Goal: Obtain resource: Download file/media

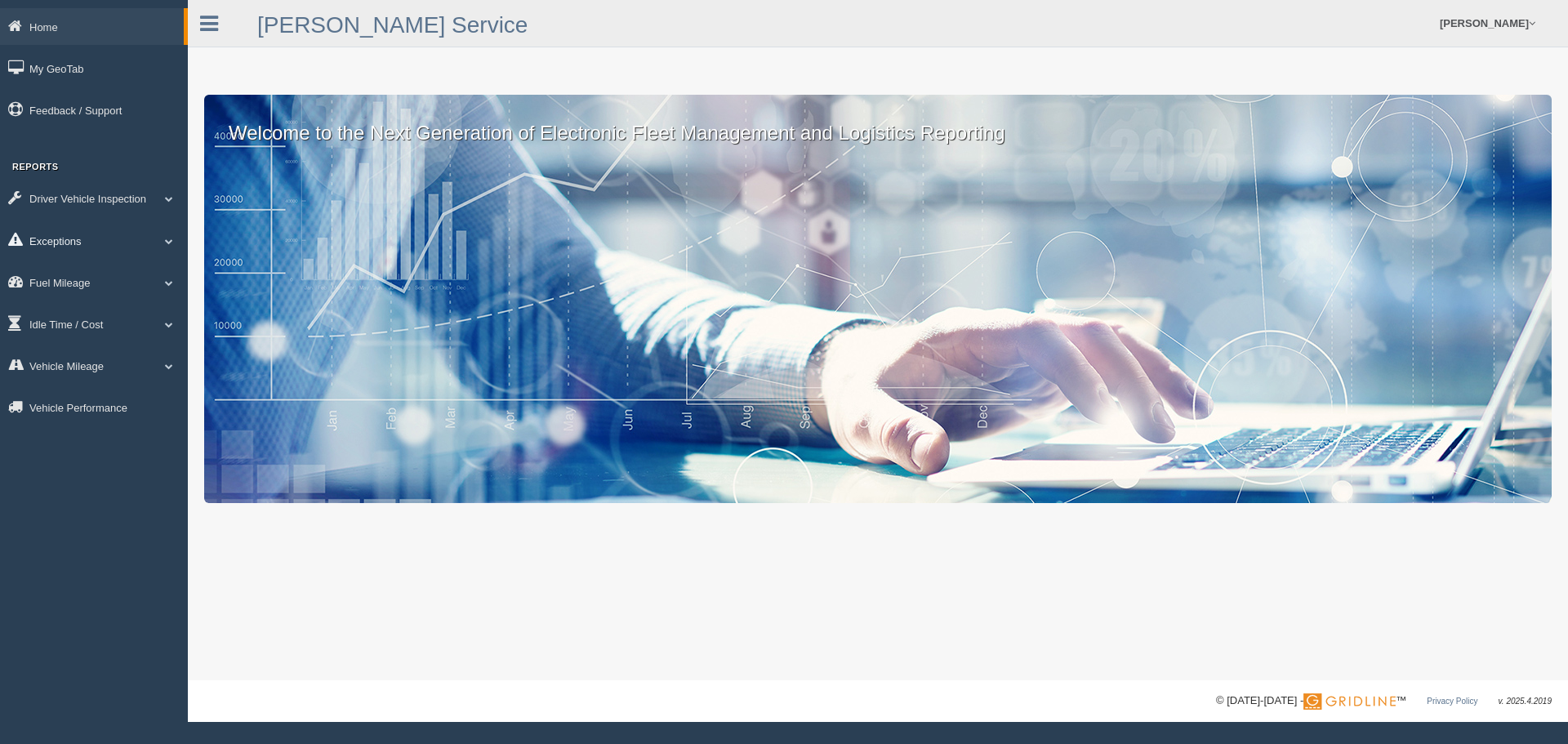
click at [65, 238] on link "Exceptions" at bounding box center [94, 240] width 188 height 37
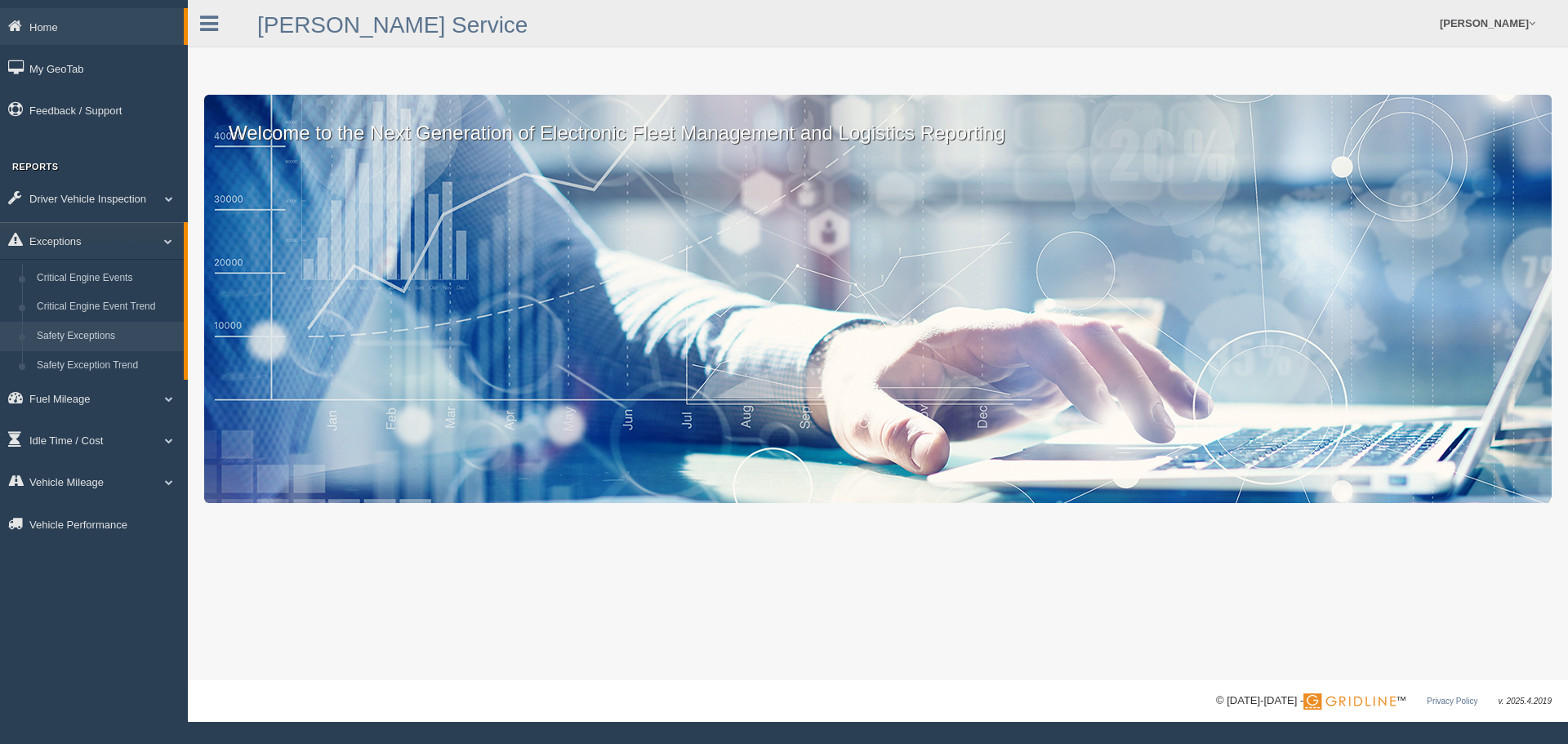
click at [69, 337] on link "Safety Exceptions" at bounding box center [106, 336] width 154 height 29
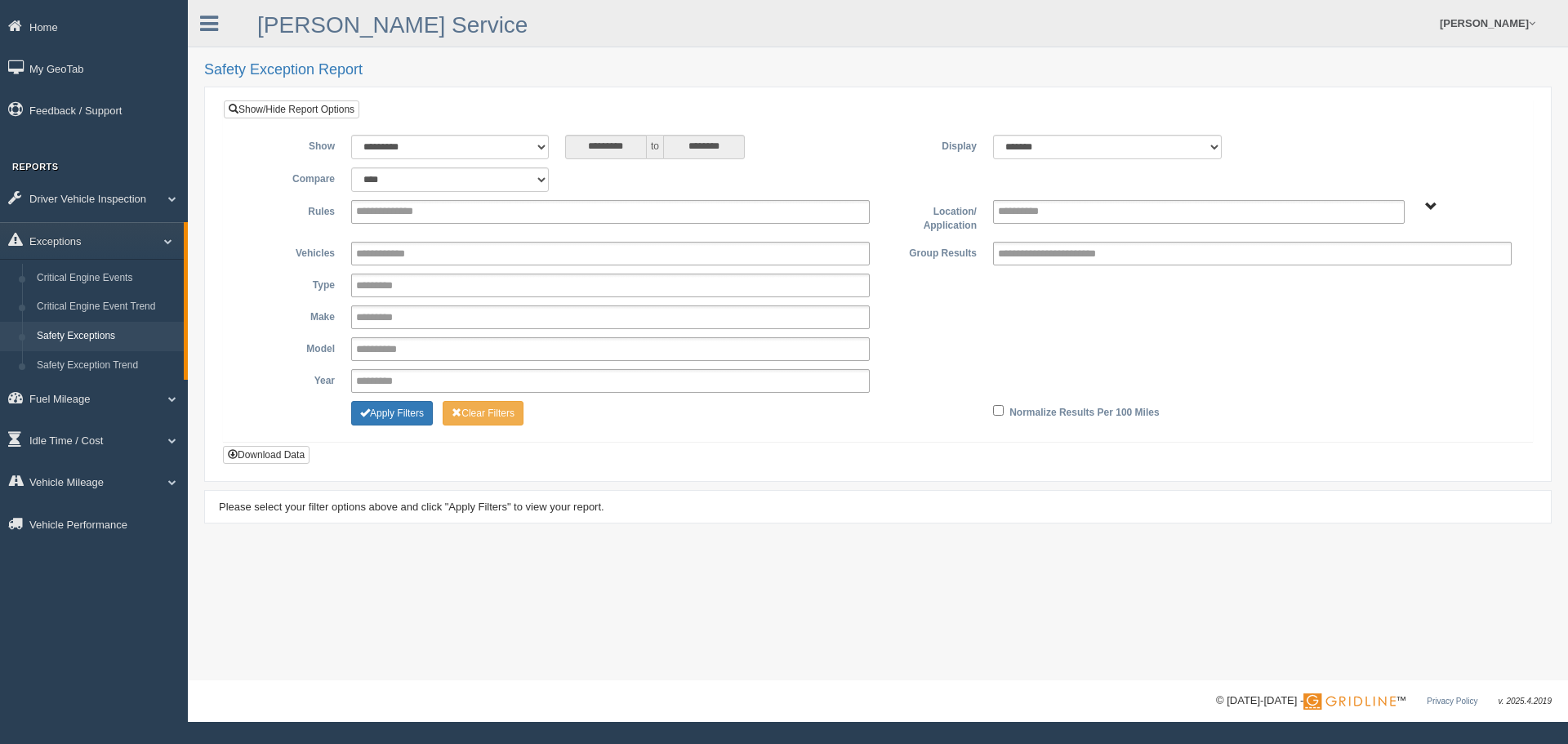
click at [422, 218] on input "**********" at bounding box center [400, 211] width 87 height 21
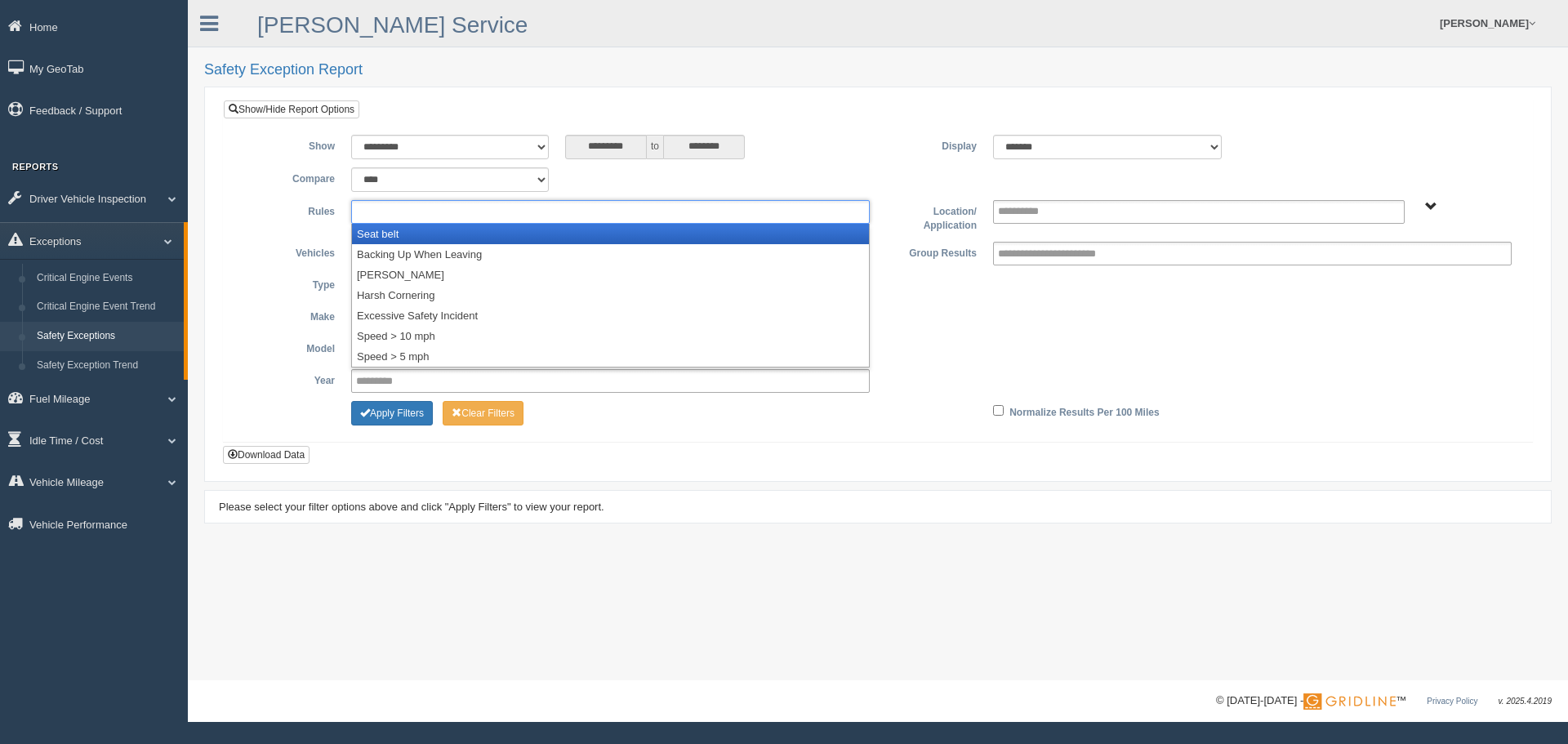
click at [415, 229] on li "Seat belt" at bounding box center [610, 234] width 516 height 21
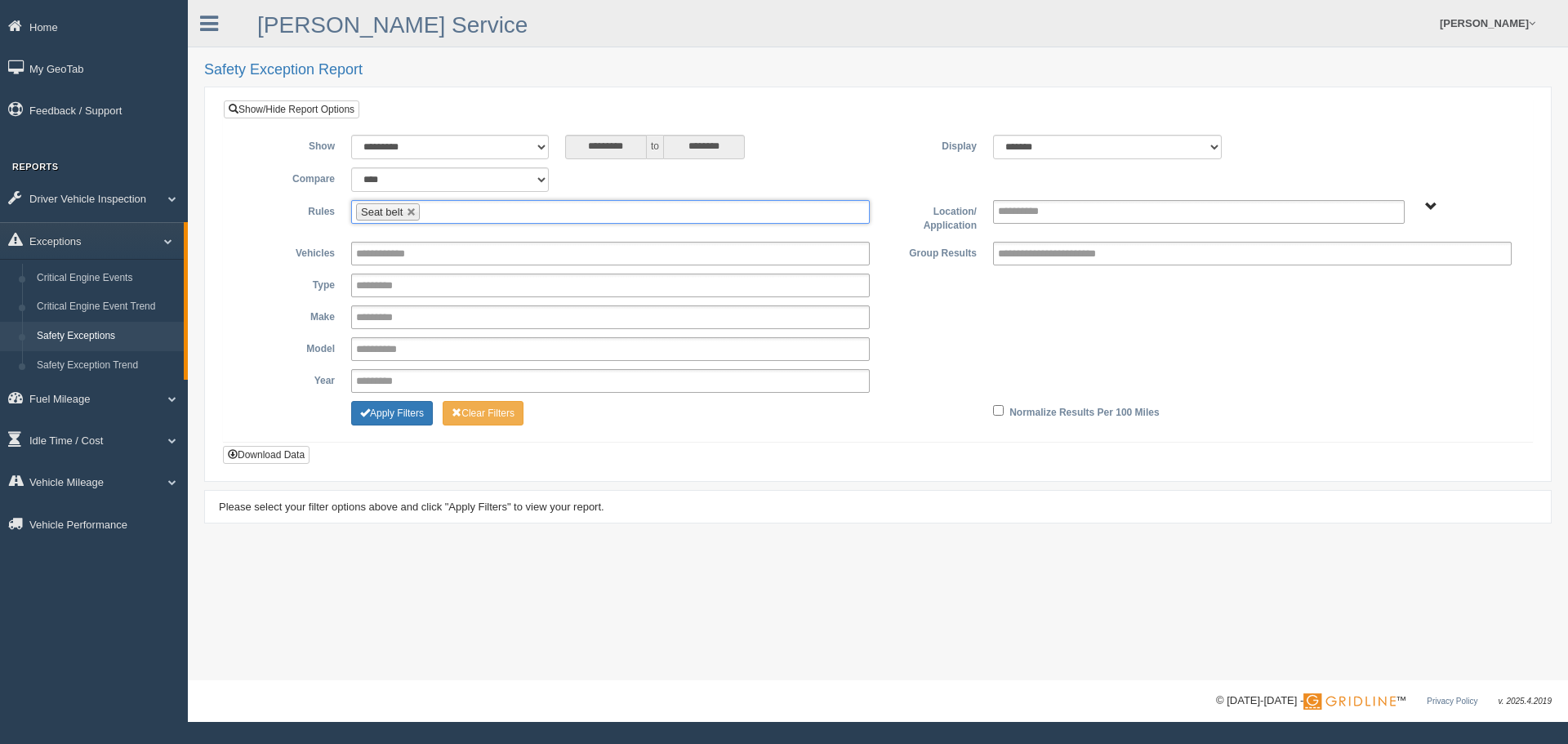
click at [444, 219] on input "text" at bounding box center [433, 211] width 21 height 21
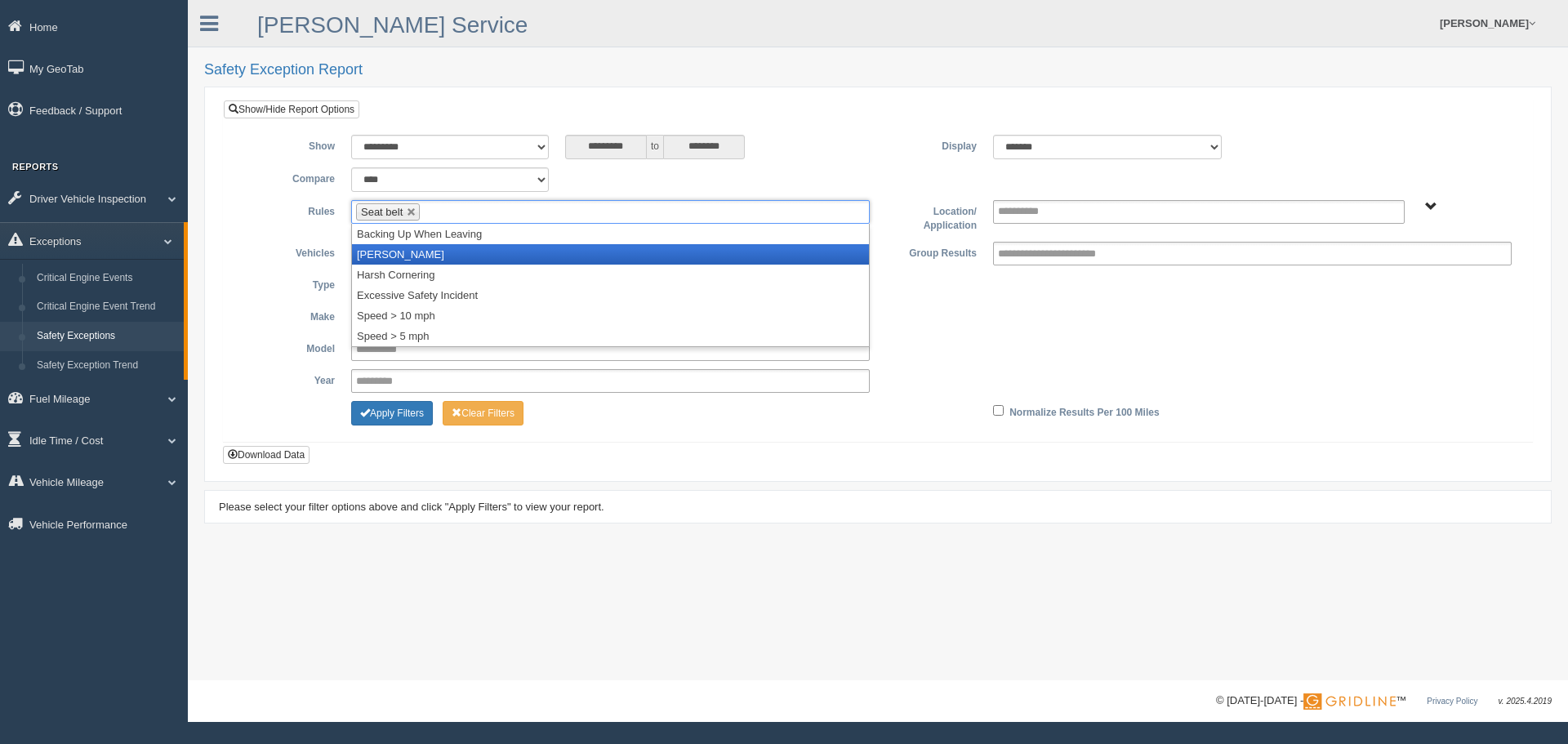
drag, startPoint x: 425, startPoint y: 252, endPoint x: 474, endPoint y: 239, distance: 50.7
click at [425, 253] on li "[PERSON_NAME]" at bounding box center [610, 254] width 516 height 21
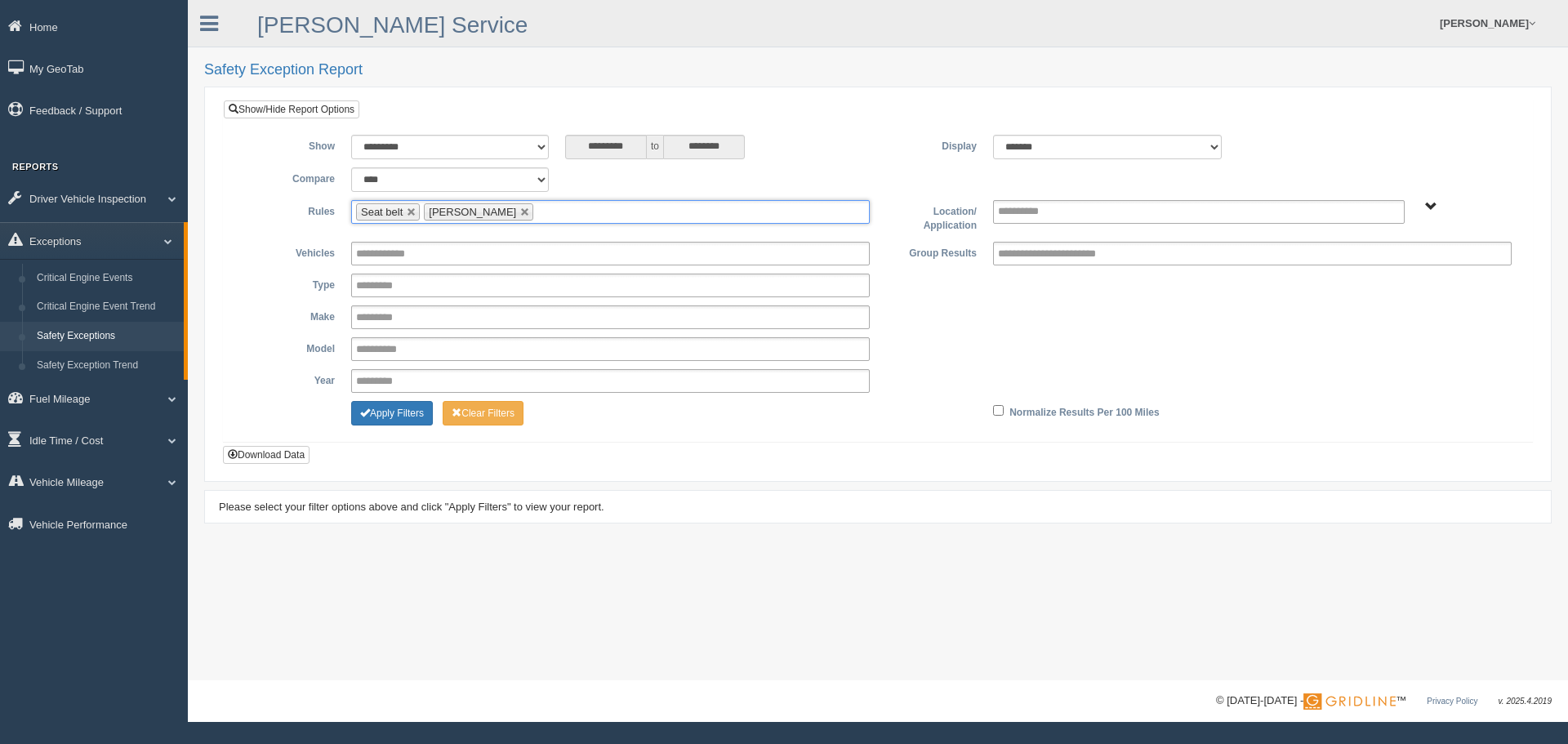
drag, startPoint x: 609, startPoint y: 213, endPoint x: 596, endPoint y: 222, distance: 15.8
click at [607, 216] on ul "Seat belt Harsh Braking" at bounding box center [610, 211] width 518 height 24
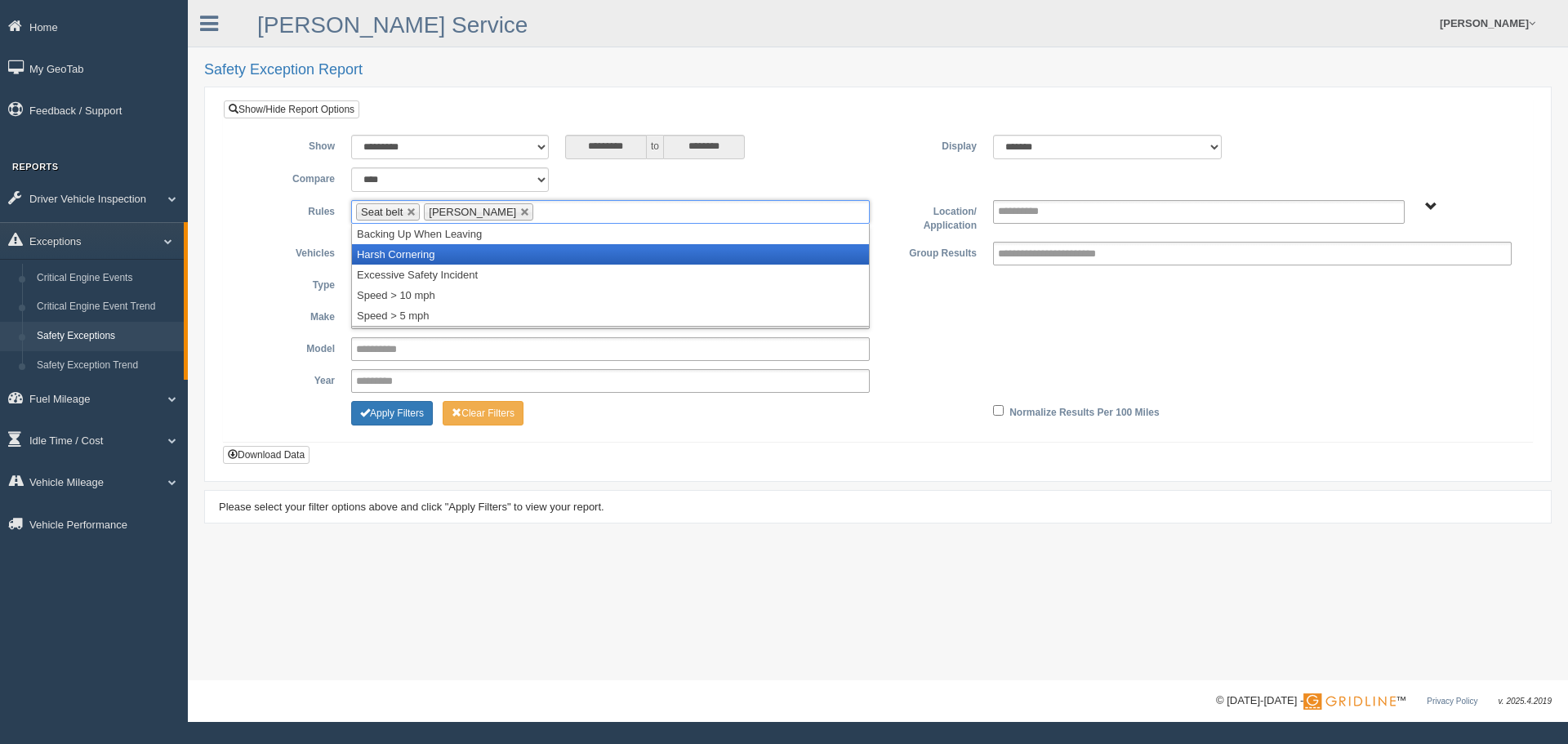
click at [492, 256] on li "Harsh Cornering" at bounding box center [610, 254] width 516 height 21
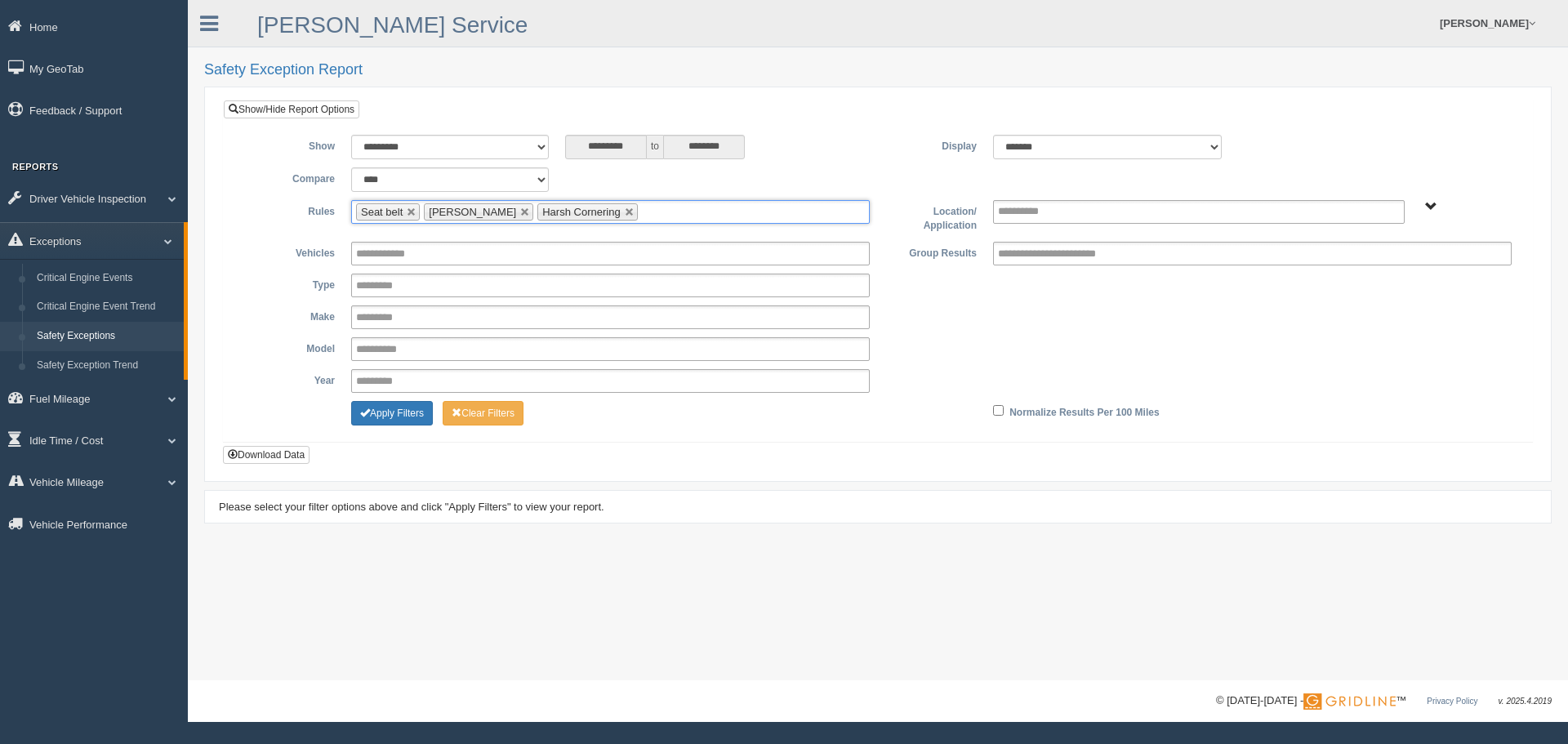
click at [699, 212] on ul "Seat belt Harsh Braking Harsh Cornering" at bounding box center [610, 211] width 518 height 24
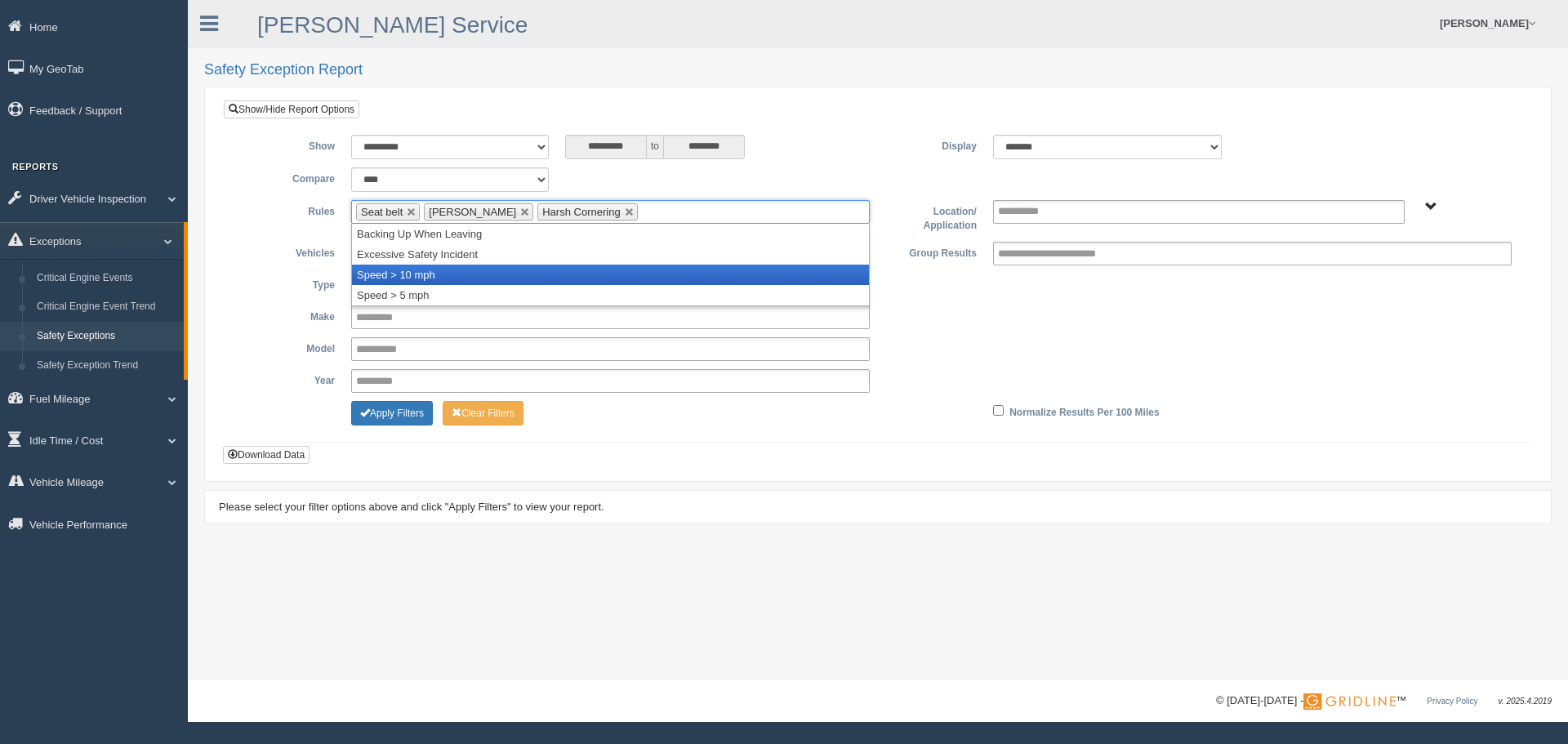
click at [419, 275] on li "Speed > 10 mph" at bounding box center [610, 275] width 516 height 21
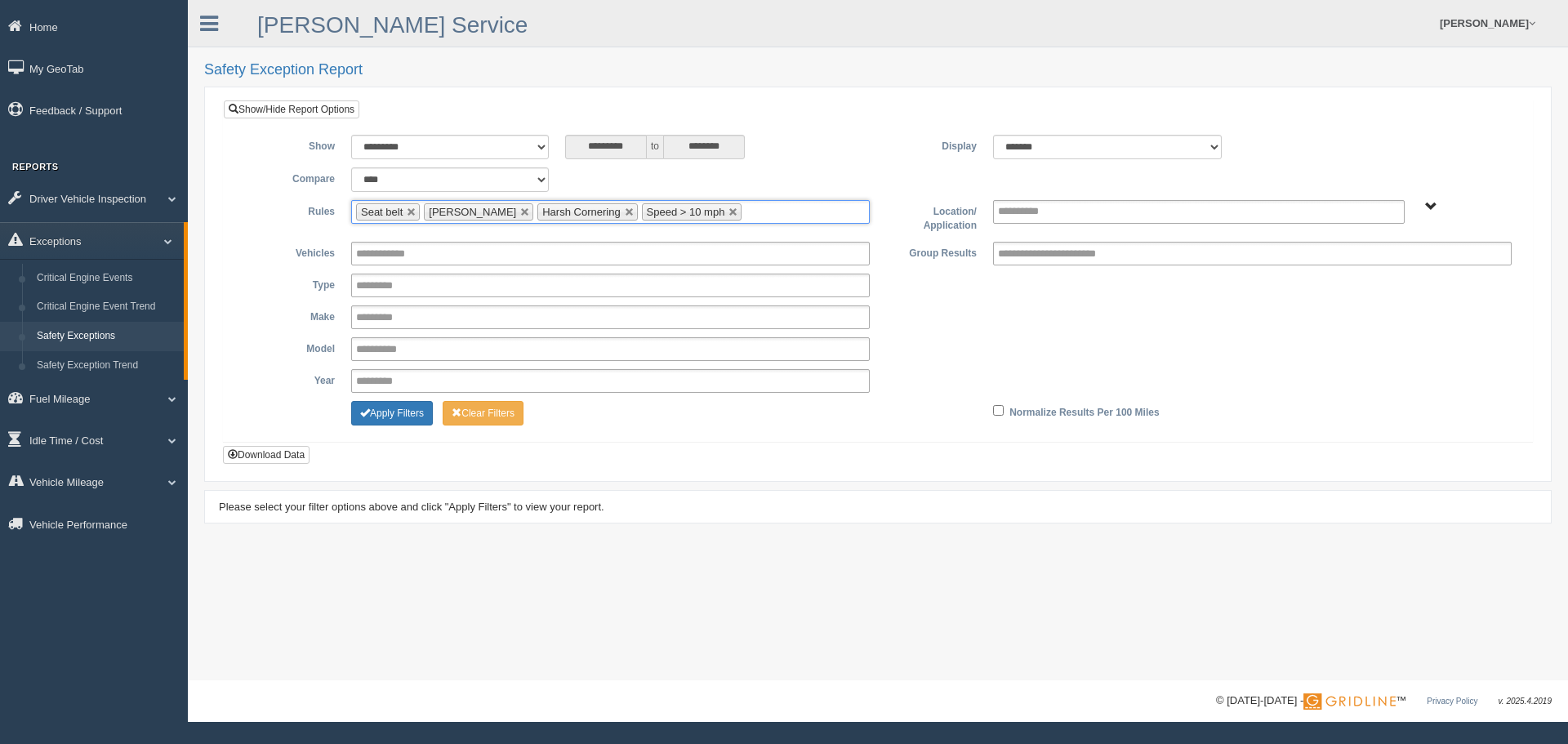
click at [1070, 211] on ul "**********" at bounding box center [1198, 211] width 411 height 24
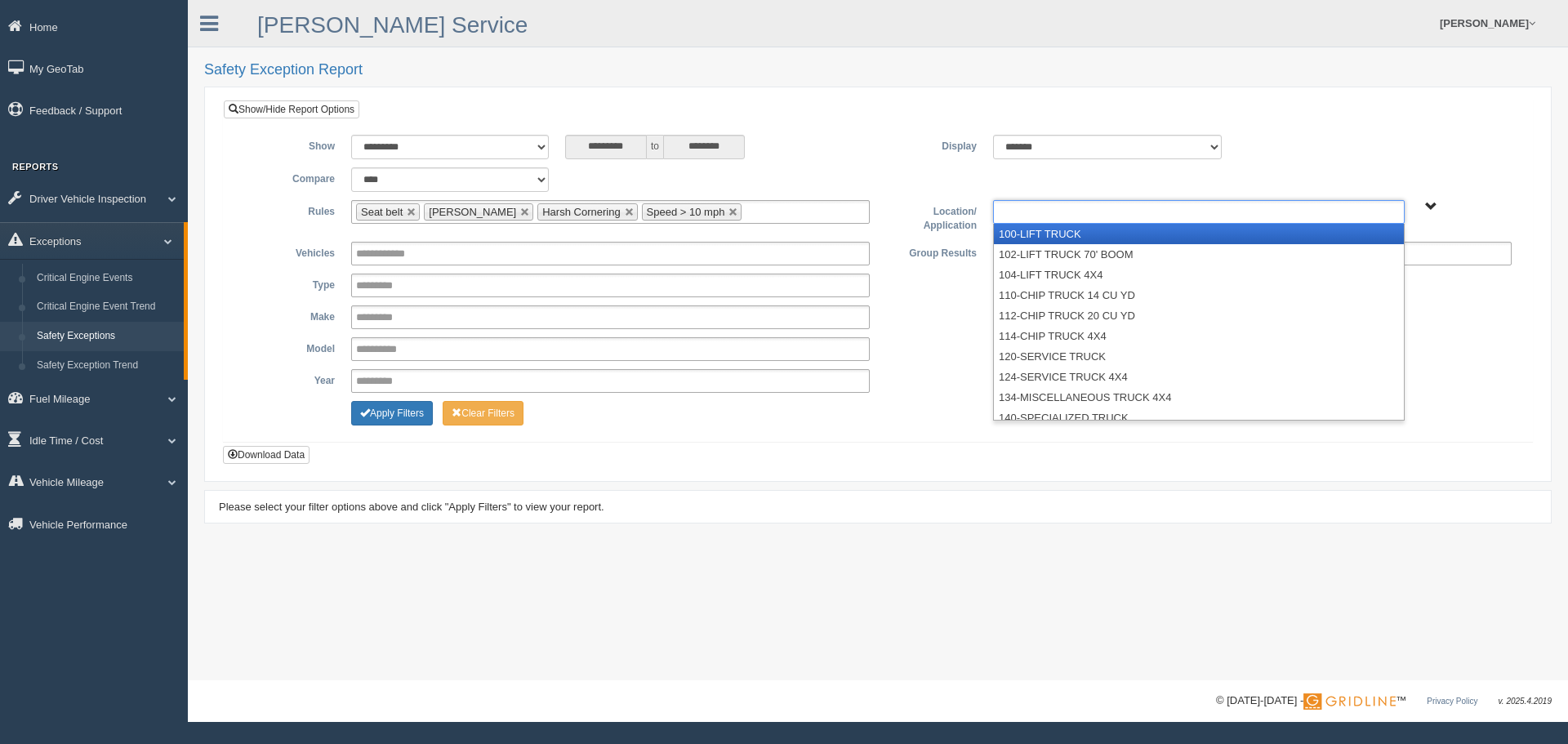
type input "**********"
click at [1541, 205] on div "**********" at bounding box center [878, 284] width 1347 height 395
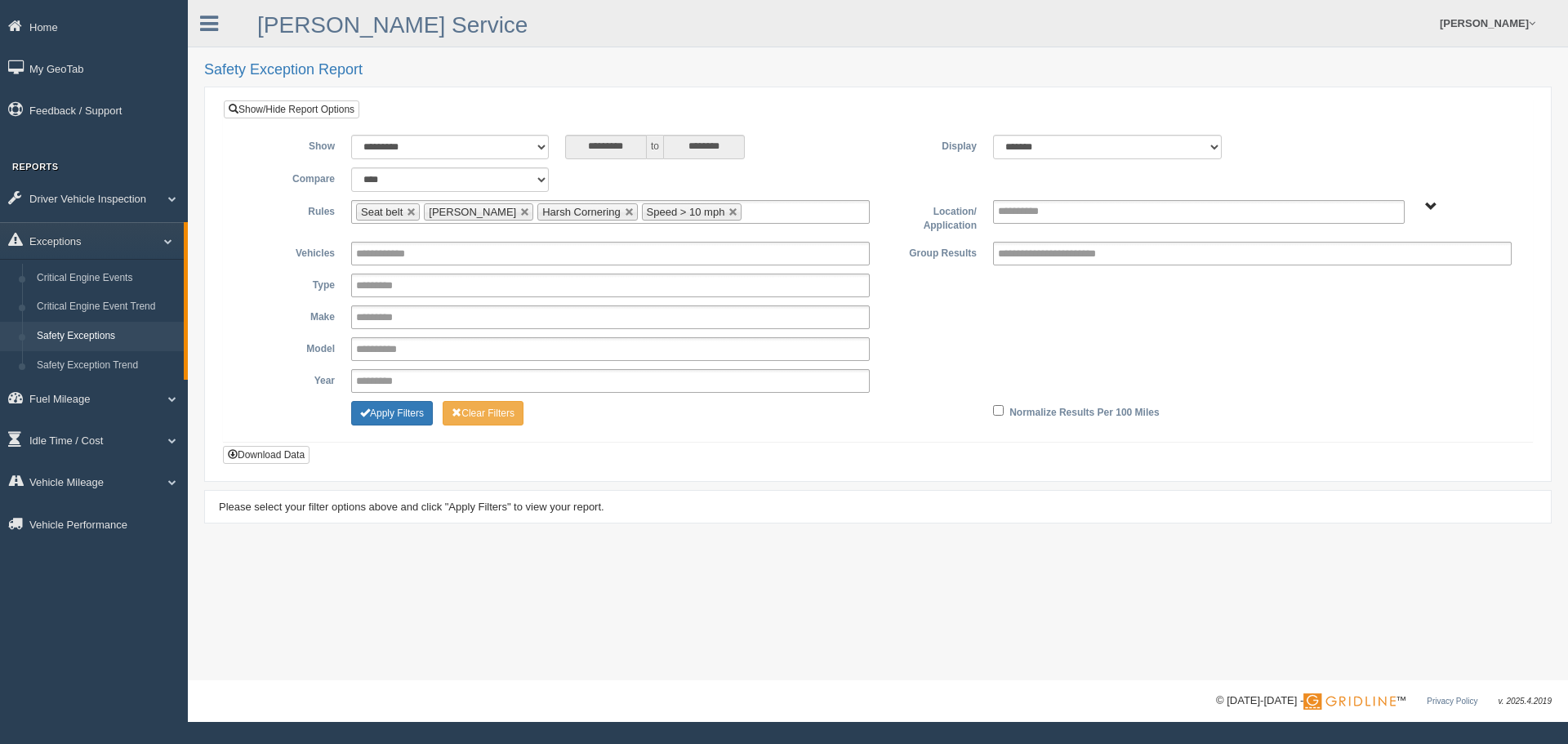
click at [1430, 206] on span "B. Vehicle Class C. Emergency Response Matt Pregon (Safety WTS-70-00) WCH-10-00…" at bounding box center [1431, 207] width 12 height 12
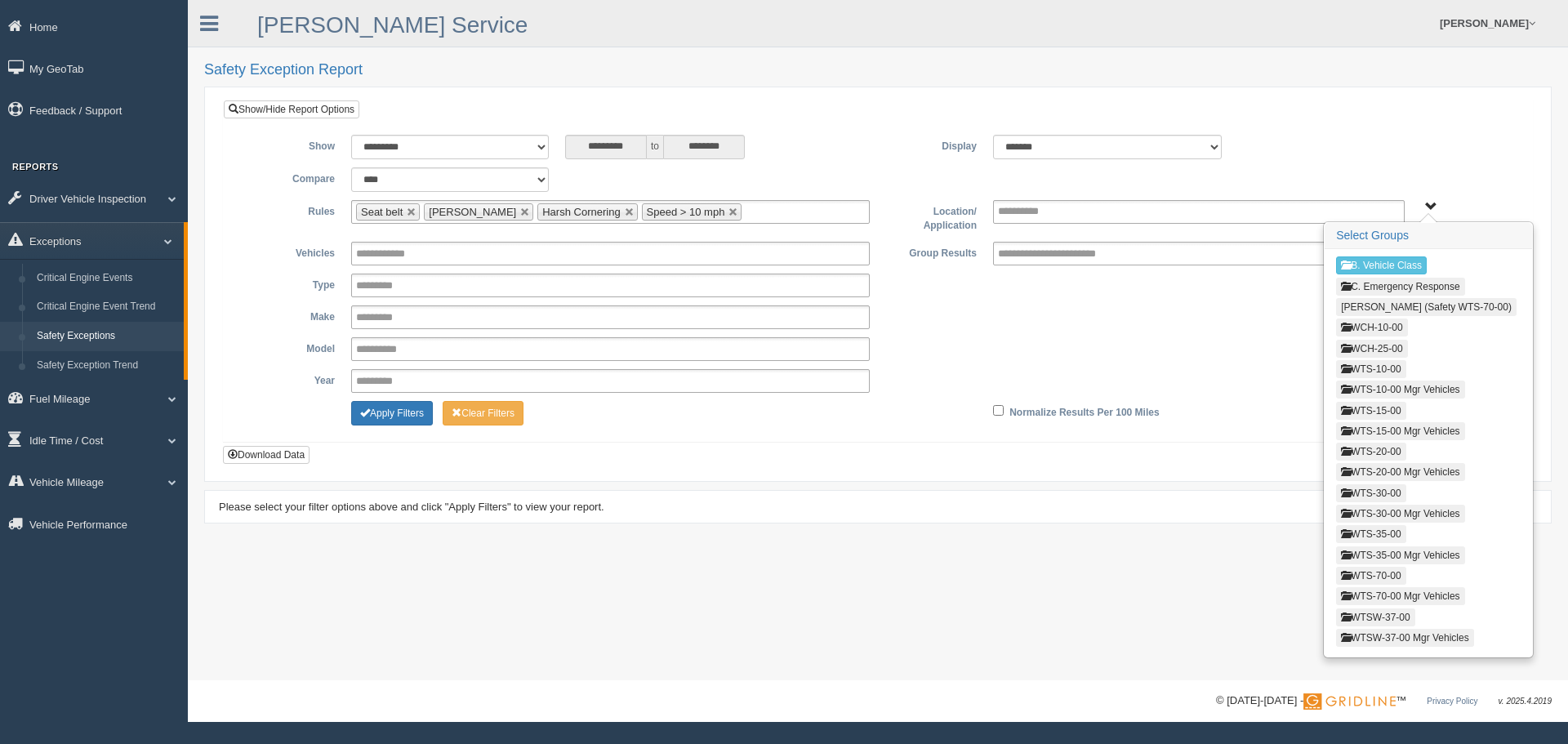
click at [1375, 332] on button "WCH-10-00" at bounding box center [1372, 327] width 71 height 18
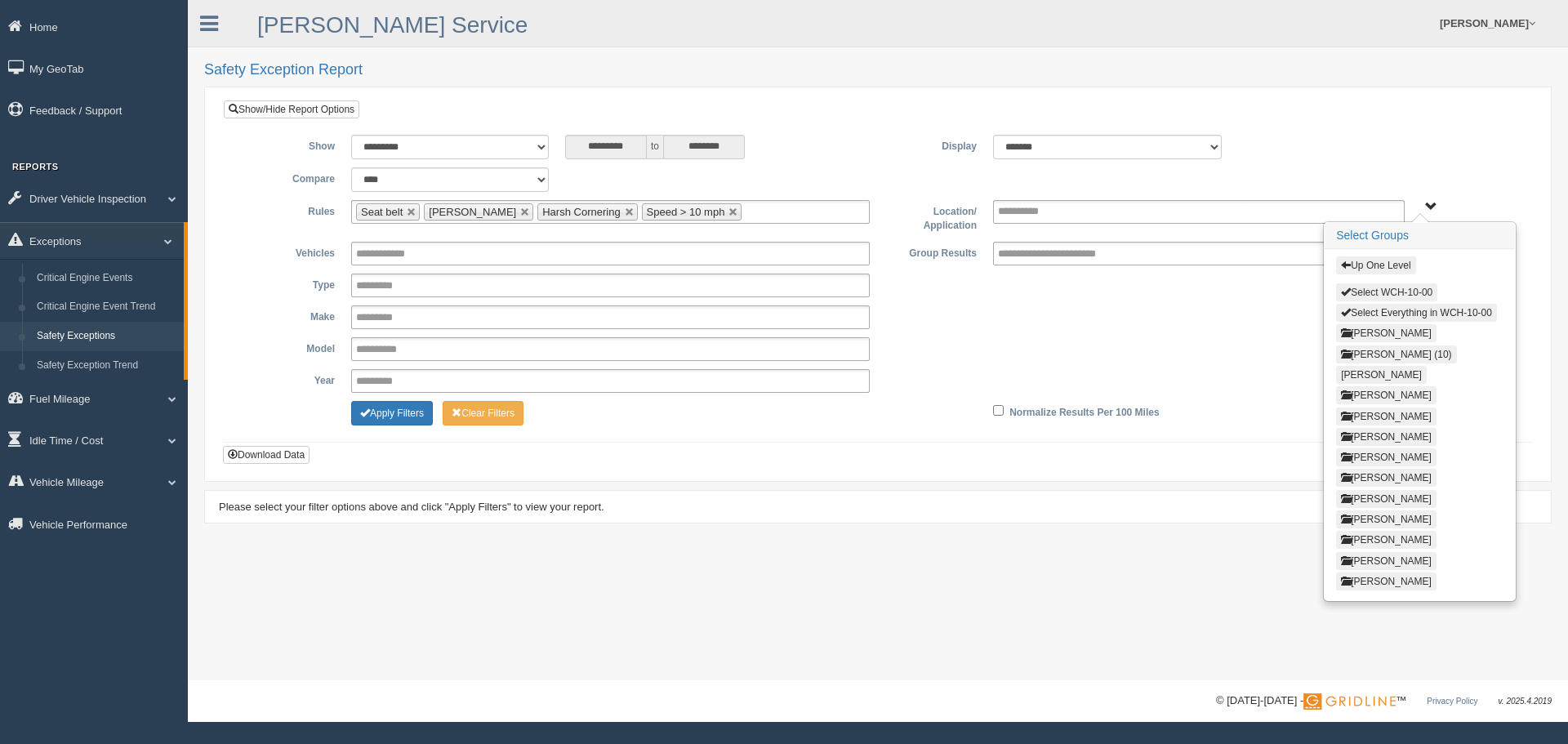
click at [1358, 285] on button "Select WCH-10-00" at bounding box center [1387, 293] width 102 height 18
click at [1365, 264] on button "Up One Level" at bounding box center [1375, 265] width 79 height 18
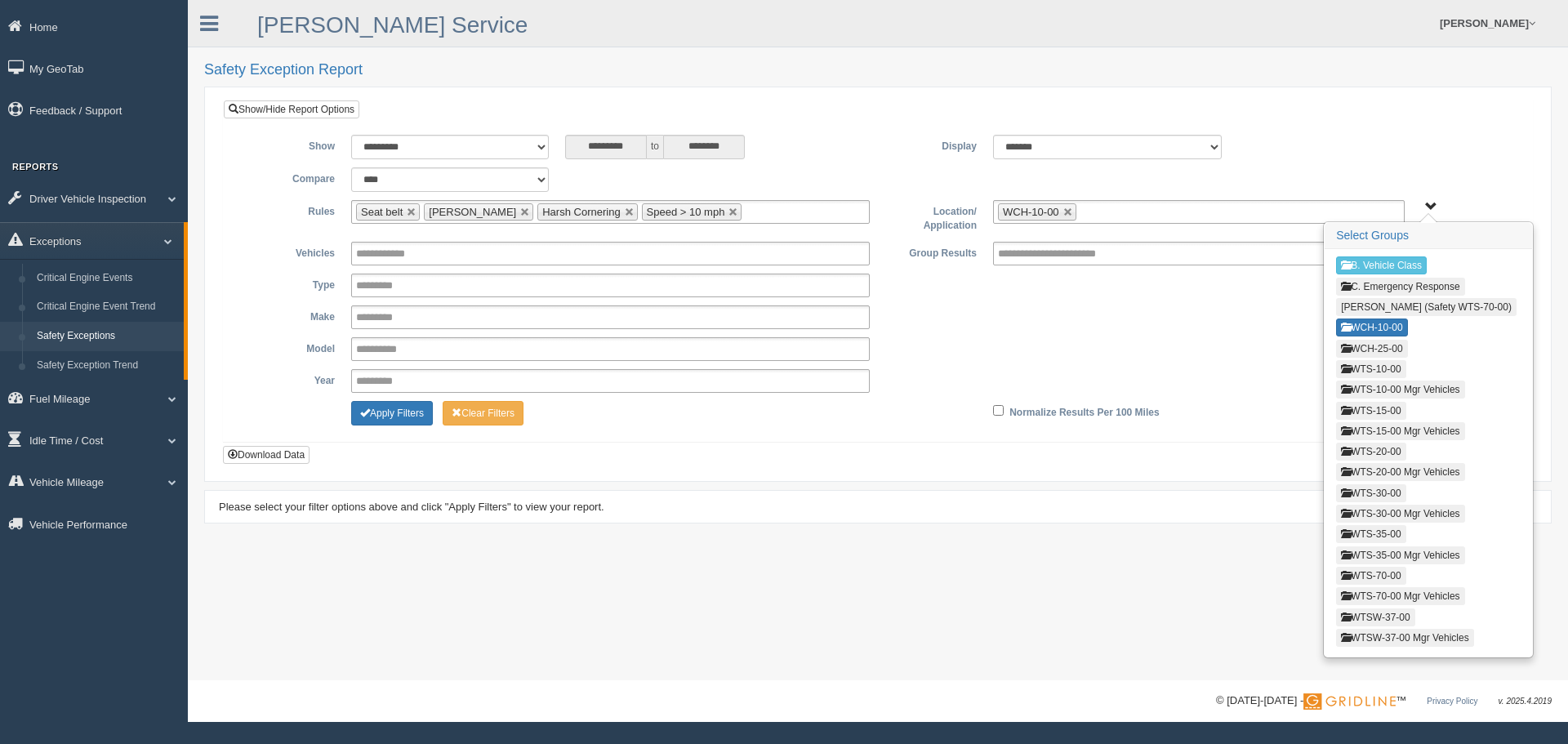
click at [1362, 346] on button "WCH-25-00" at bounding box center [1372, 349] width 71 height 18
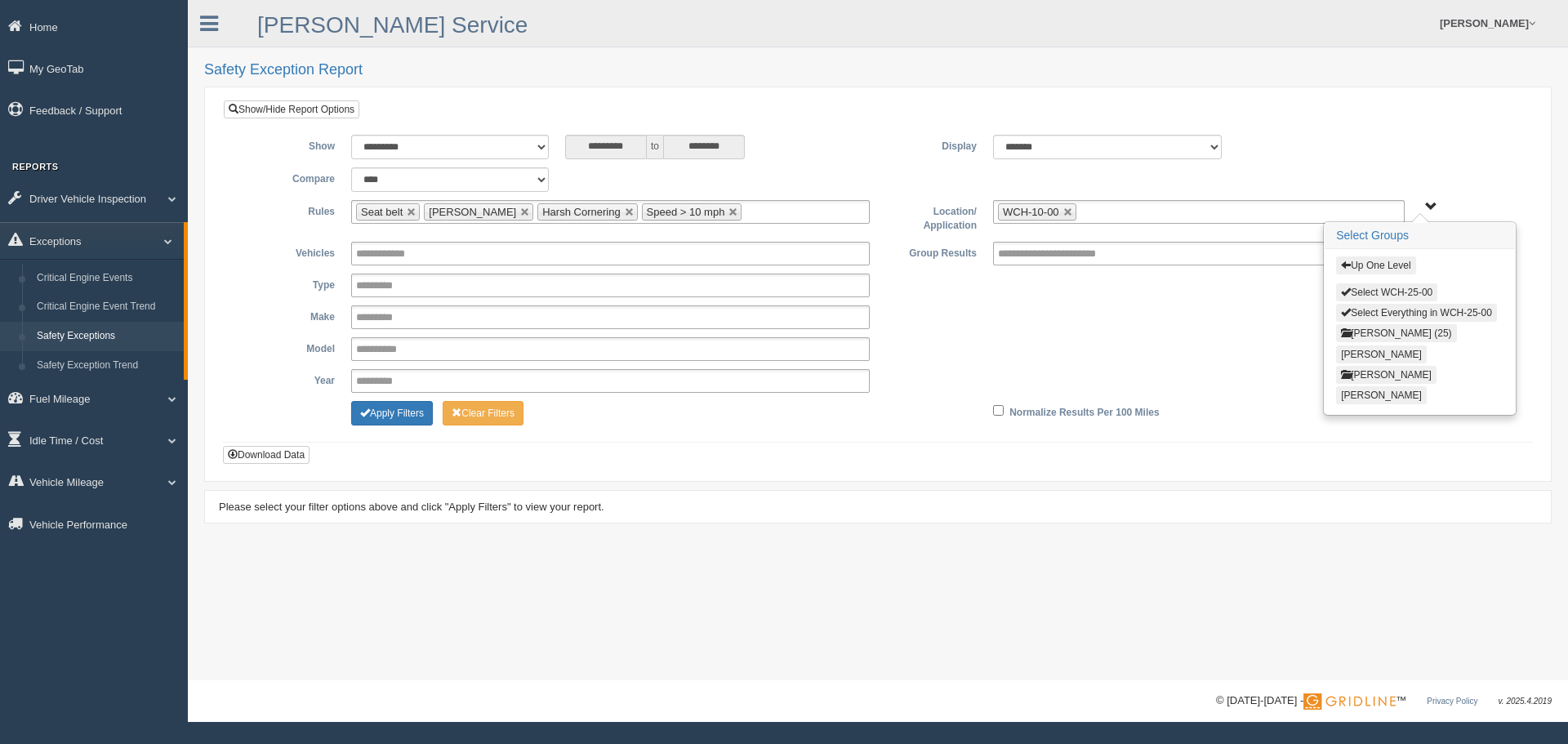
click at [1372, 289] on button "Select WCH-25-00" at bounding box center [1387, 293] width 102 height 18
click at [1380, 265] on button "Up One Level" at bounding box center [1375, 265] width 79 height 18
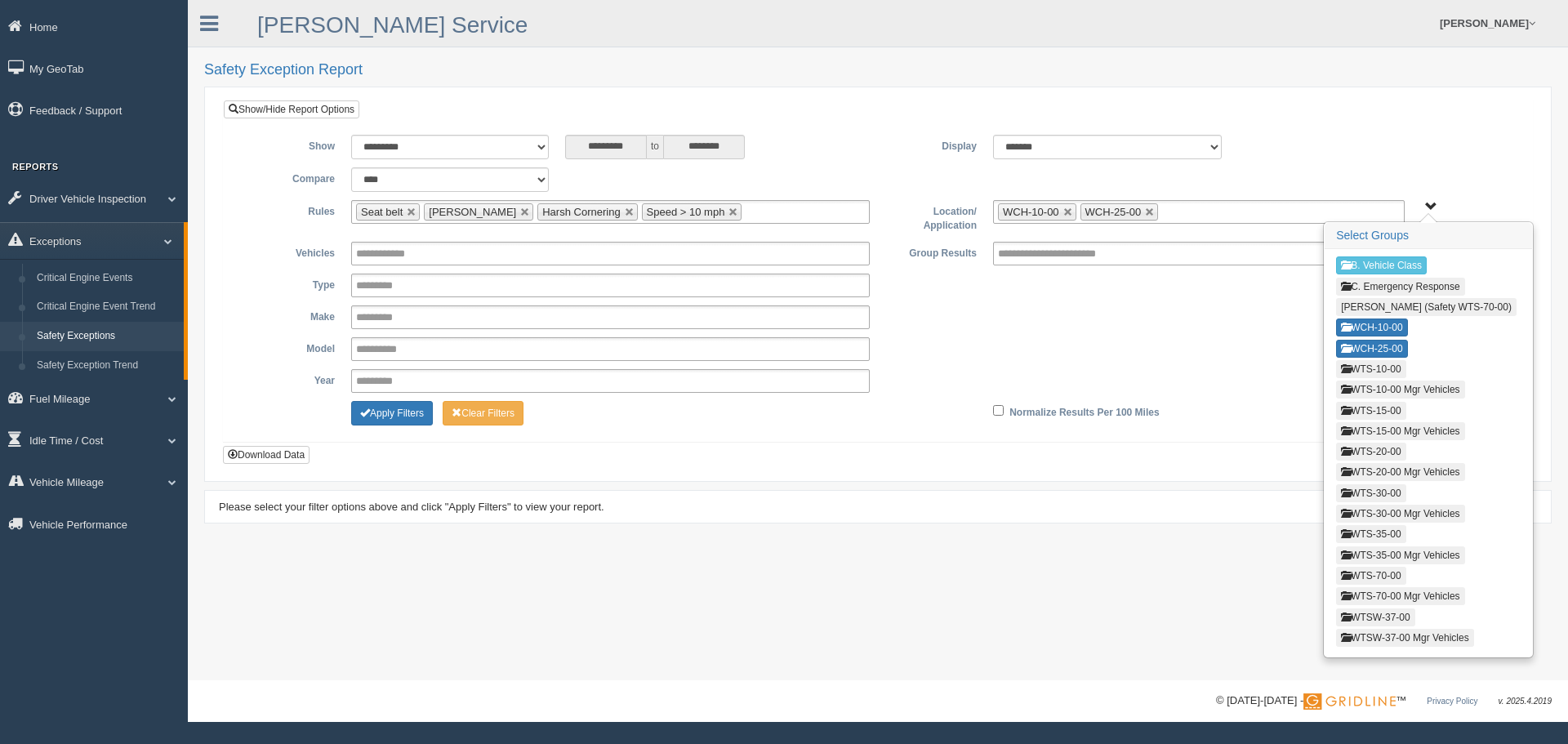
click at [1365, 366] on button "WTS-10-00" at bounding box center [1371, 369] width 70 height 18
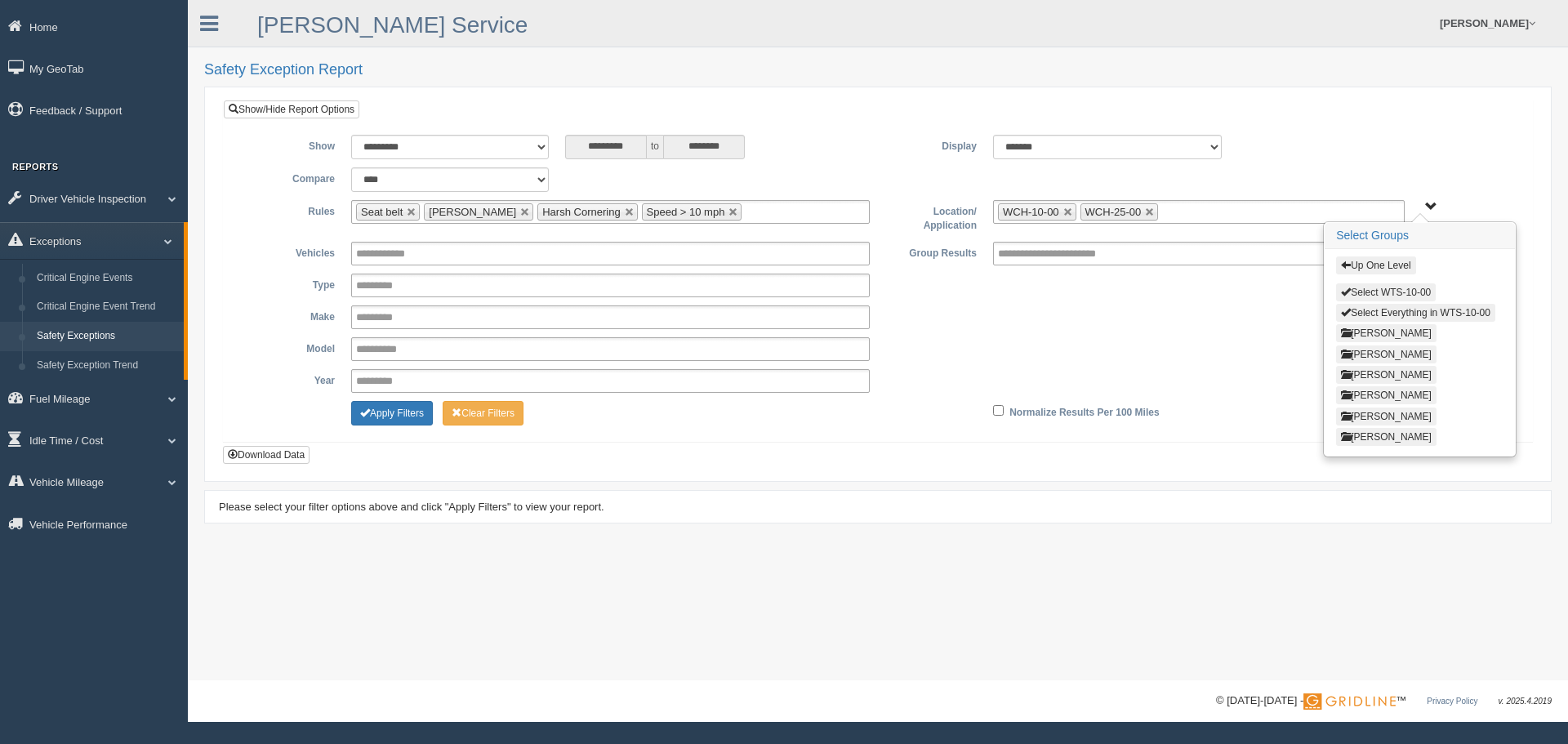
click at [1384, 286] on button "Select WTS-10-00" at bounding box center [1386, 293] width 100 height 18
click at [1382, 264] on button "Up One Level" at bounding box center [1375, 265] width 79 height 18
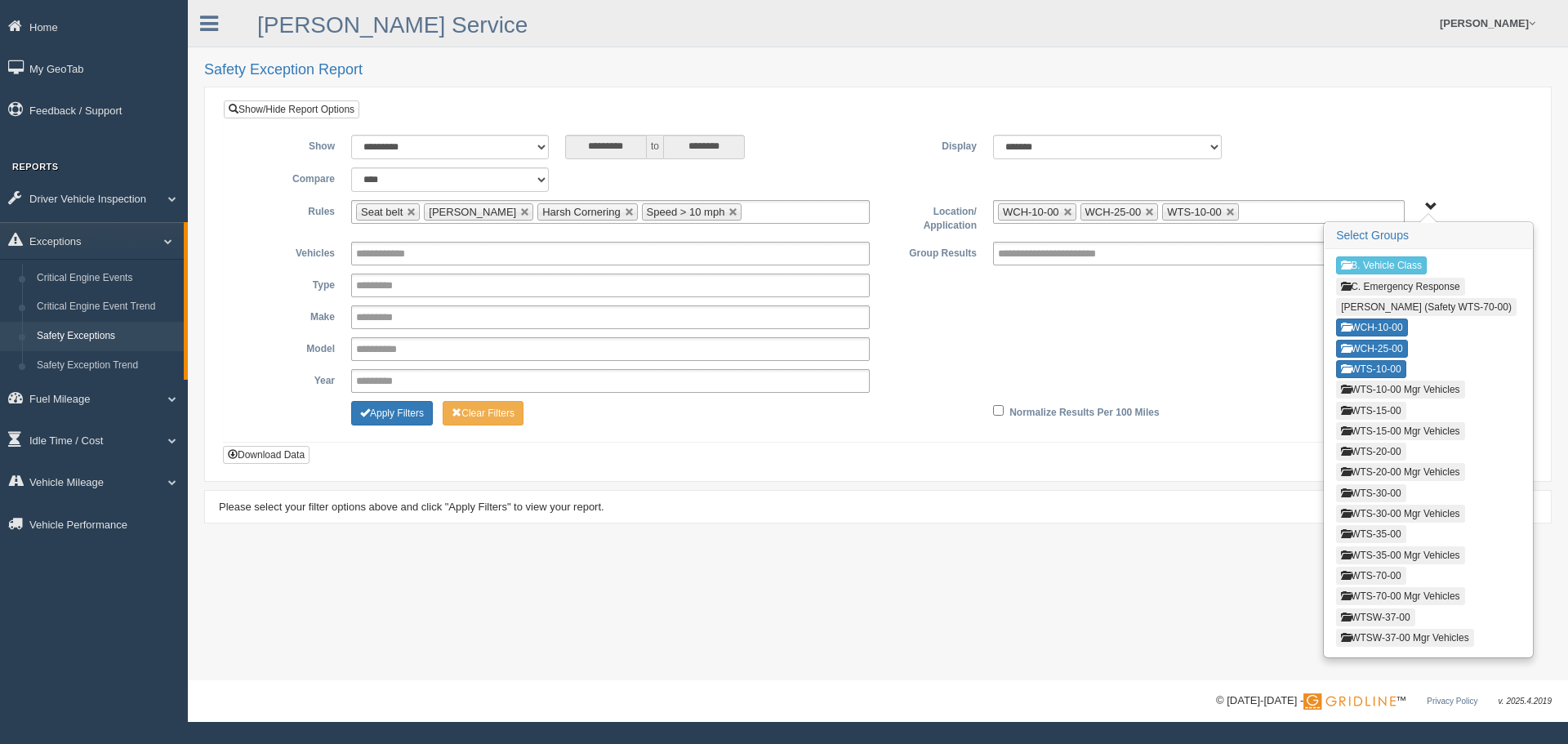
click at [1375, 388] on button "WTS-10-00 Mgr Vehicles" at bounding box center [1400, 390] width 128 height 18
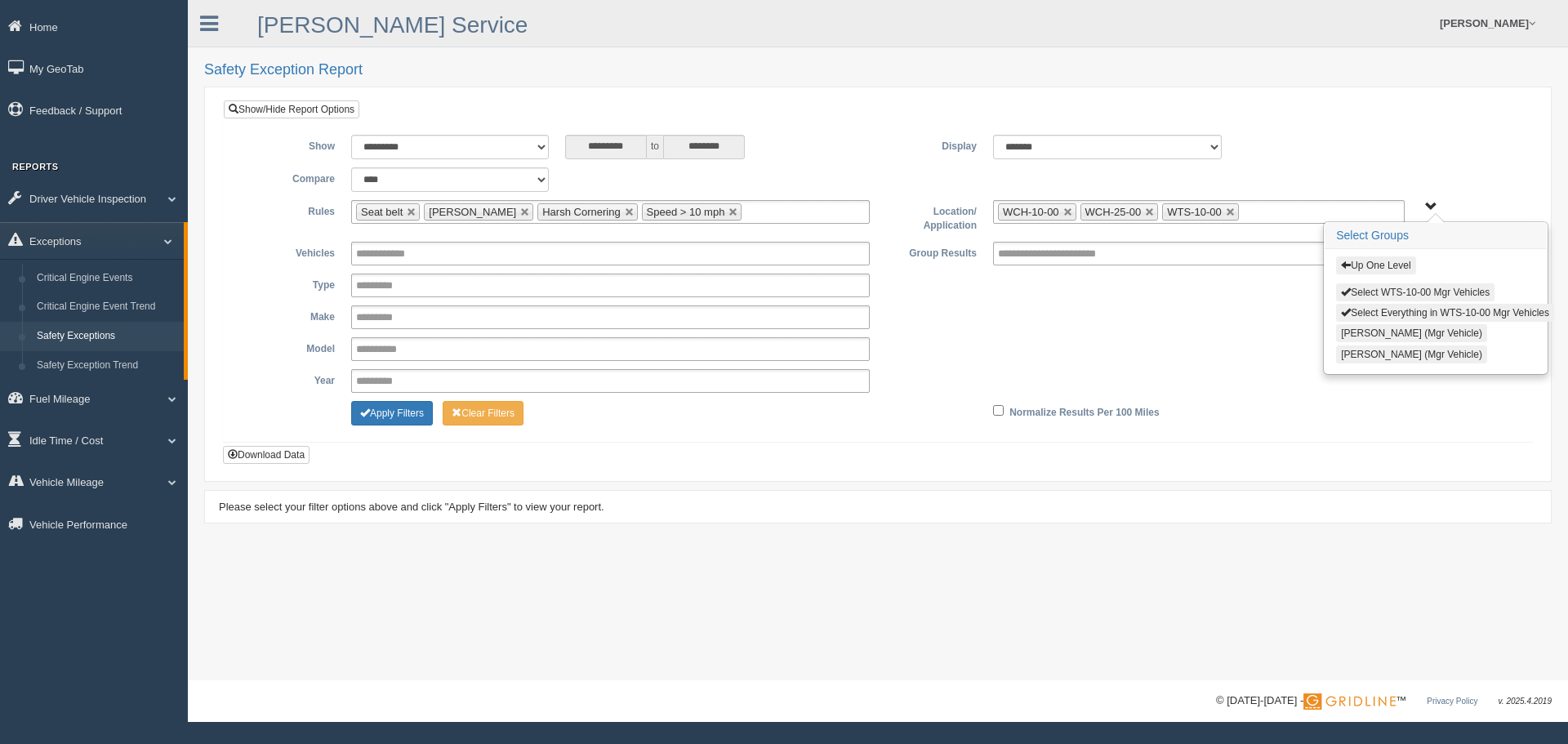
click at [1383, 287] on button "Select WTS-10-00 Mgr Vehicles" at bounding box center [1415, 293] width 159 height 18
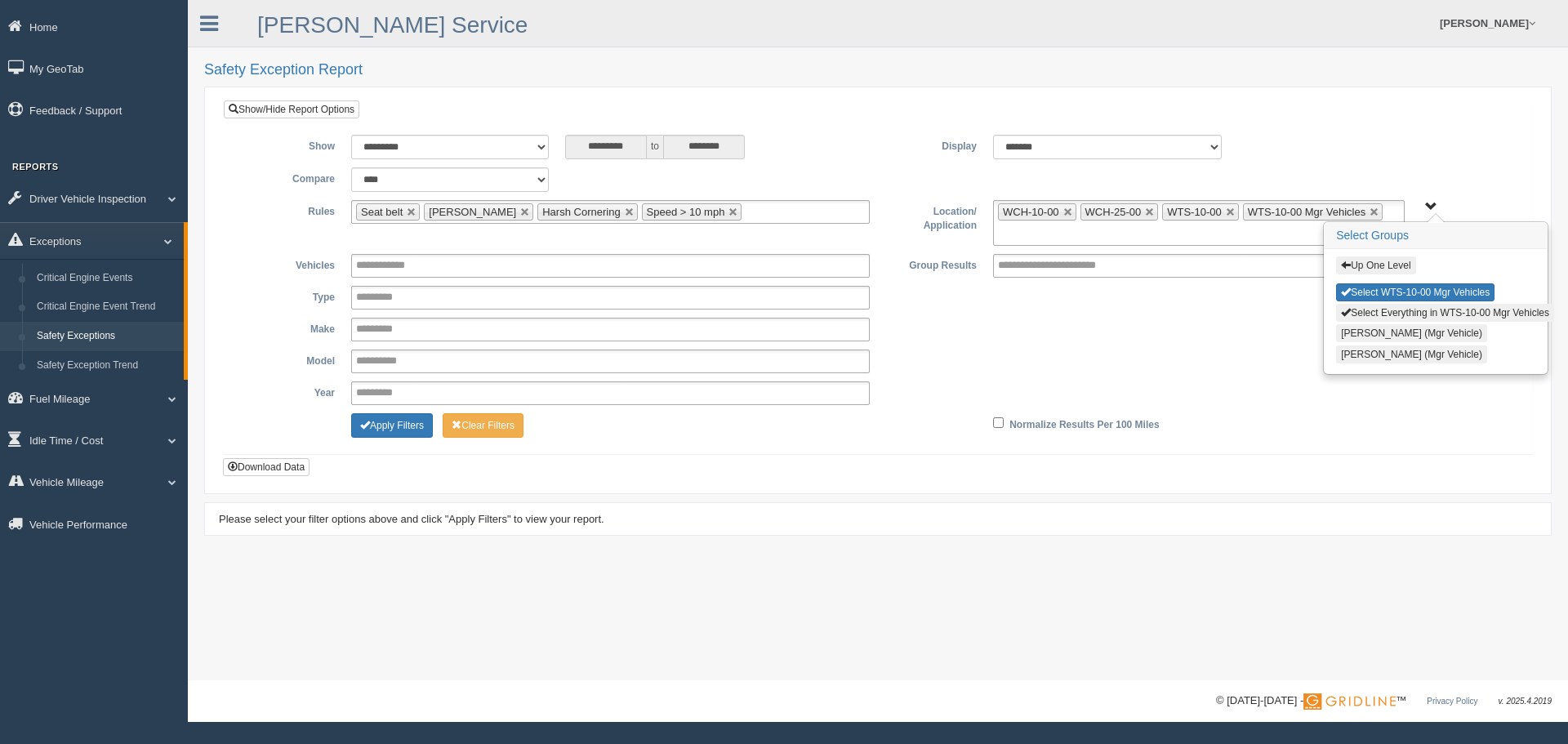
click at [1377, 260] on button "Up One Level" at bounding box center [1375, 265] width 79 height 18
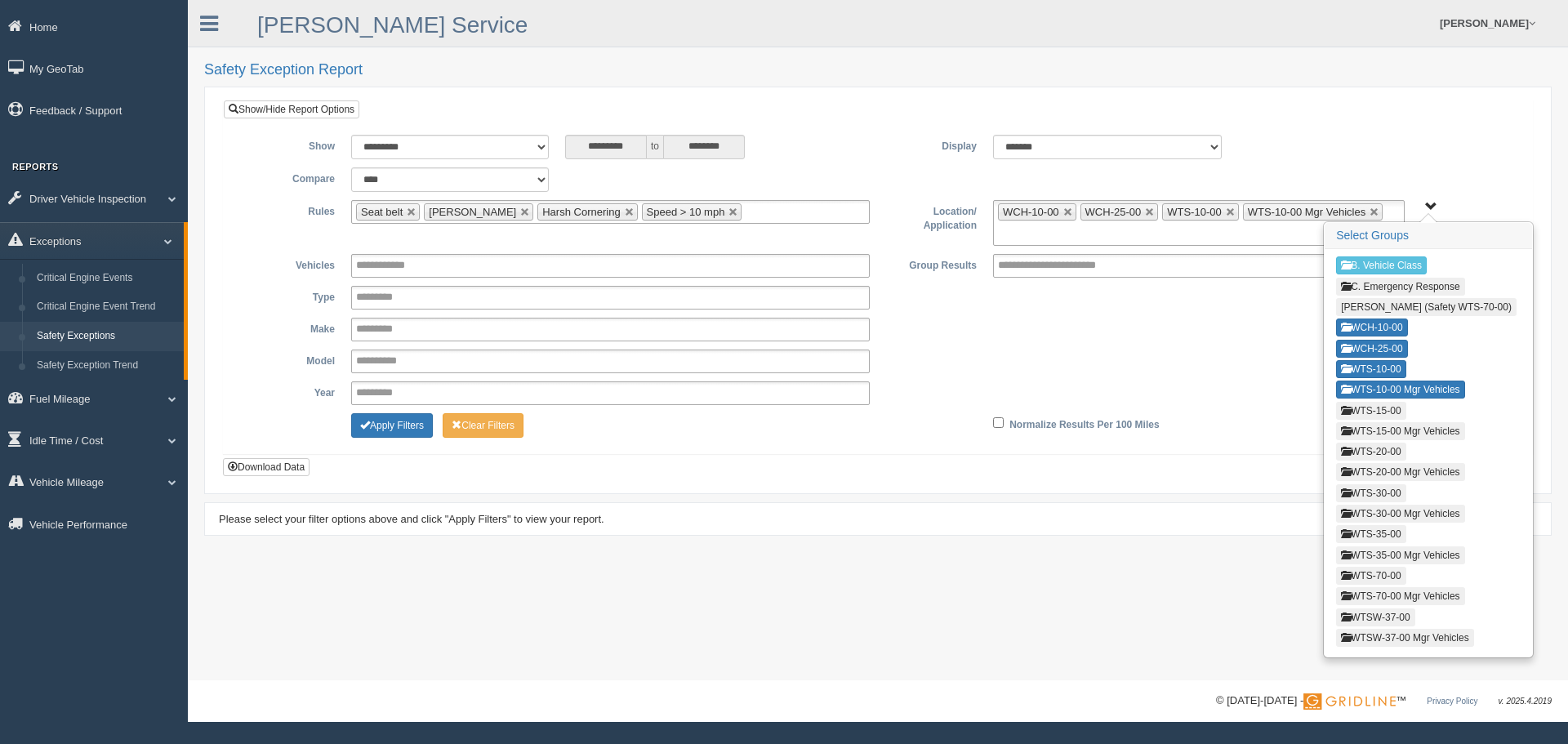
click at [1378, 415] on button "WTS-15-00" at bounding box center [1371, 410] width 70 height 18
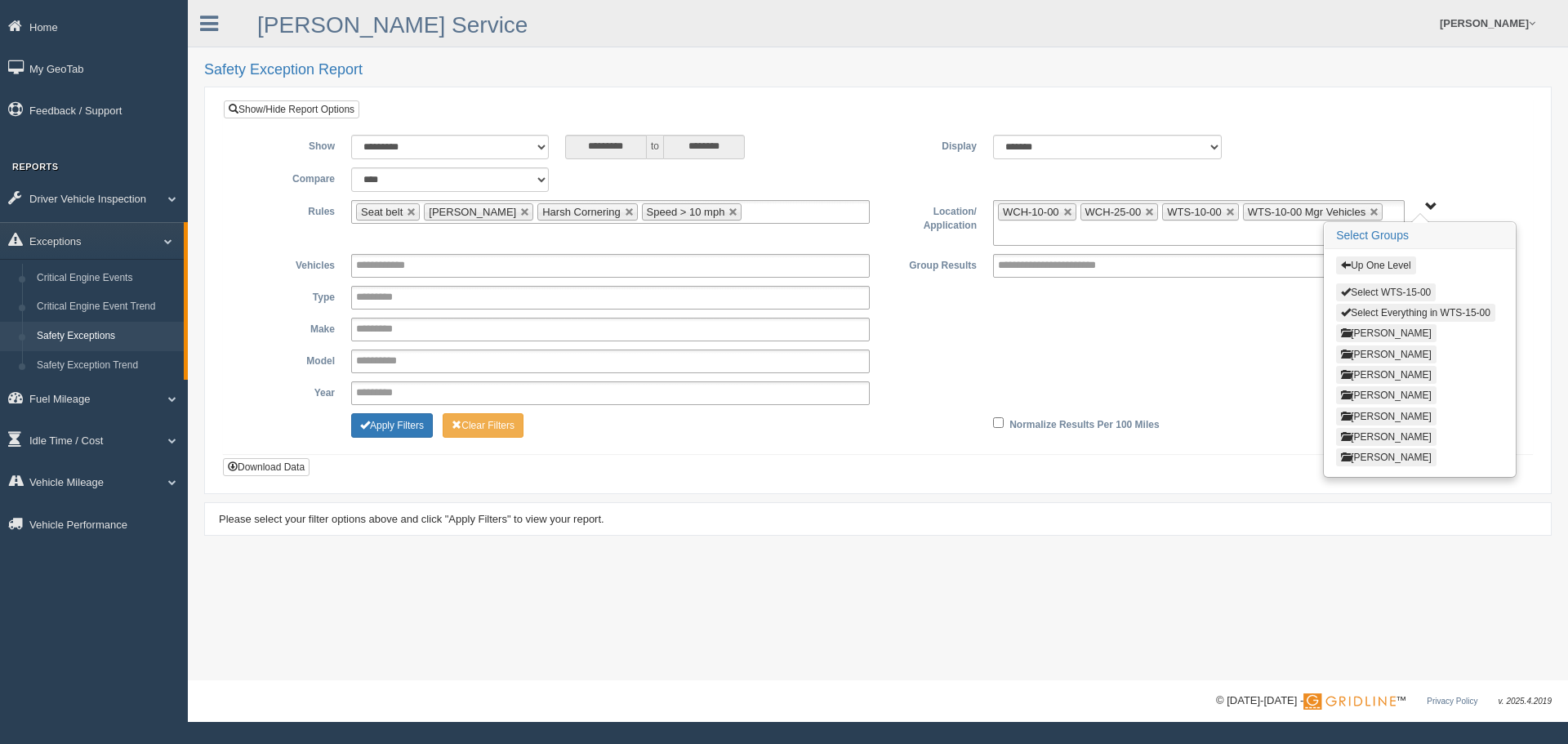
click at [1392, 293] on button "Select WTS-15-00" at bounding box center [1386, 293] width 100 height 18
click at [1388, 272] on button "Up One Level" at bounding box center [1375, 265] width 79 height 18
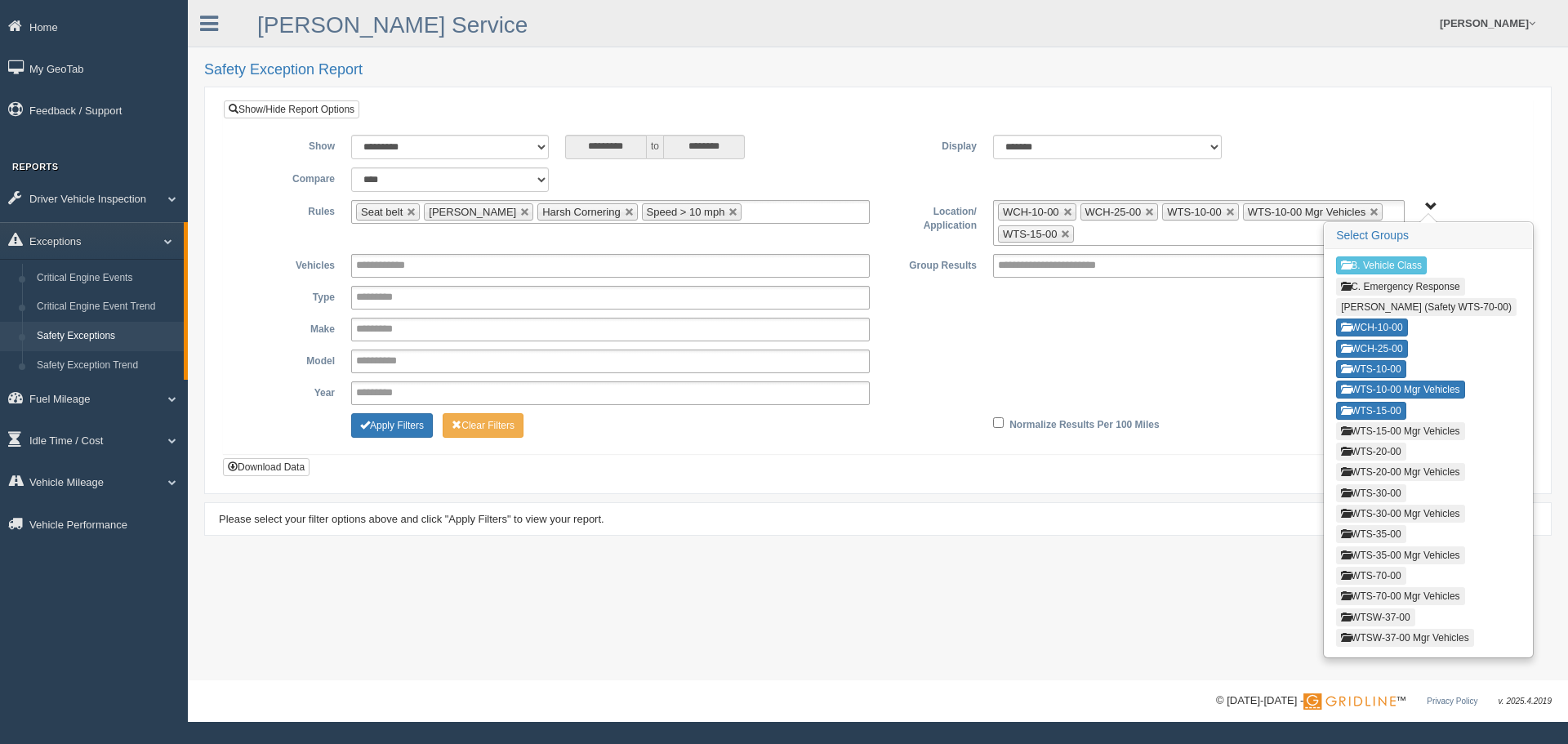
click at [1383, 426] on button "WTS-15-00 Mgr Vehicles" at bounding box center [1400, 431] width 128 height 18
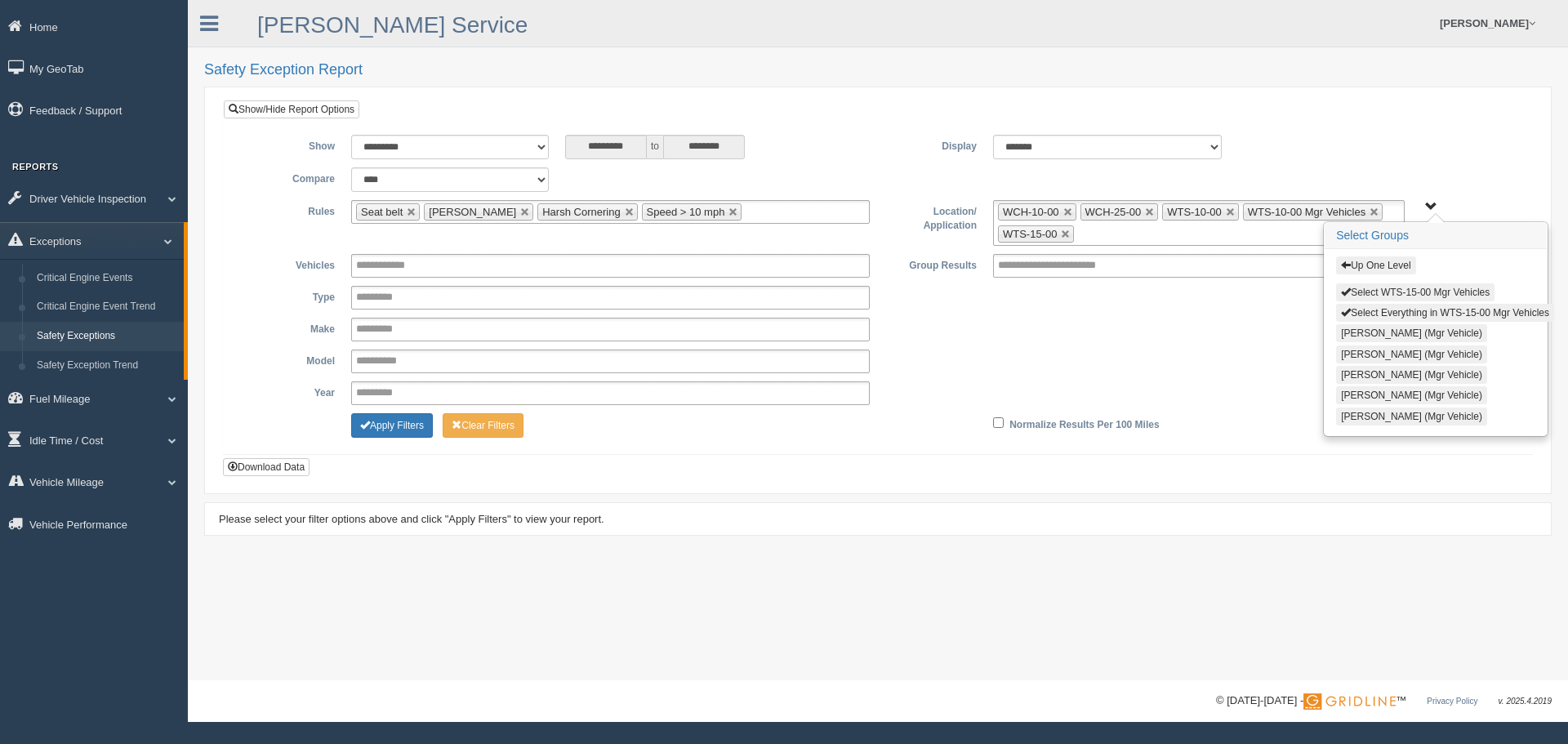
click at [1367, 287] on button "Select WTS-15-00 Mgr Vehicles" at bounding box center [1415, 293] width 159 height 18
click at [1375, 266] on button "Up One Level" at bounding box center [1375, 265] width 79 height 18
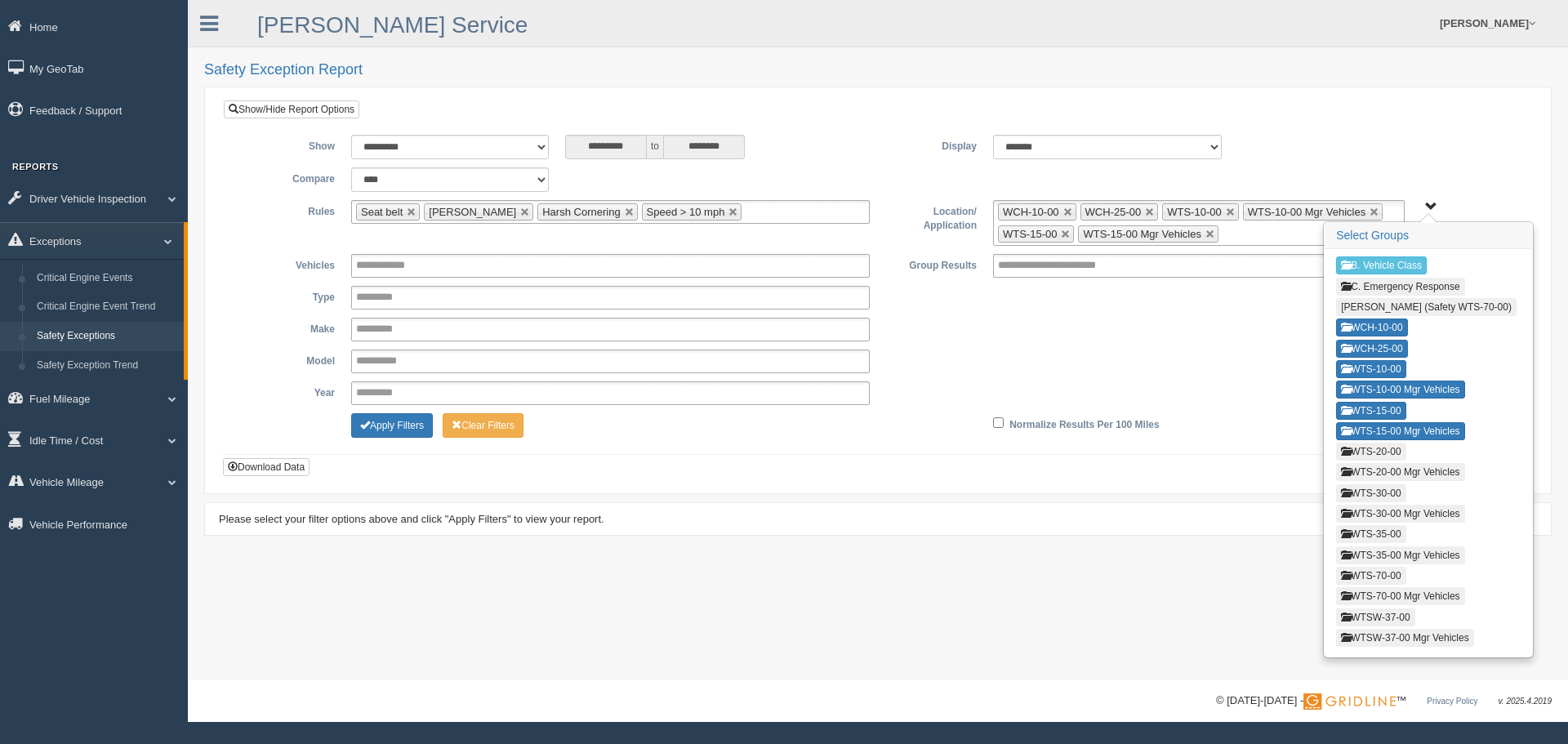
click at [1374, 454] on button "WTS-20-00" at bounding box center [1371, 451] width 70 height 18
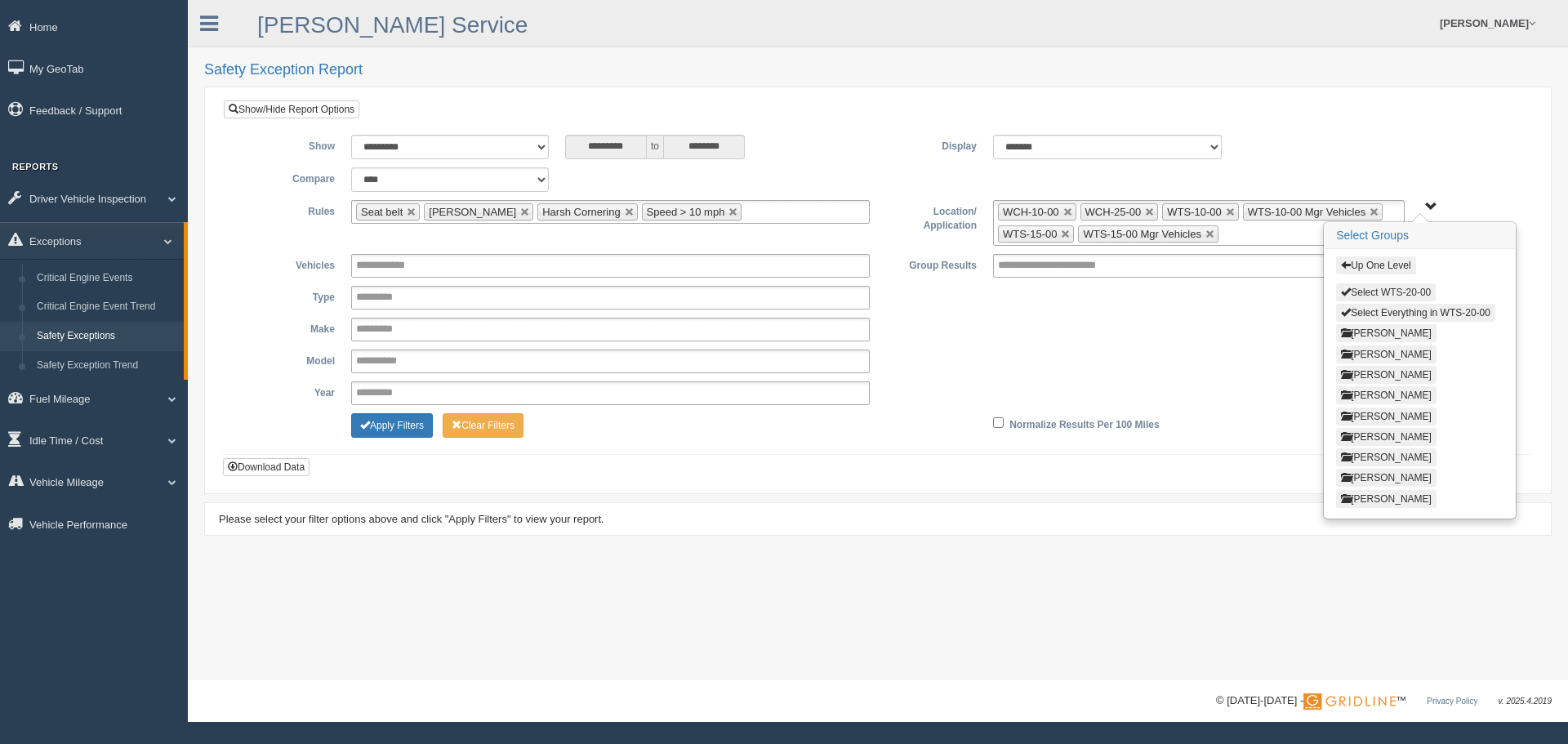
click at [1388, 292] on button "Select WTS-20-00" at bounding box center [1386, 293] width 100 height 18
click at [1379, 264] on button "Up One Level" at bounding box center [1375, 265] width 79 height 18
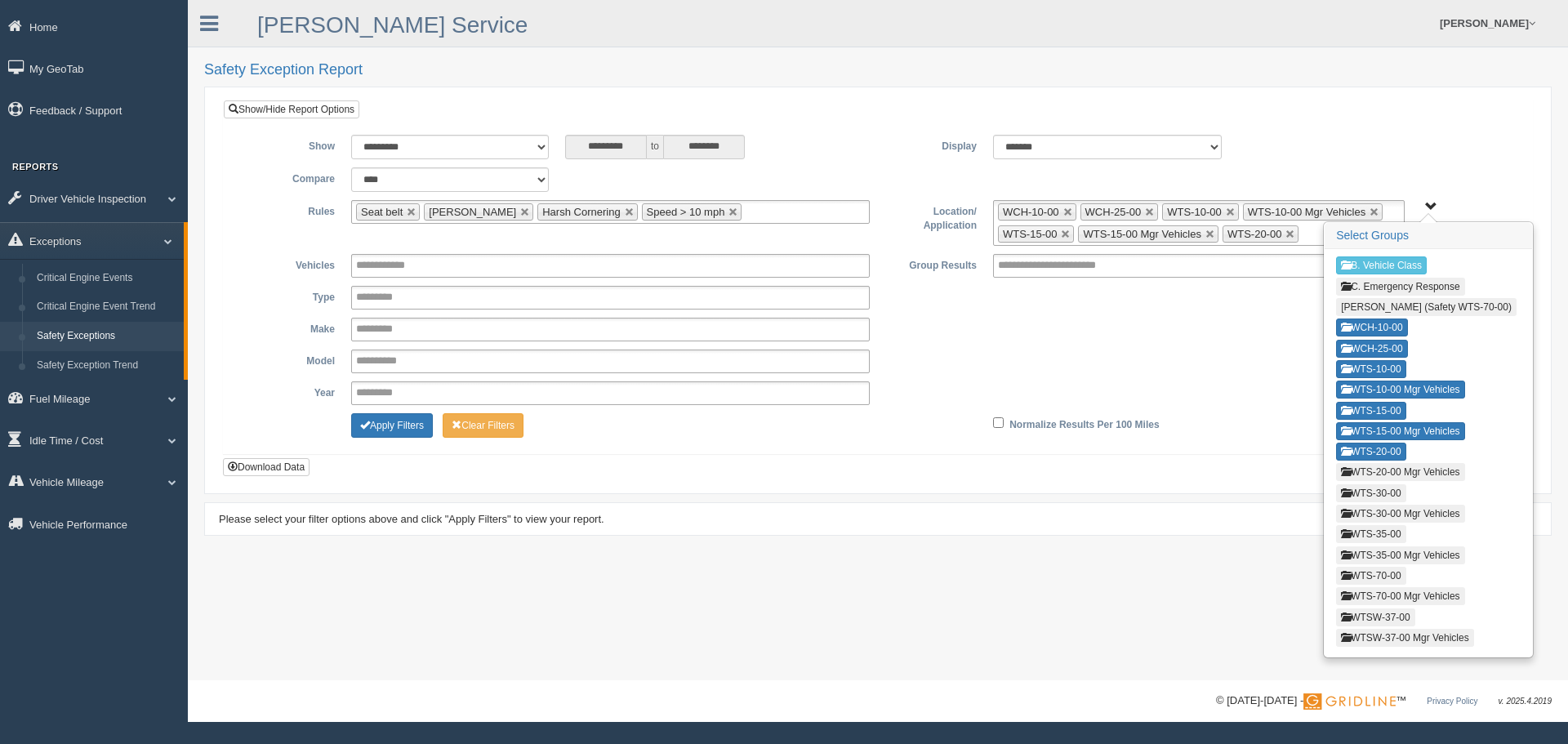
click at [1375, 478] on button "WTS-20-00 Mgr Vehicles" at bounding box center [1400, 472] width 128 height 18
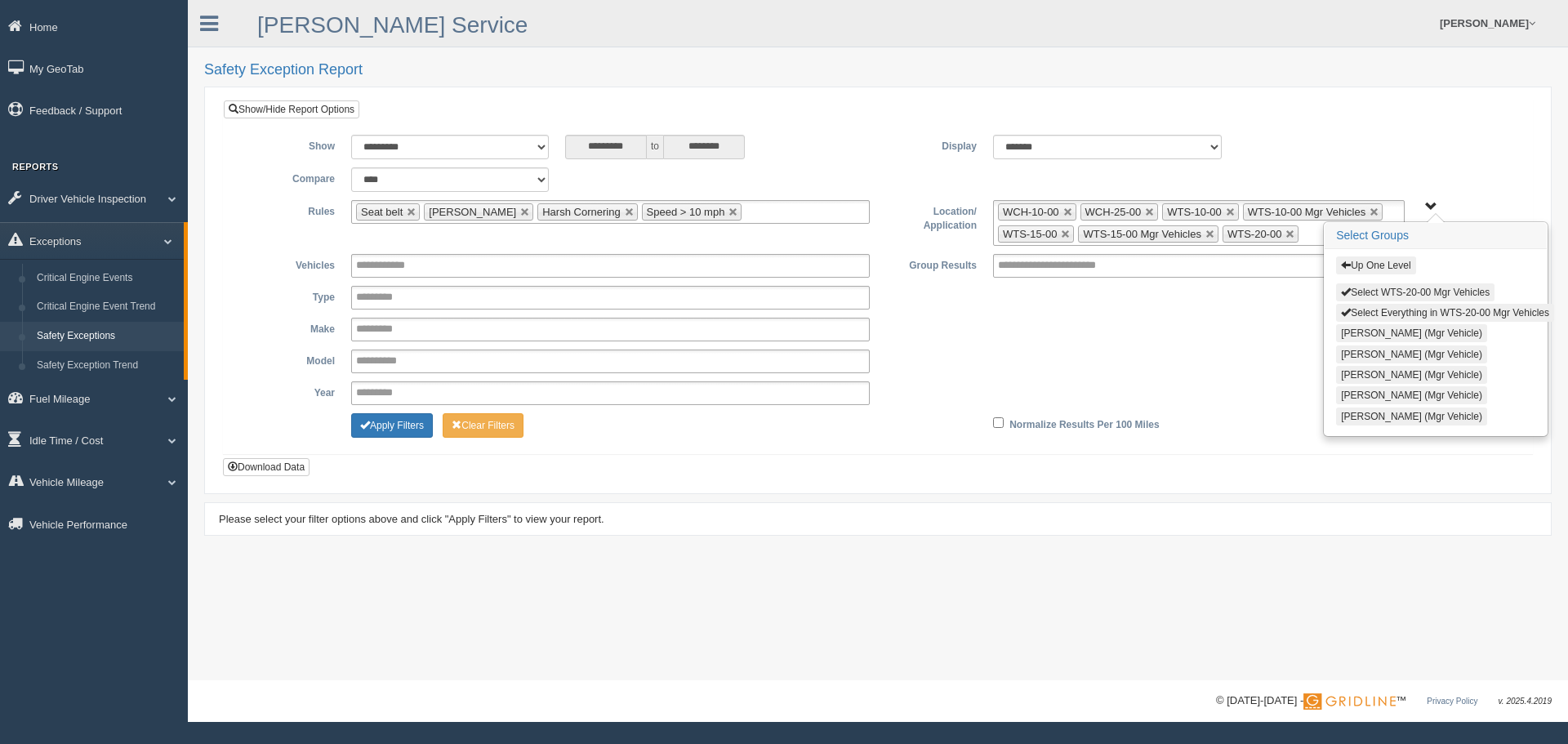
click at [1384, 291] on button "Select WTS-20-00 Mgr Vehicles" at bounding box center [1415, 293] width 159 height 18
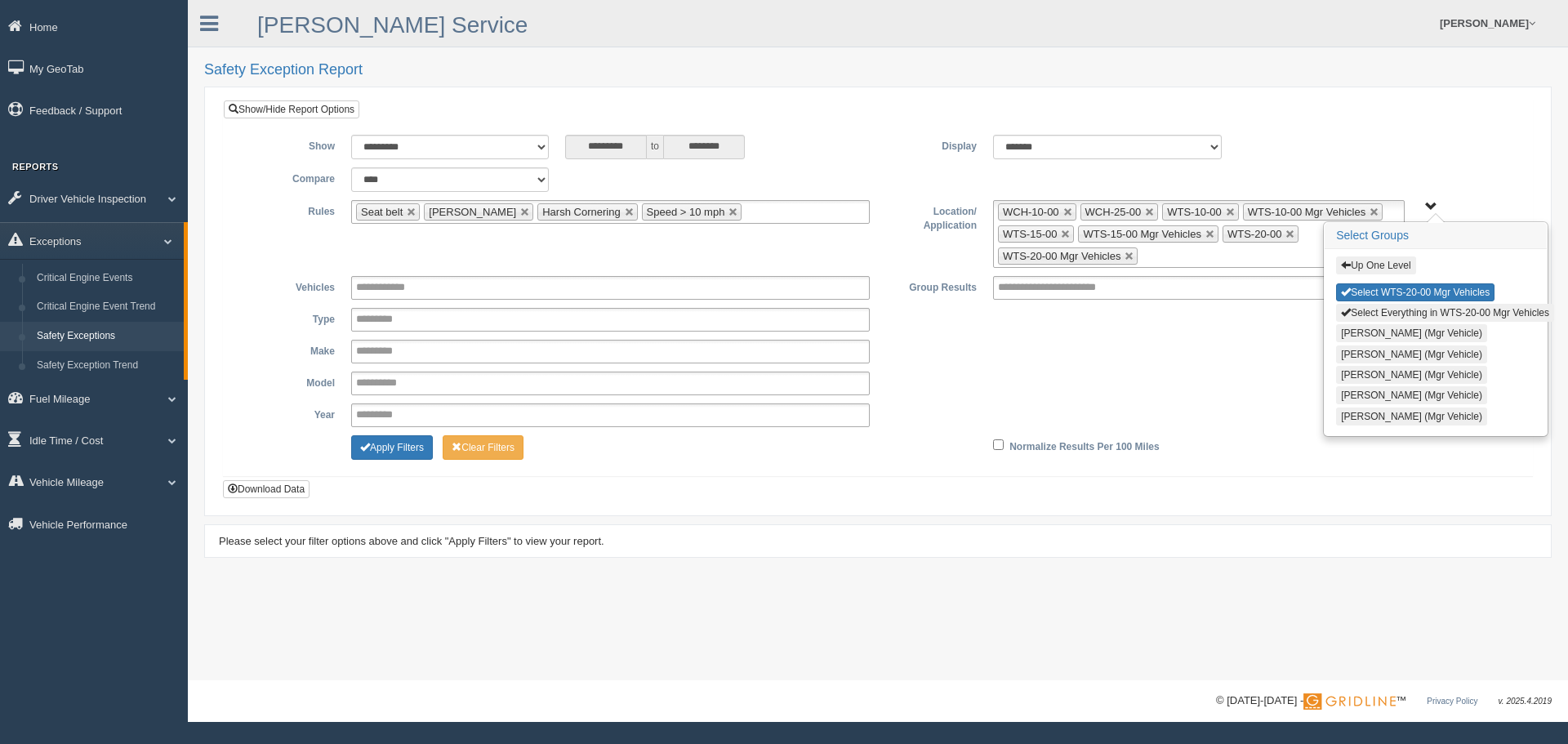
click at [1382, 266] on button "Up One Level" at bounding box center [1375, 265] width 79 height 18
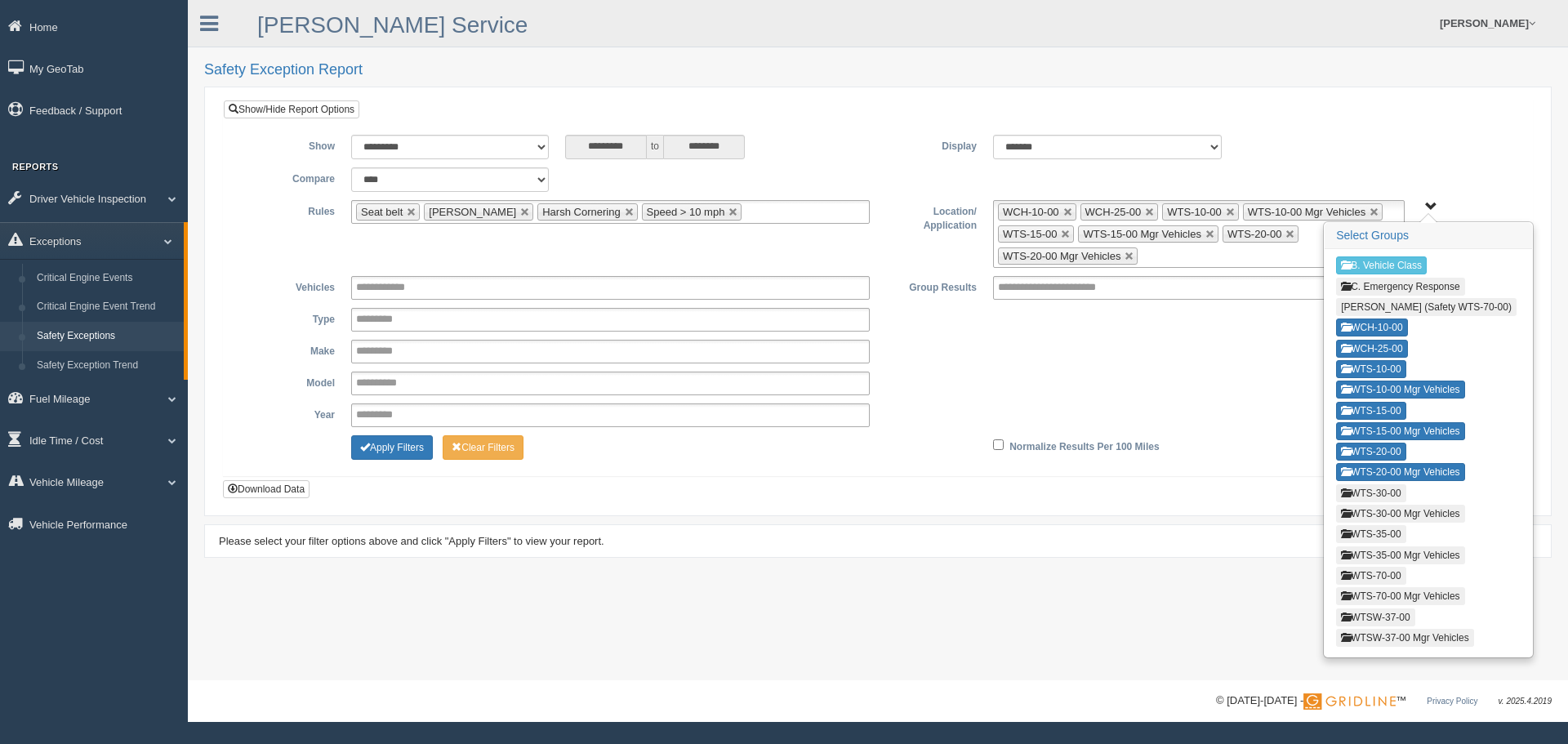
click at [1381, 491] on button "WTS-30-00" at bounding box center [1371, 493] width 70 height 18
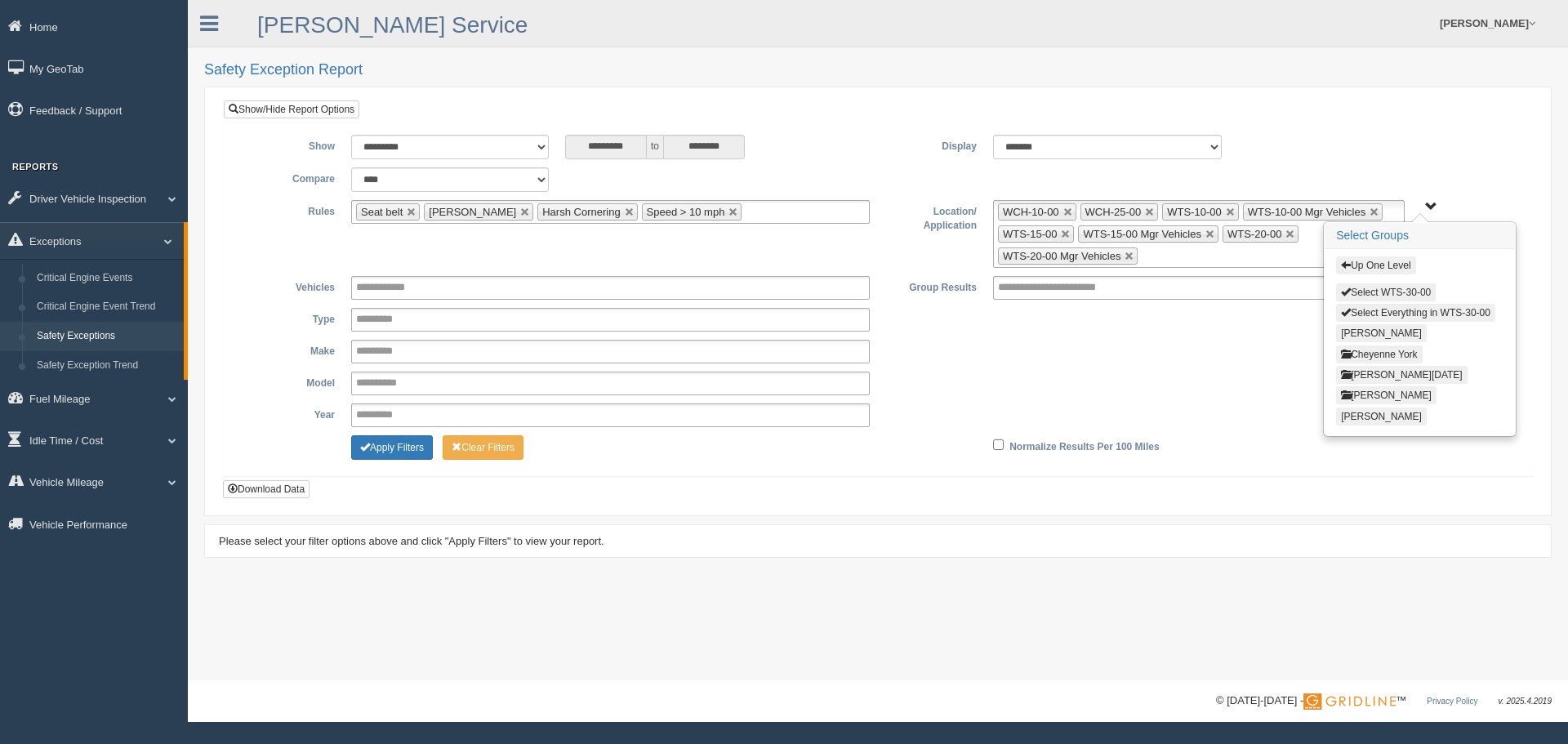
click at [1387, 291] on button "Select WTS-30-00" at bounding box center [1386, 293] width 100 height 18
click at [1387, 266] on button "Up One Level" at bounding box center [1375, 265] width 79 height 18
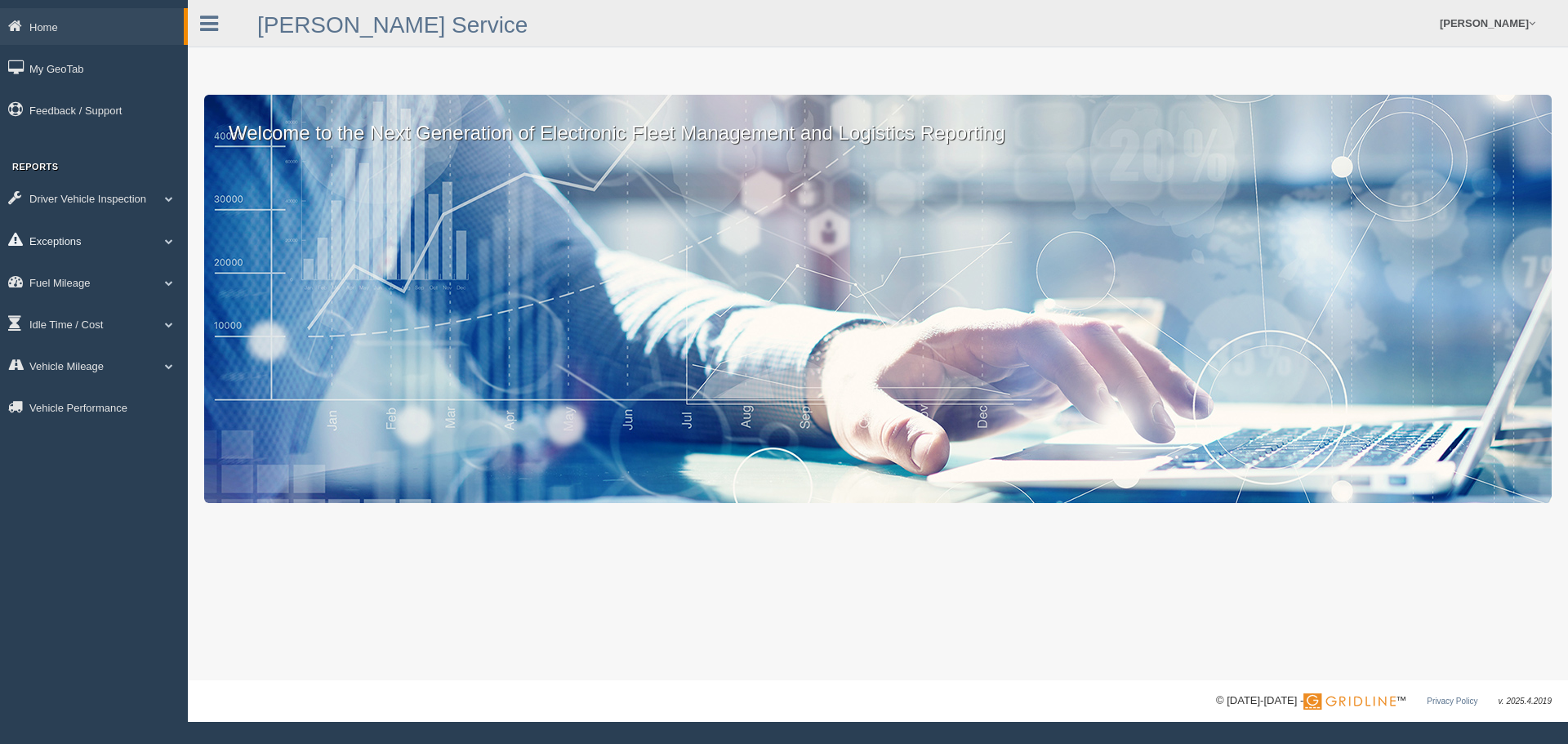
click at [29, 237] on icon at bounding box center [19, 240] width 21 height 14
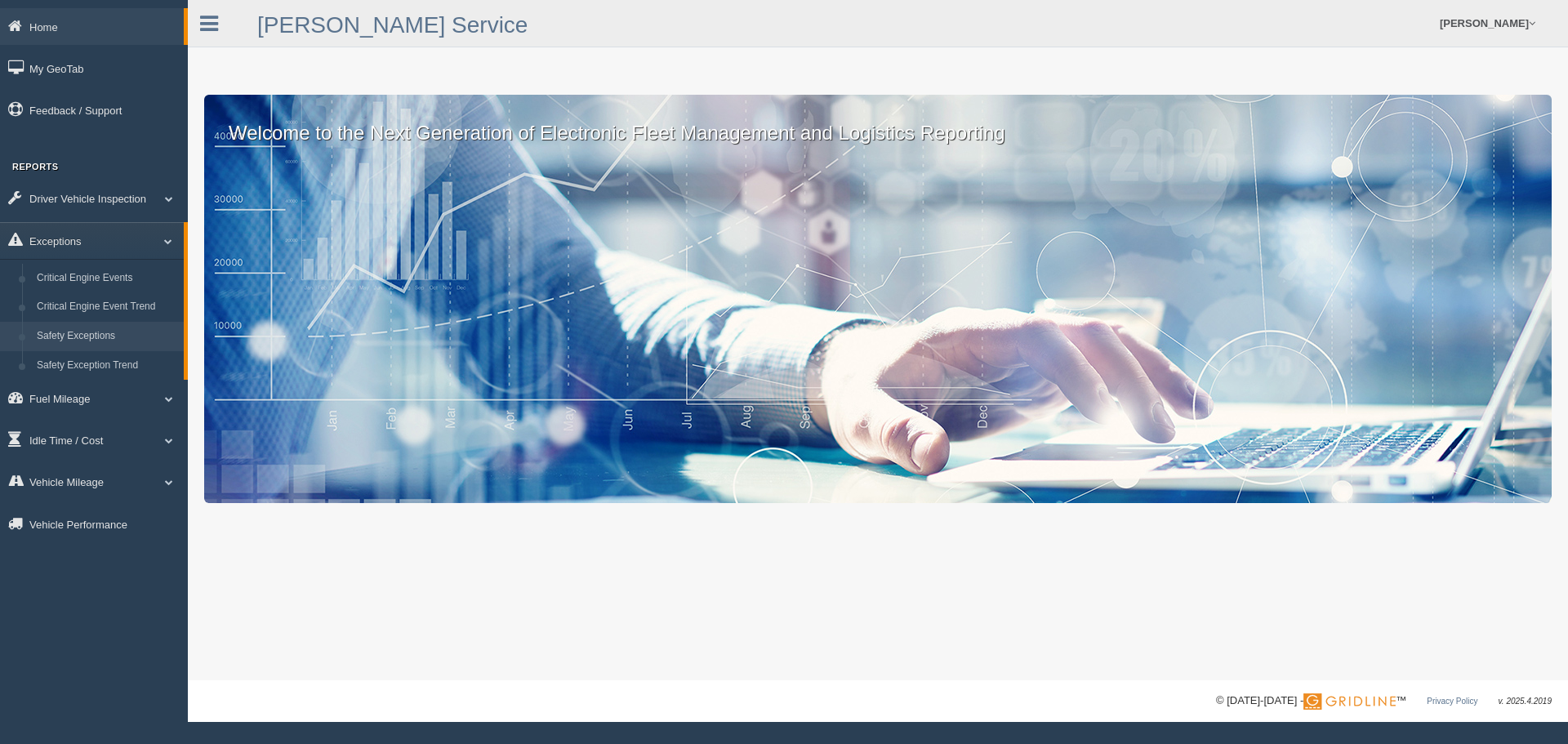
click at [87, 334] on link "Safety Exceptions" at bounding box center [106, 336] width 154 height 29
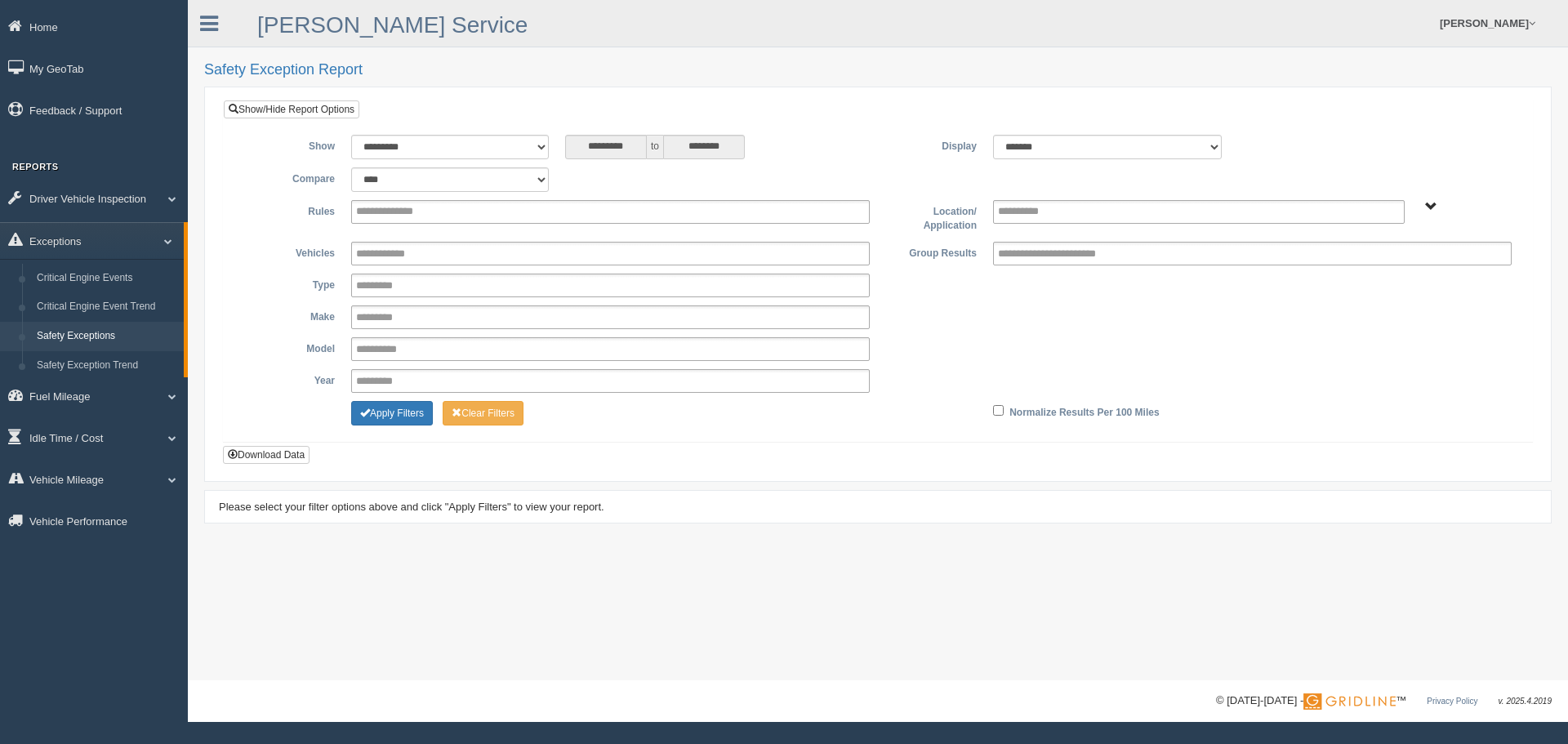
click at [425, 217] on input "**********" at bounding box center [400, 211] width 87 height 21
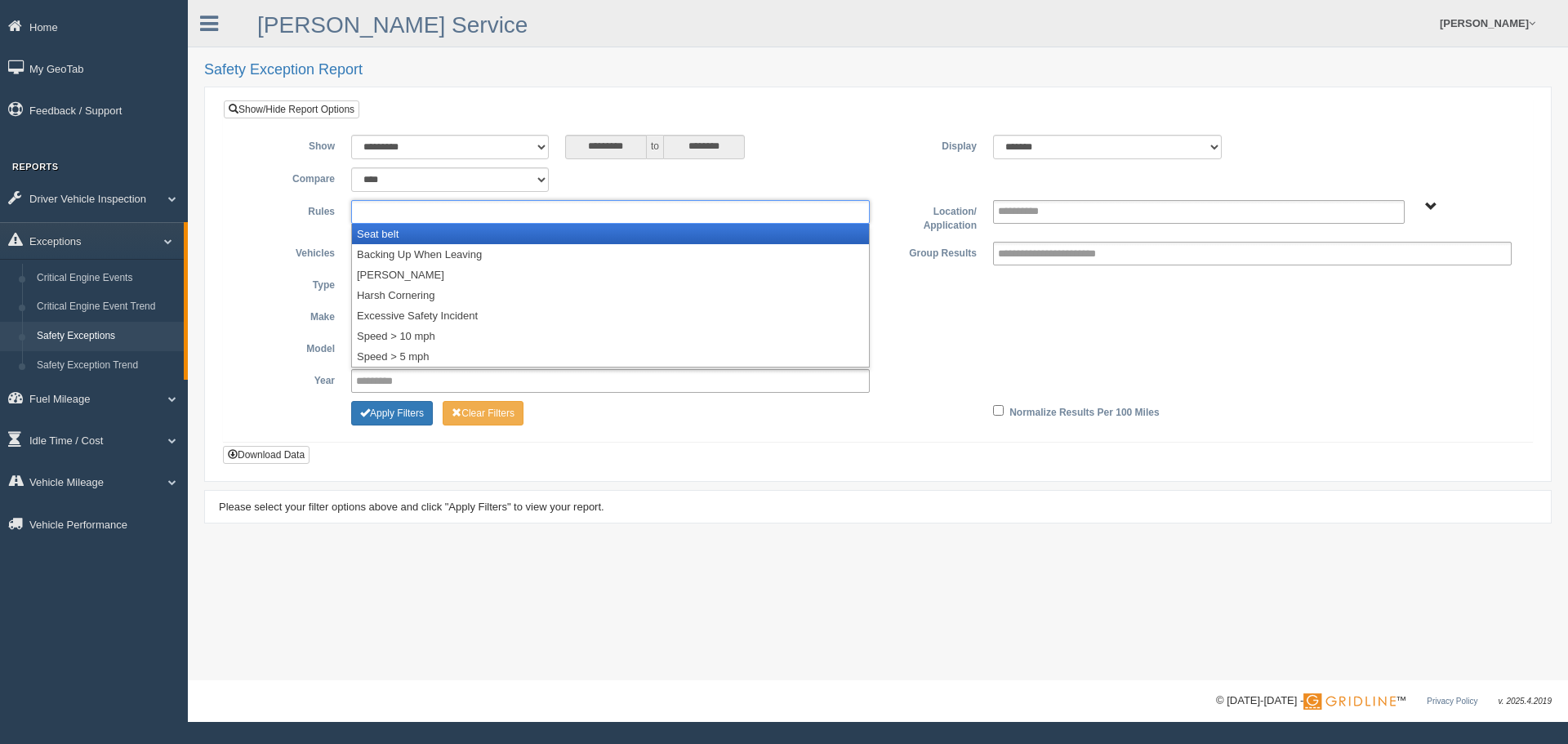
click at [425, 229] on li "Seat belt" at bounding box center [610, 234] width 516 height 21
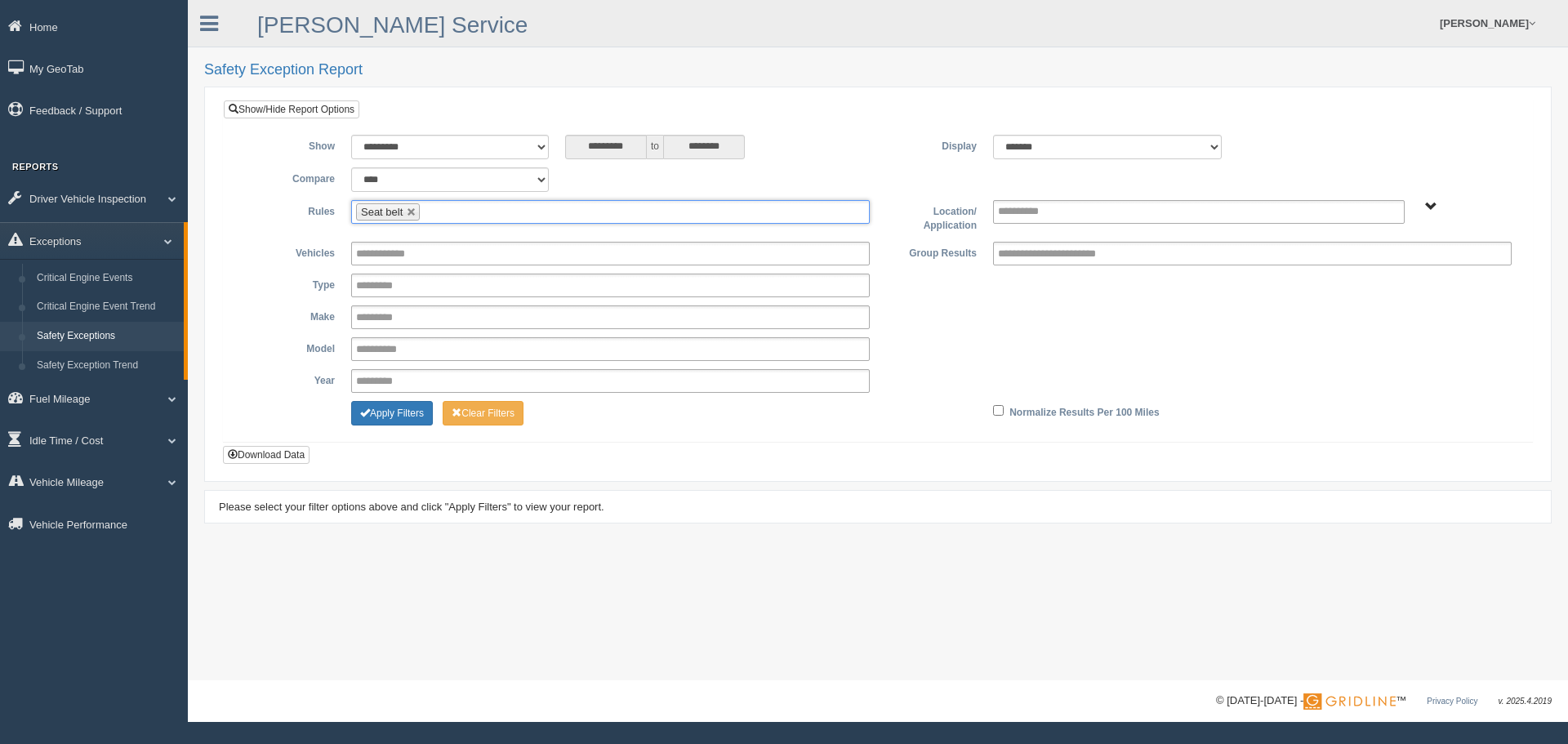
click at [452, 216] on ul "Seat belt" at bounding box center [610, 211] width 518 height 24
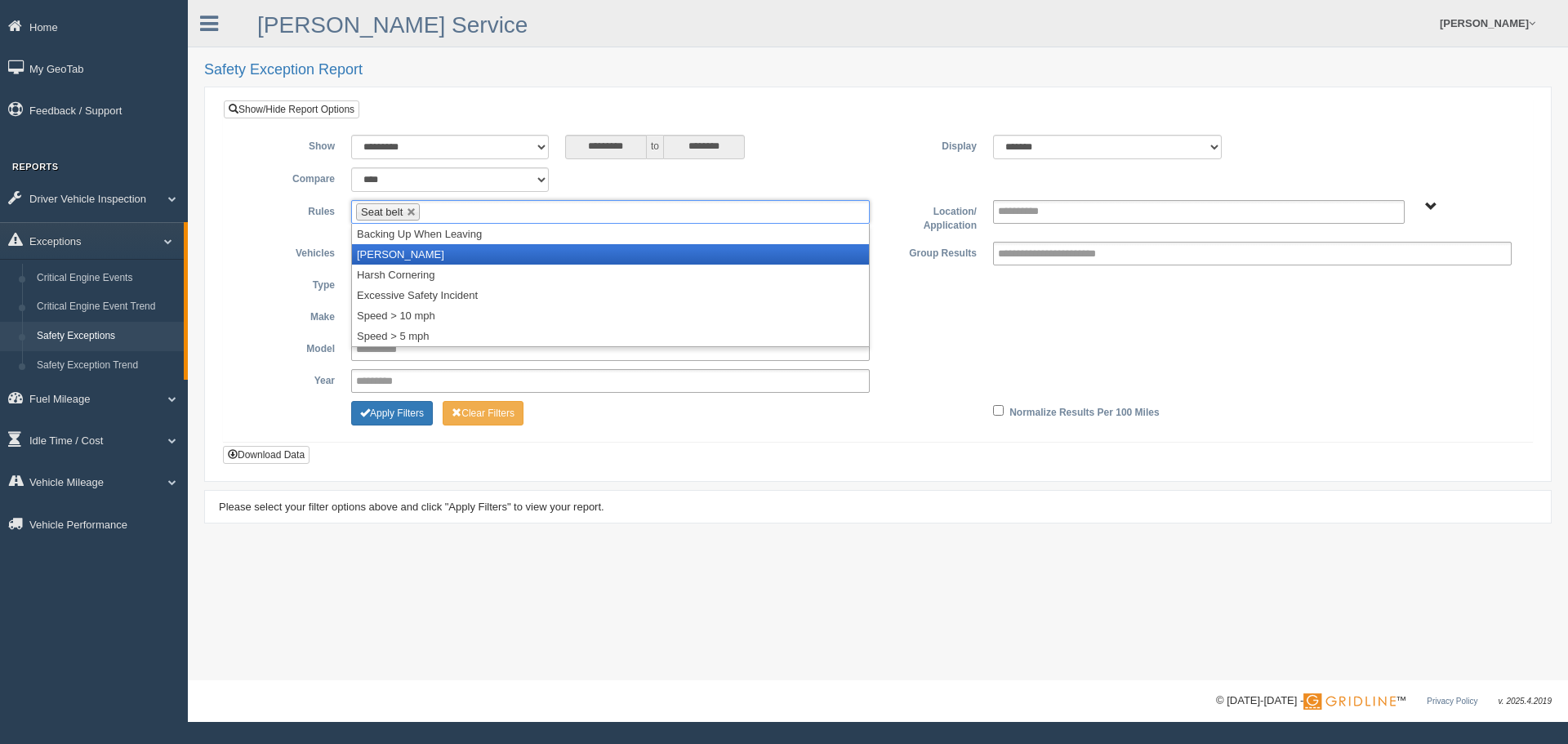
click at [422, 250] on li "[PERSON_NAME]" at bounding box center [610, 254] width 516 height 21
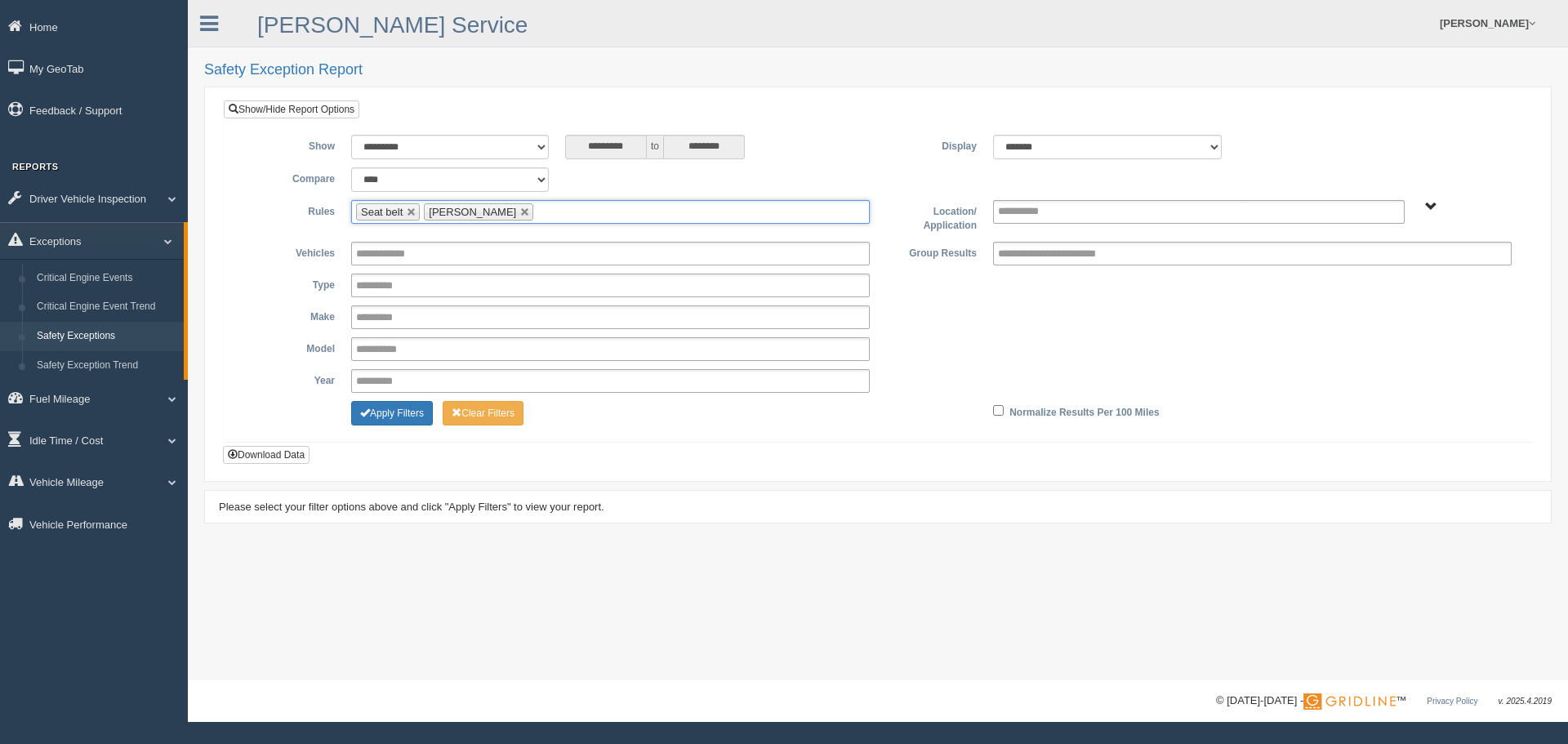
click at [546, 210] on ul "Seat belt Harsh Braking" at bounding box center [610, 211] width 518 height 24
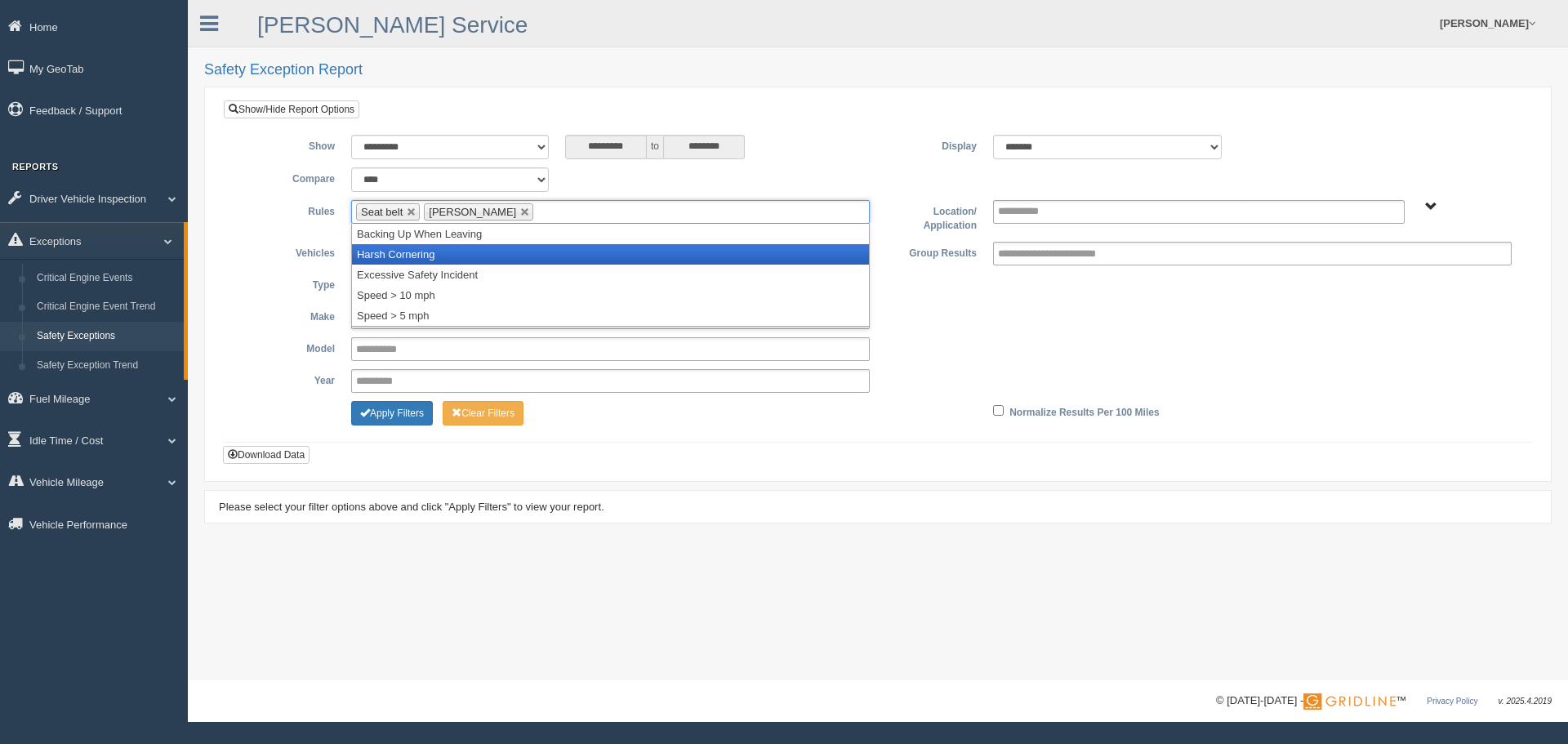
click at [487, 256] on li "Harsh Cornering" at bounding box center [610, 254] width 516 height 21
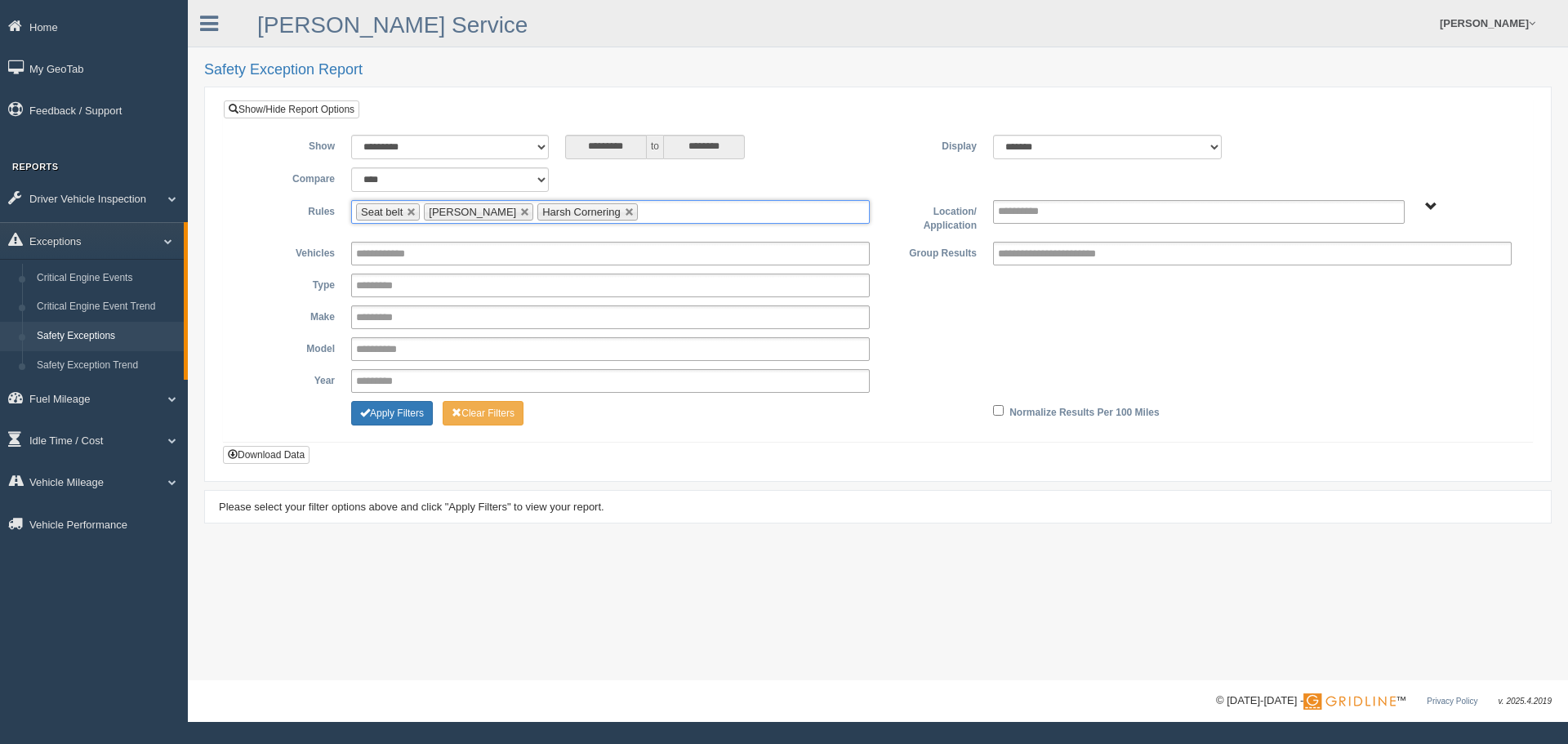
click at [642, 204] on ul "Seat belt Harsh Braking Harsh Cornering" at bounding box center [610, 211] width 518 height 24
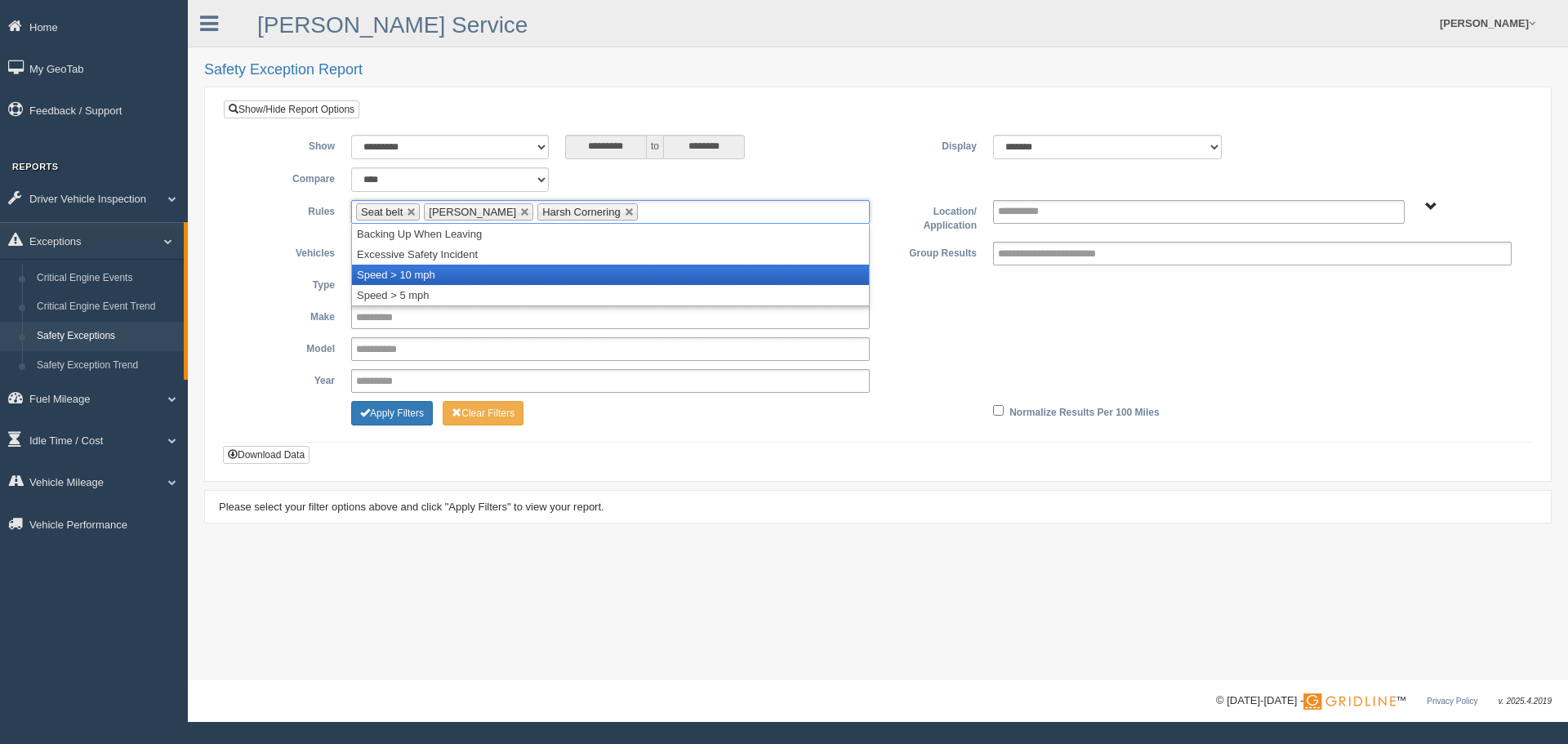
click at [491, 269] on li "Speed > 10 mph" at bounding box center [610, 275] width 516 height 21
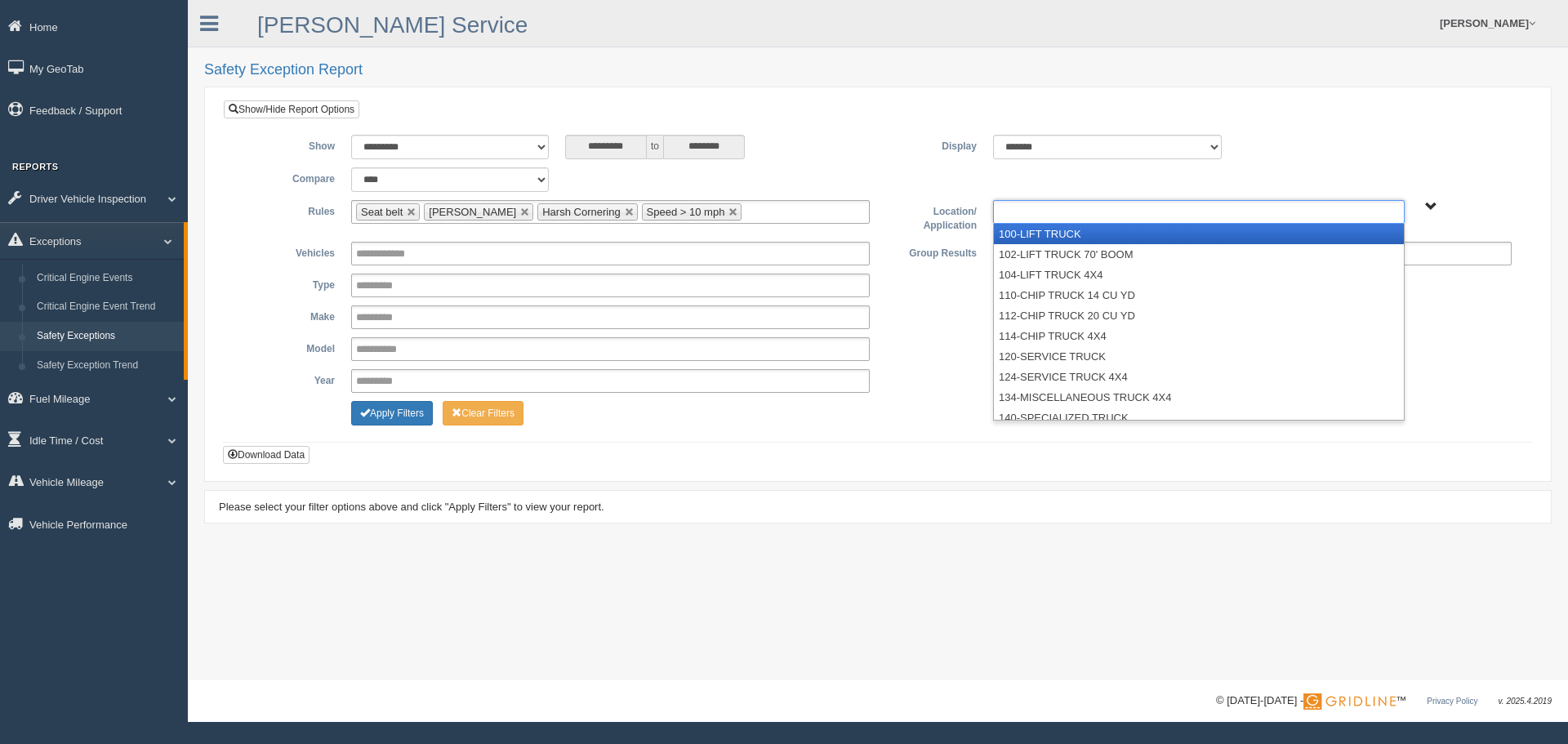
click at [1112, 202] on ul at bounding box center [1198, 211] width 411 height 24
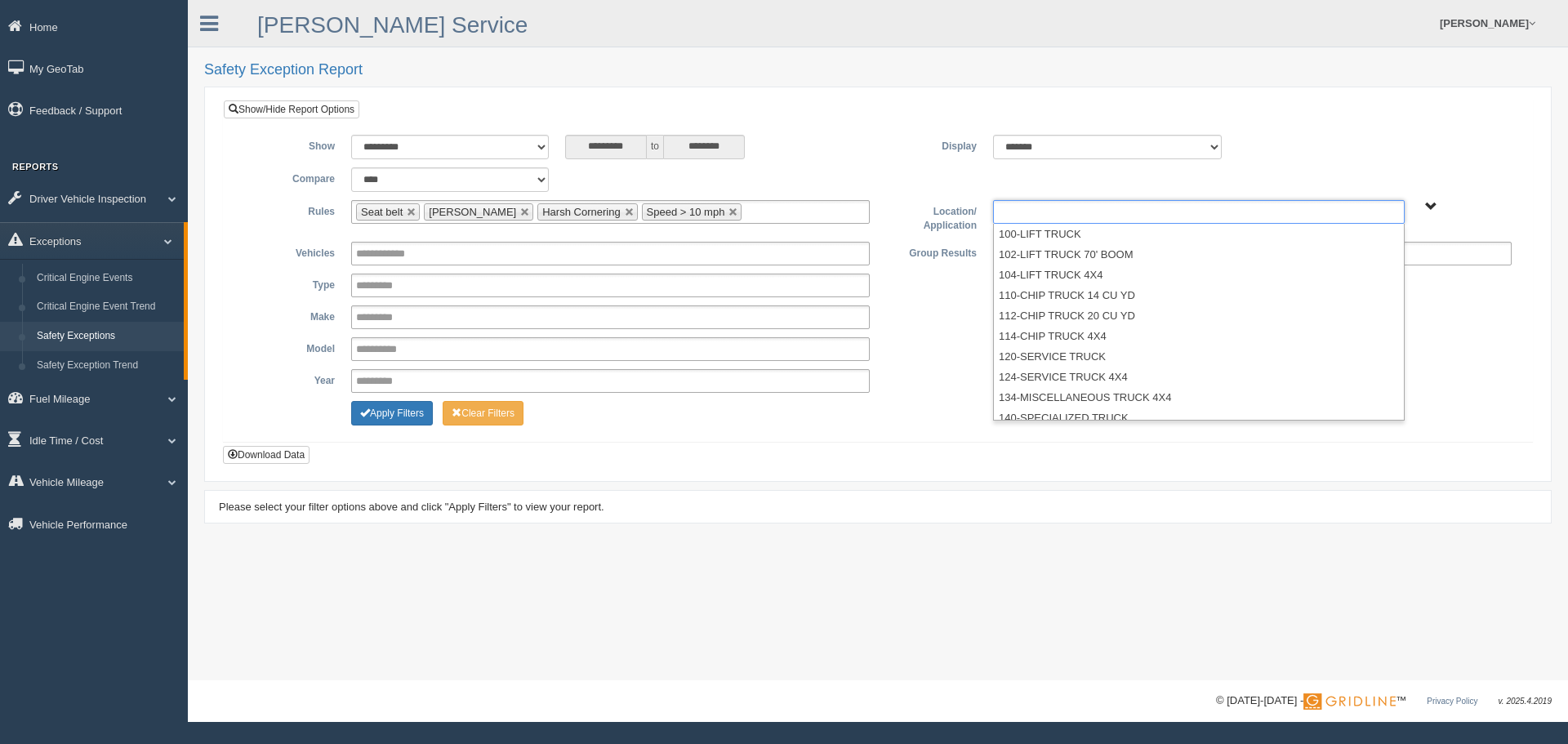
type input "**********"
click at [1430, 207] on span "B. Vehicle Class C. Emergency Response Matt Pregon (Safety WTS-70-00) WCH-10-00…" at bounding box center [1431, 207] width 12 height 12
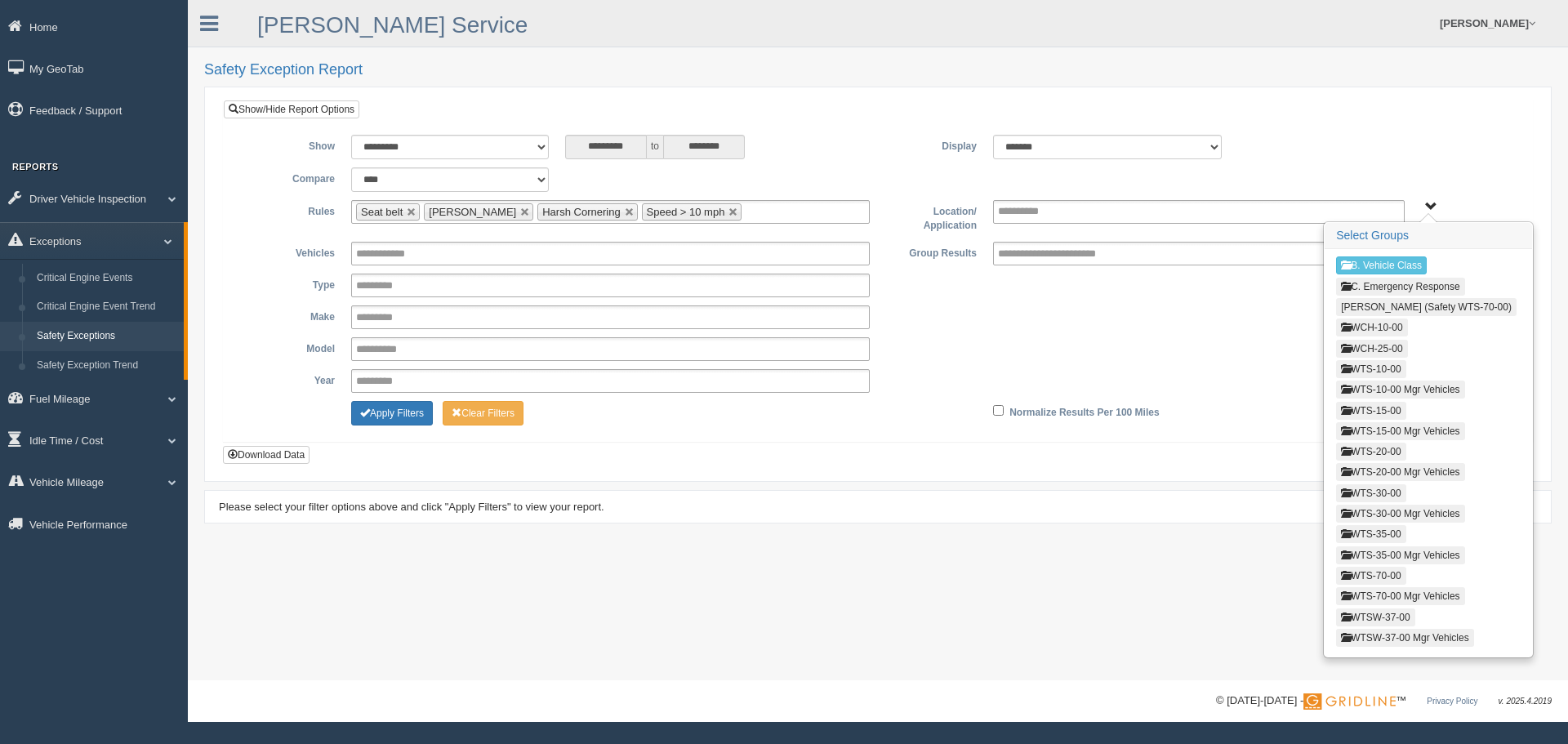
click at [1381, 332] on button "WCH-10-00" at bounding box center [1372, 327] width 71 height 18
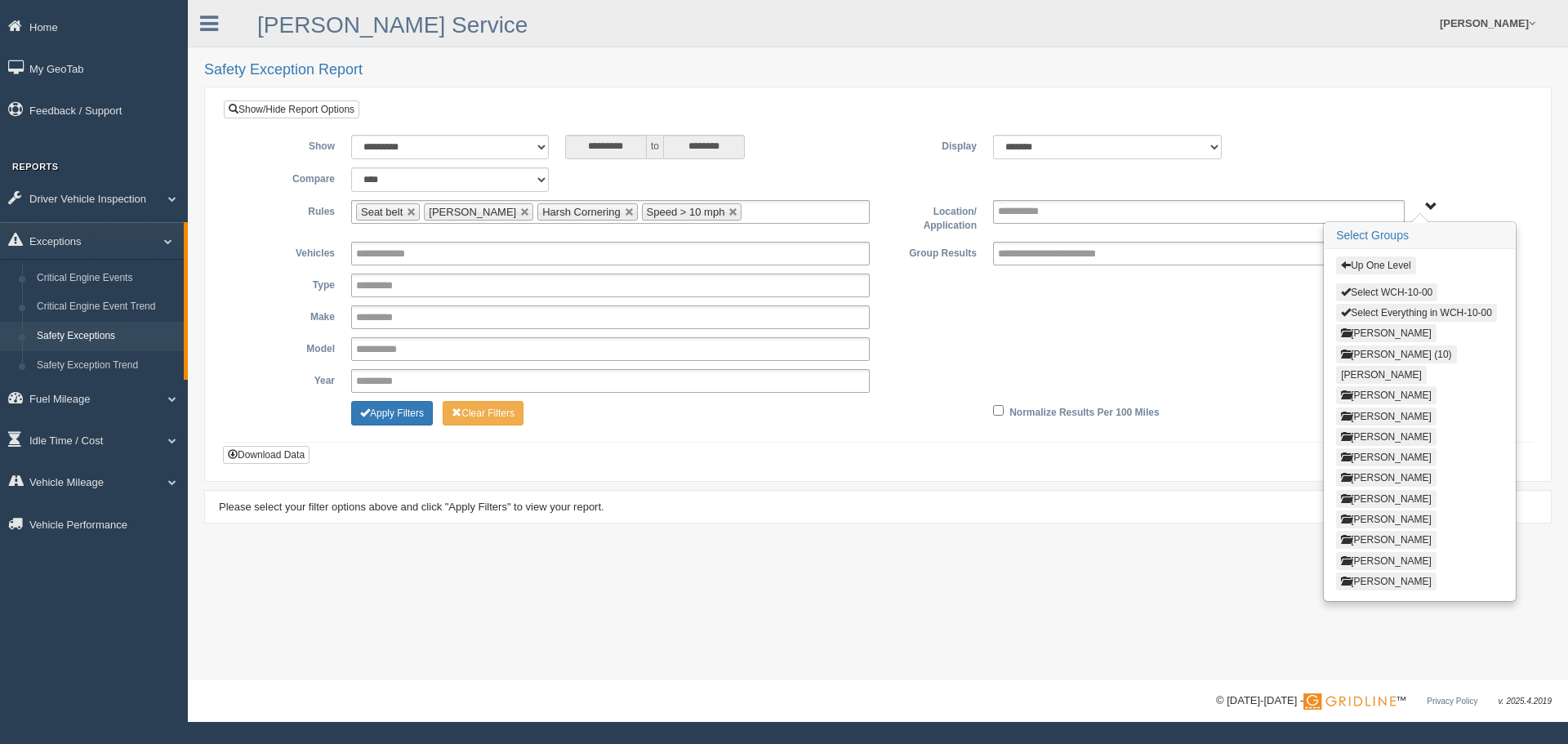
click at [1364, 285] on button "Select WCH-10-00" at bounding box center [1387, 293] width 102 height 18
click at [1375, 267] on button "Up One Level" at bounding box center [1375, 265] width 79 height 18
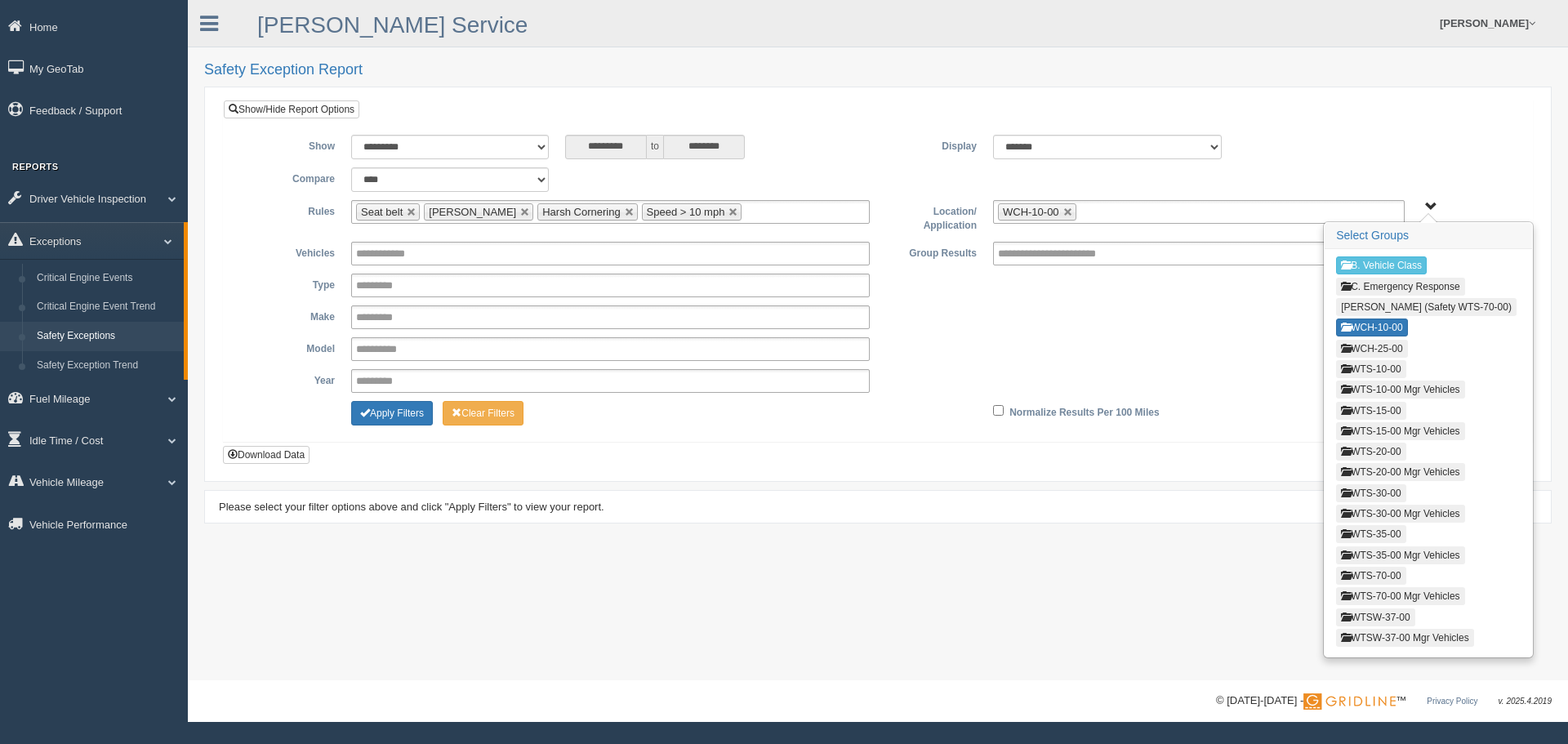
click at [1384, 346] on button "WCH-25-00" at bounding box center [1372, 349] width 71 height 18
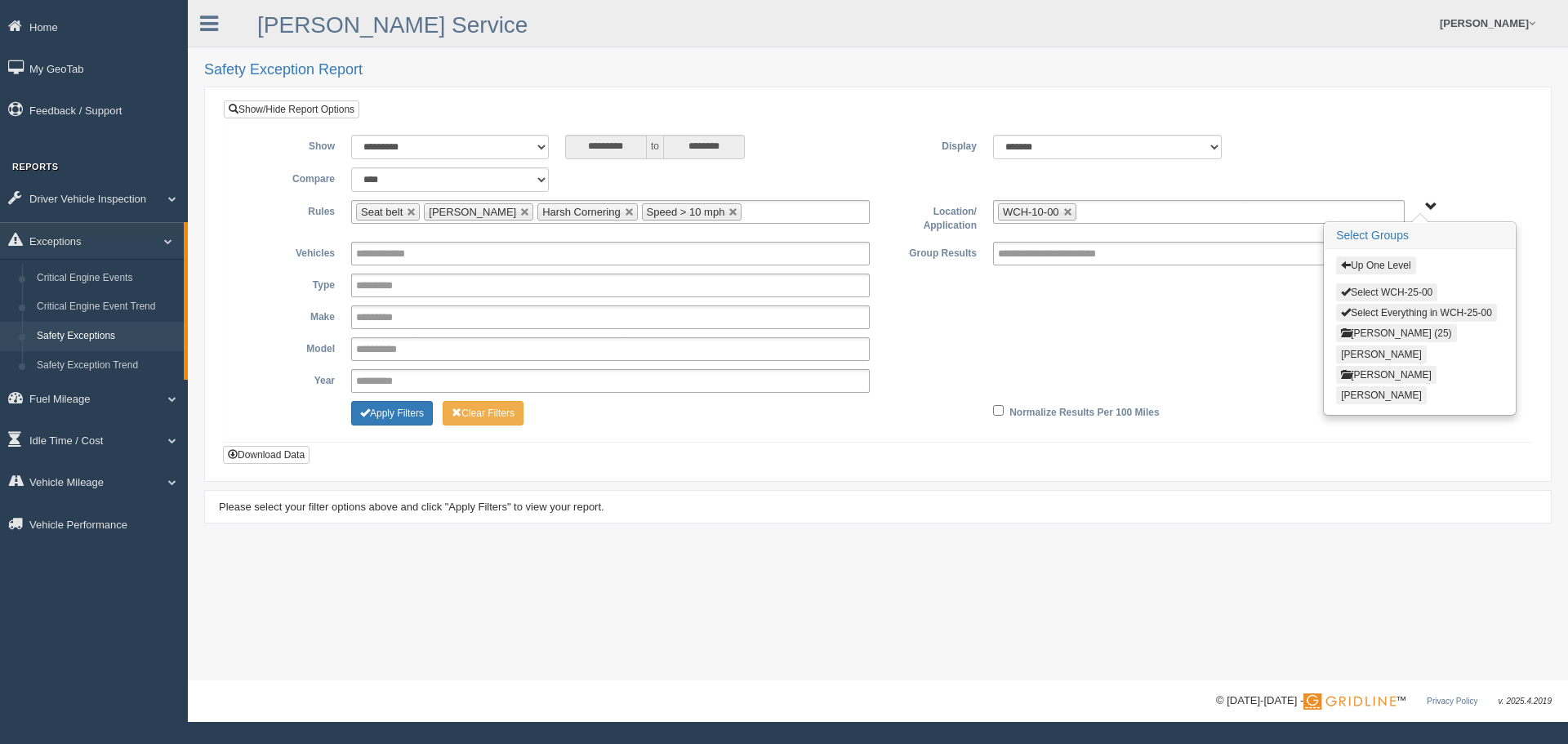
click at [1379, 290] on button "Select WCH-25-00" at bounding box center [1387, 293] width 102 height 18
click at [1390, 264] on button "Up One Level" at bounding box center [1375, 265] width 79 height 18
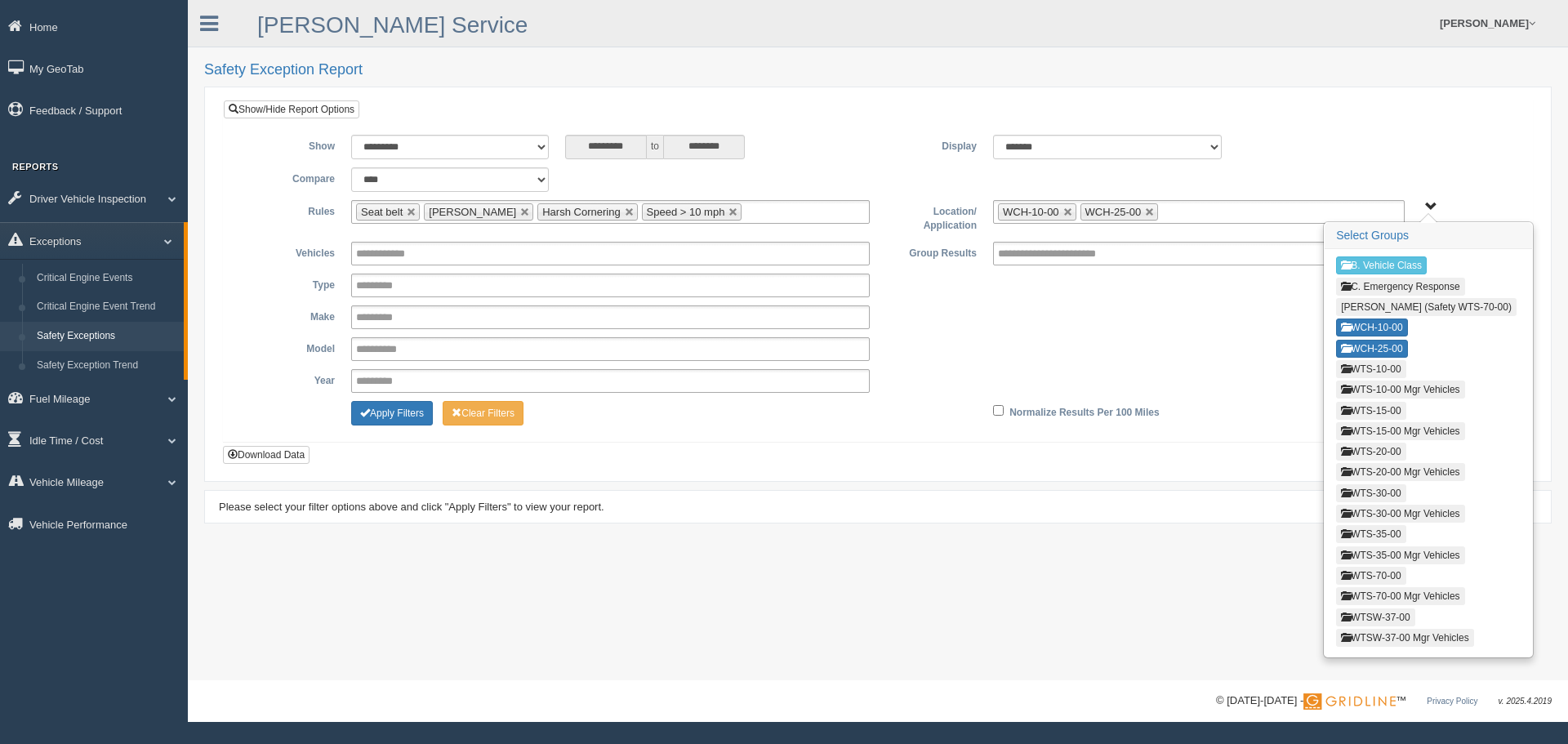
click at [1394, 362] on button "WTS-10-00" at bounding box center [1371, 369] width 70 height 18
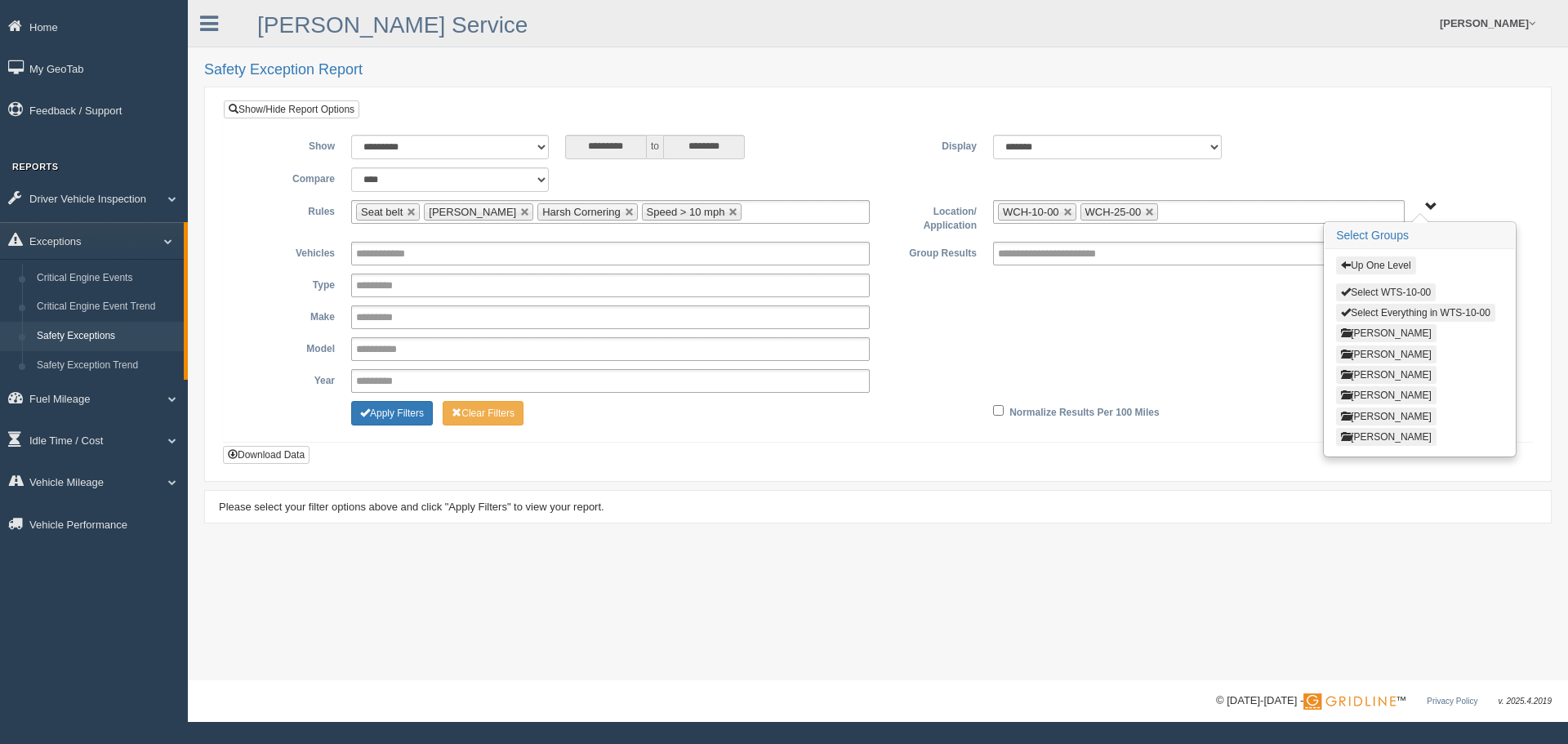
click at [1381, 289] on button "Select WTS-10-00" at bounding box center [1386, 293] width 100 height 18
click at [1375, 266] on button "Up One Level" at bounding box center [1375, 265] width 79 height 18
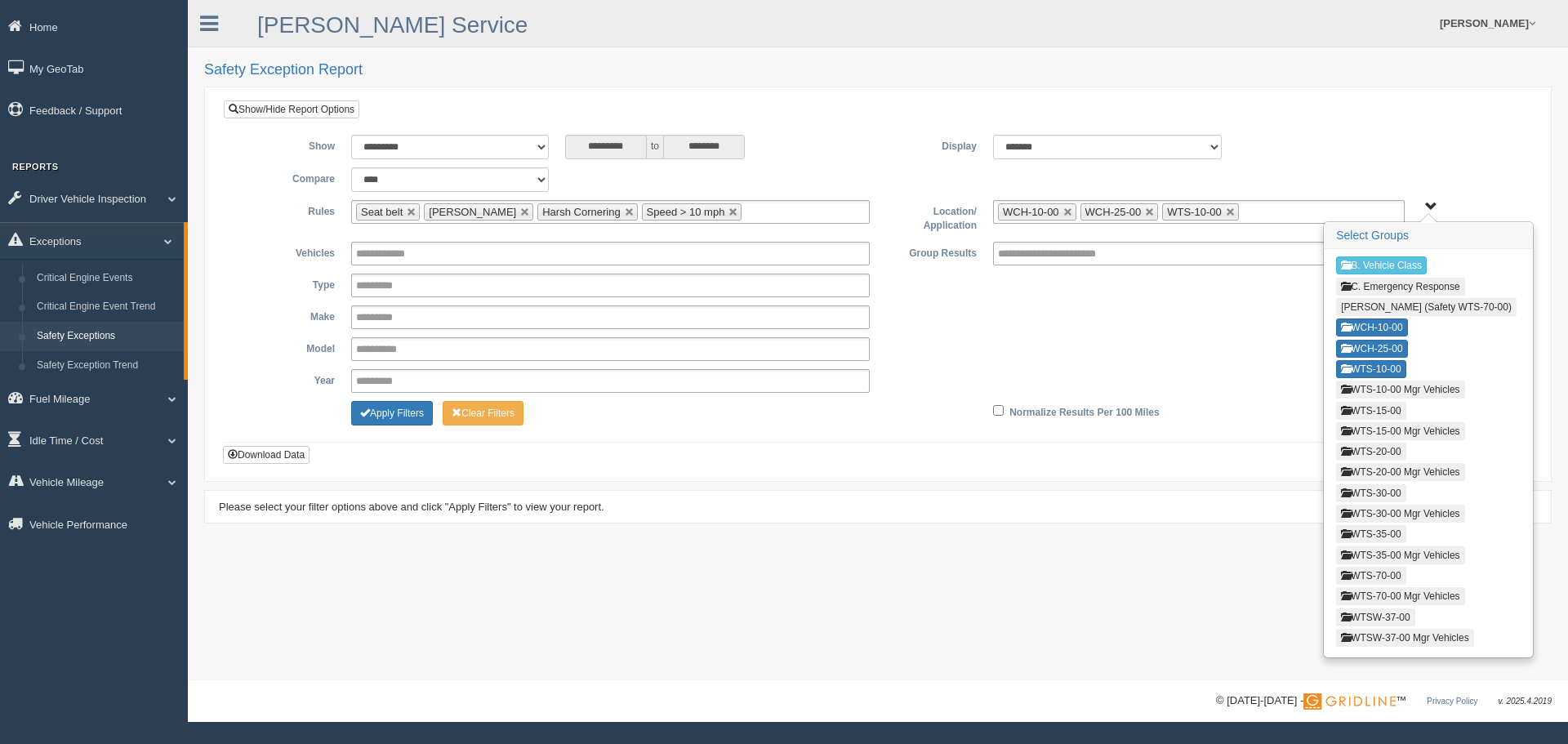
click at [1399, 394] on button "WTS-10-00 Mgr Vehicles" at bounding box center [1400, 390] width 128 height 18
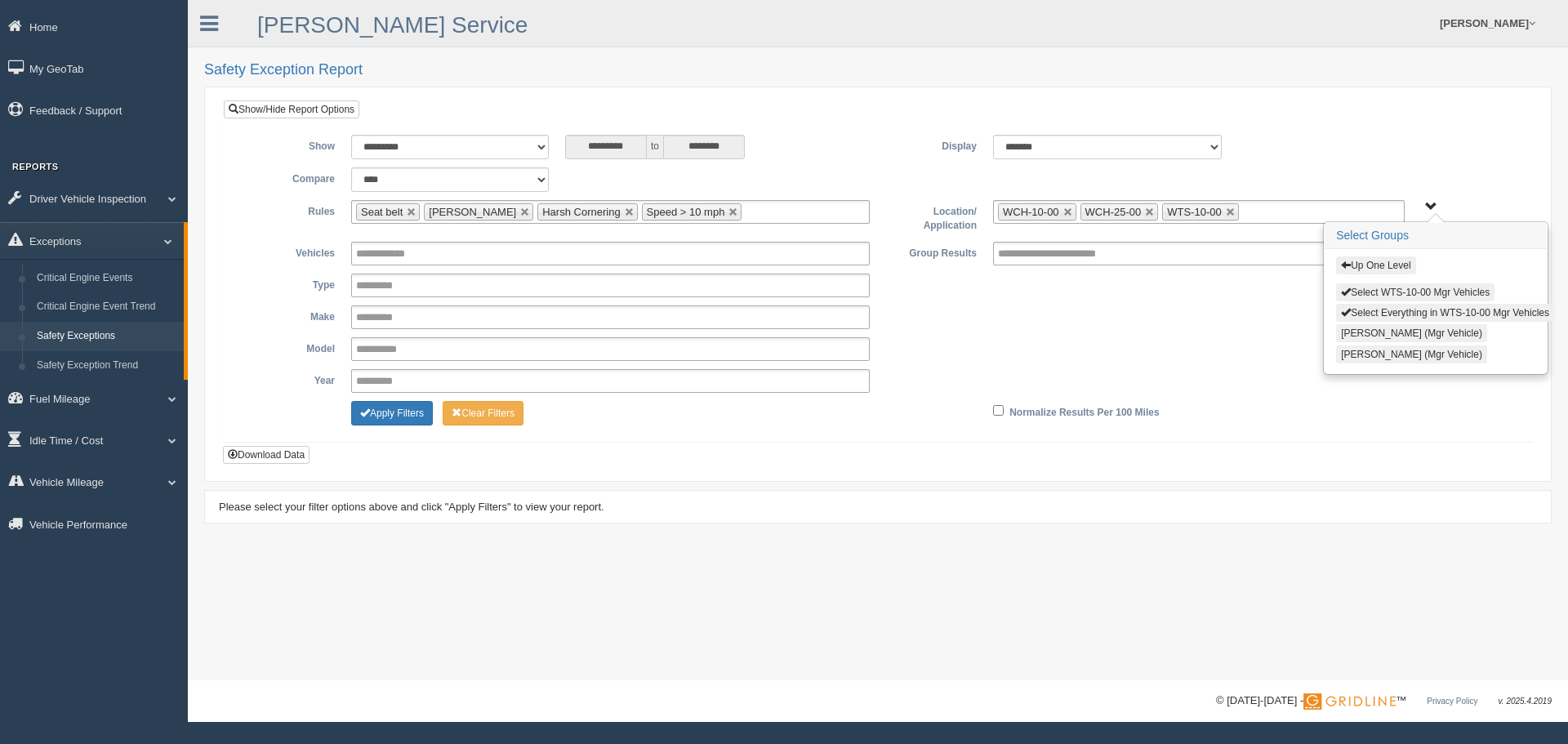
click at [1388, 287] on button "Select WTS-10-00 Mgr Vehicles" at bounding box center [1415, 293] width 159 height 18
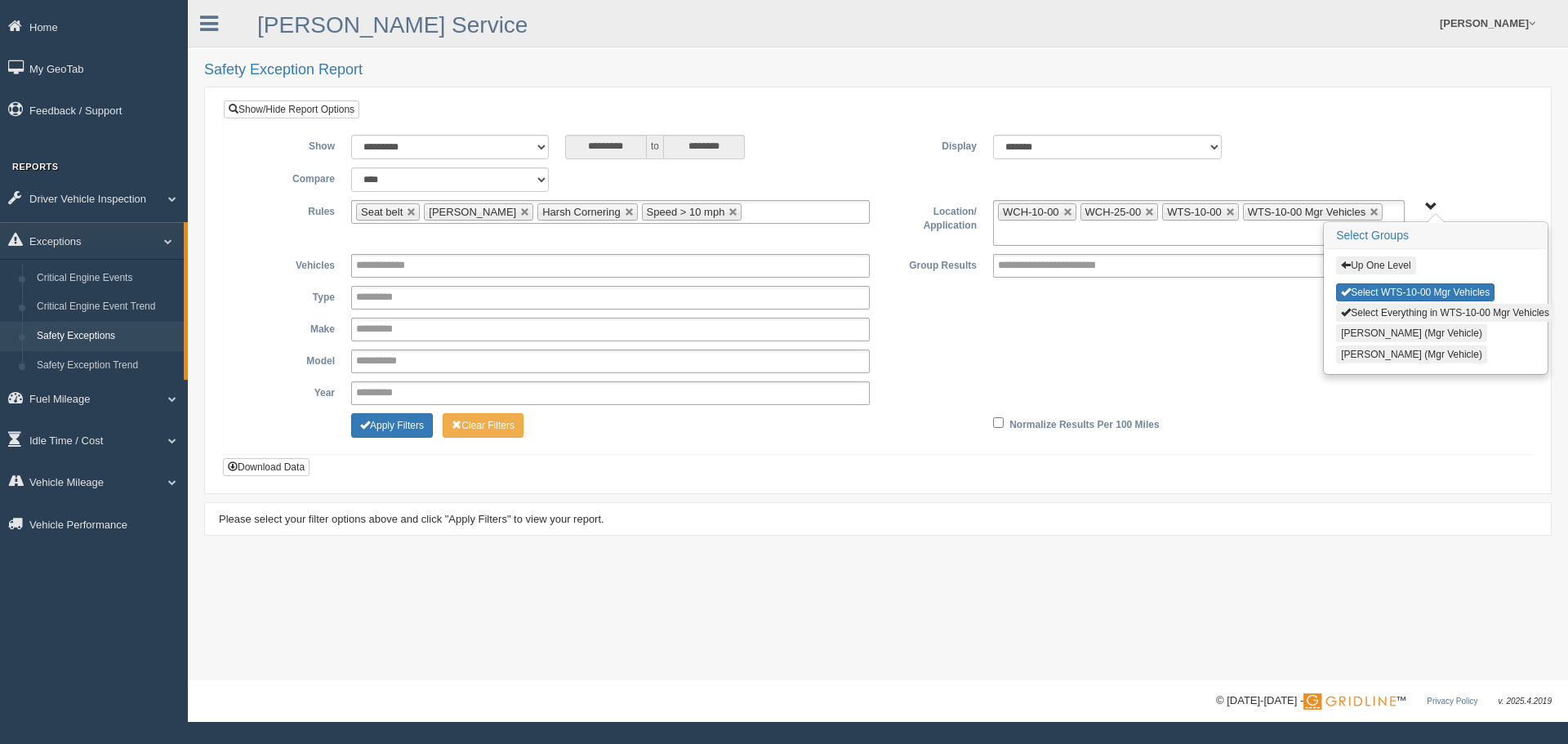
click at [1387, 266] on button "Up One Level" at bounding box center [1375, 265] width 79 height 18
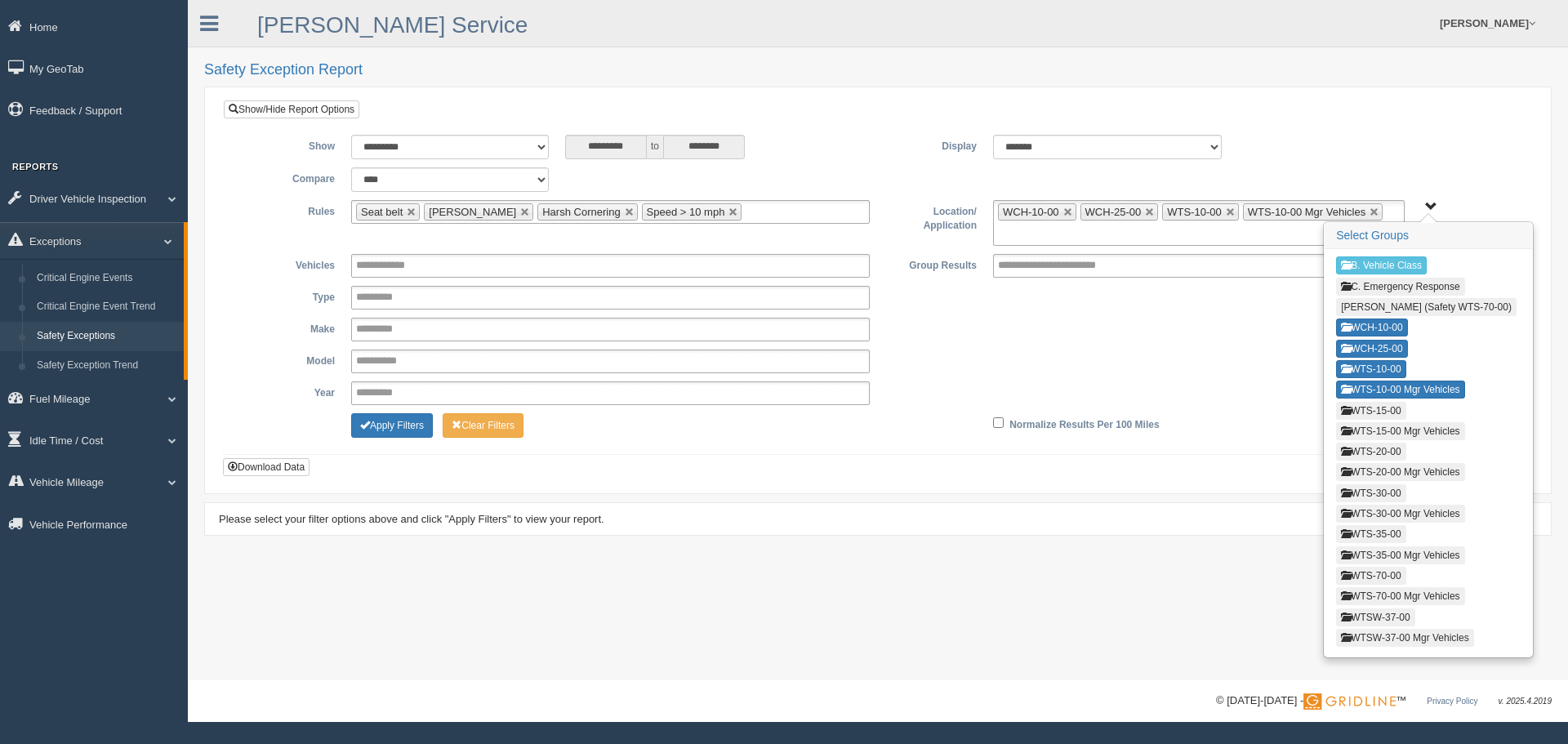
click at [1381, 632] on button "WTSW-37-00 Mgr Vehicles" at bounding box center [1405, 638] width 138 height 18
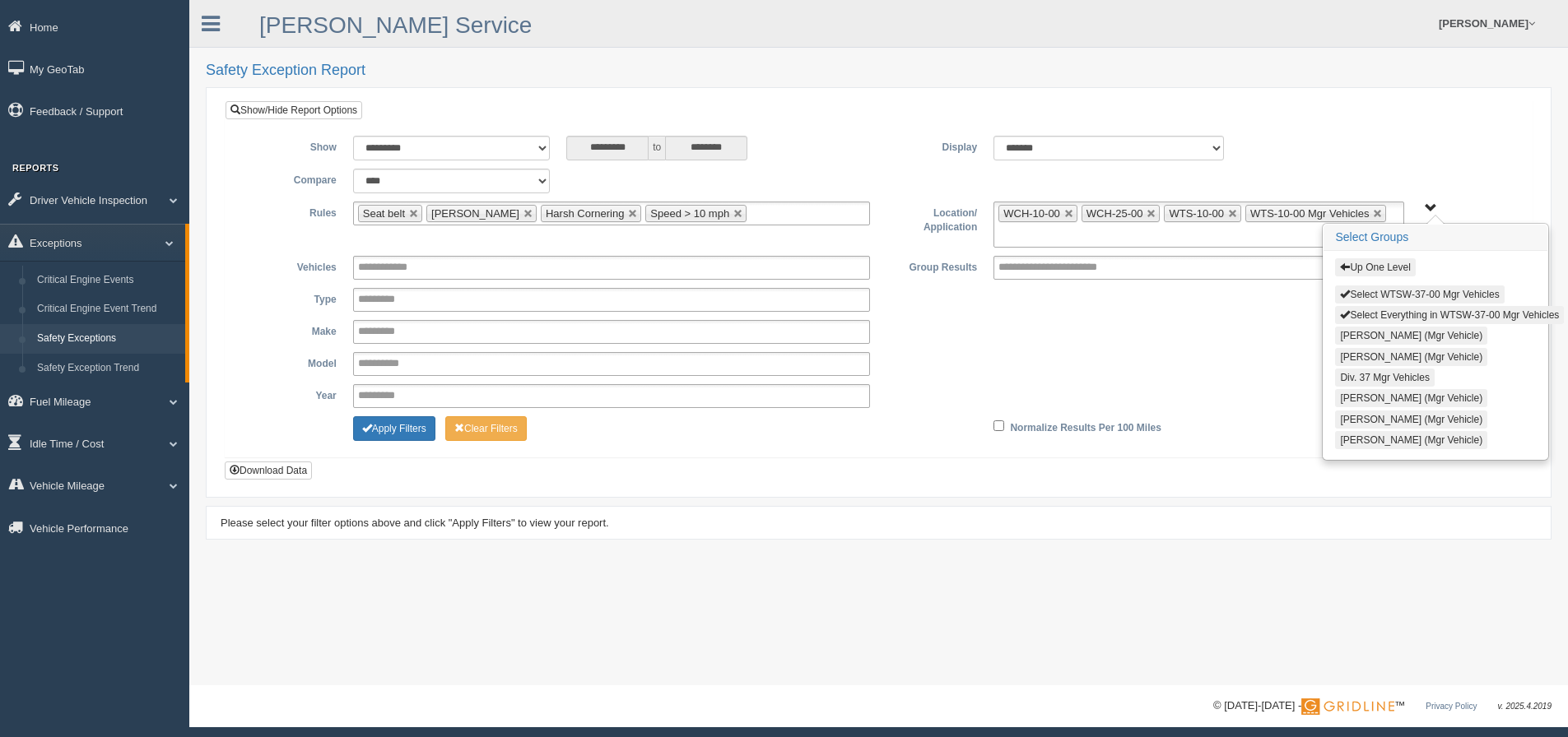
click at [1410, 292] on button "Select WTSW-37-00 Mgr Vehicles" at bounding box center [1420, 295] width 169 height 18
drag, startPoint x: 1393, startPoint y: 265, endPoint x: 1401, endPoint y: 297, distance: 33.0
click at [1392, 266] on button "Up One Level" at bounding box center [1375, 267] width 80 height 18
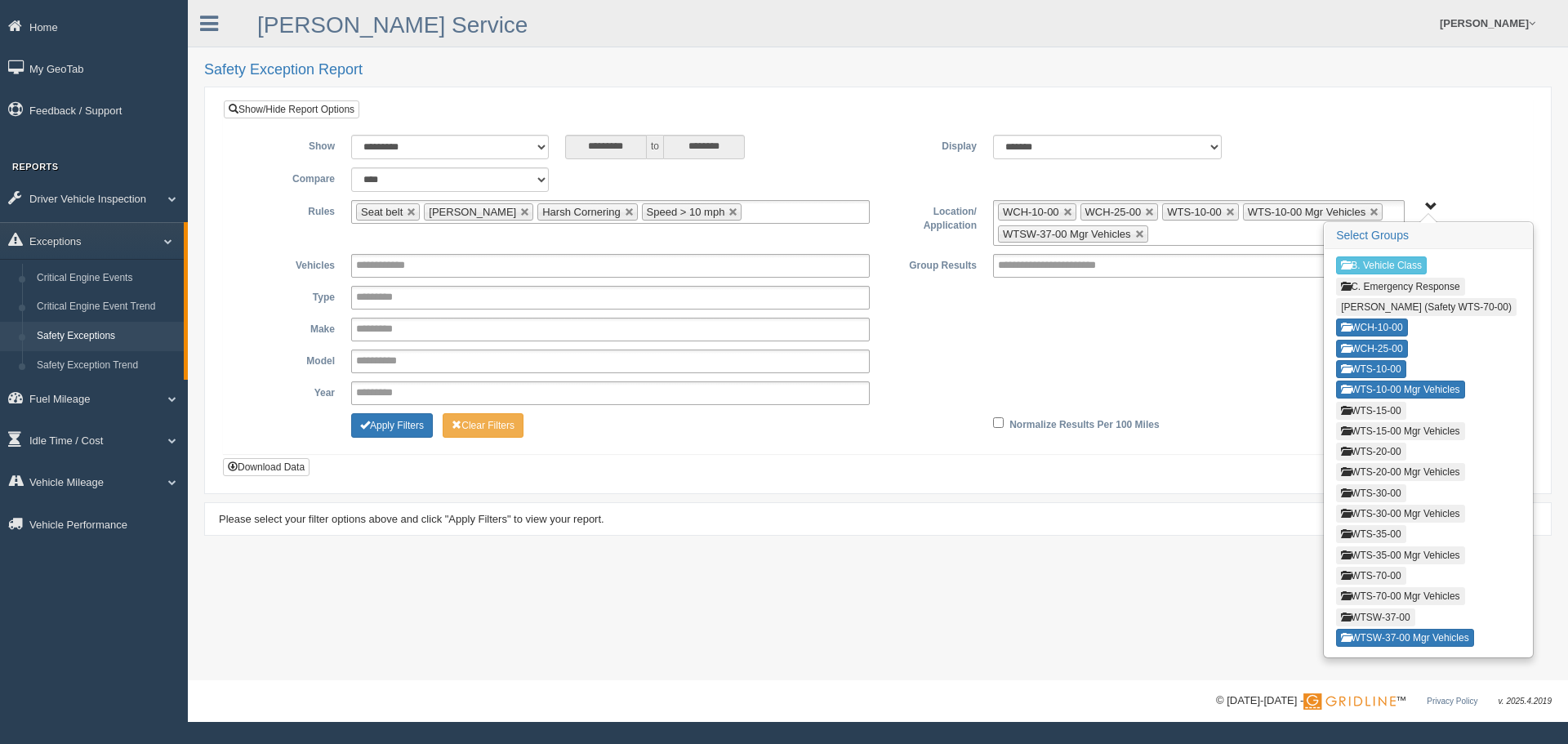
click at [1375, 611] on button "WTSW-37-00" at bounding box center [1375, 617] width 78 height 18
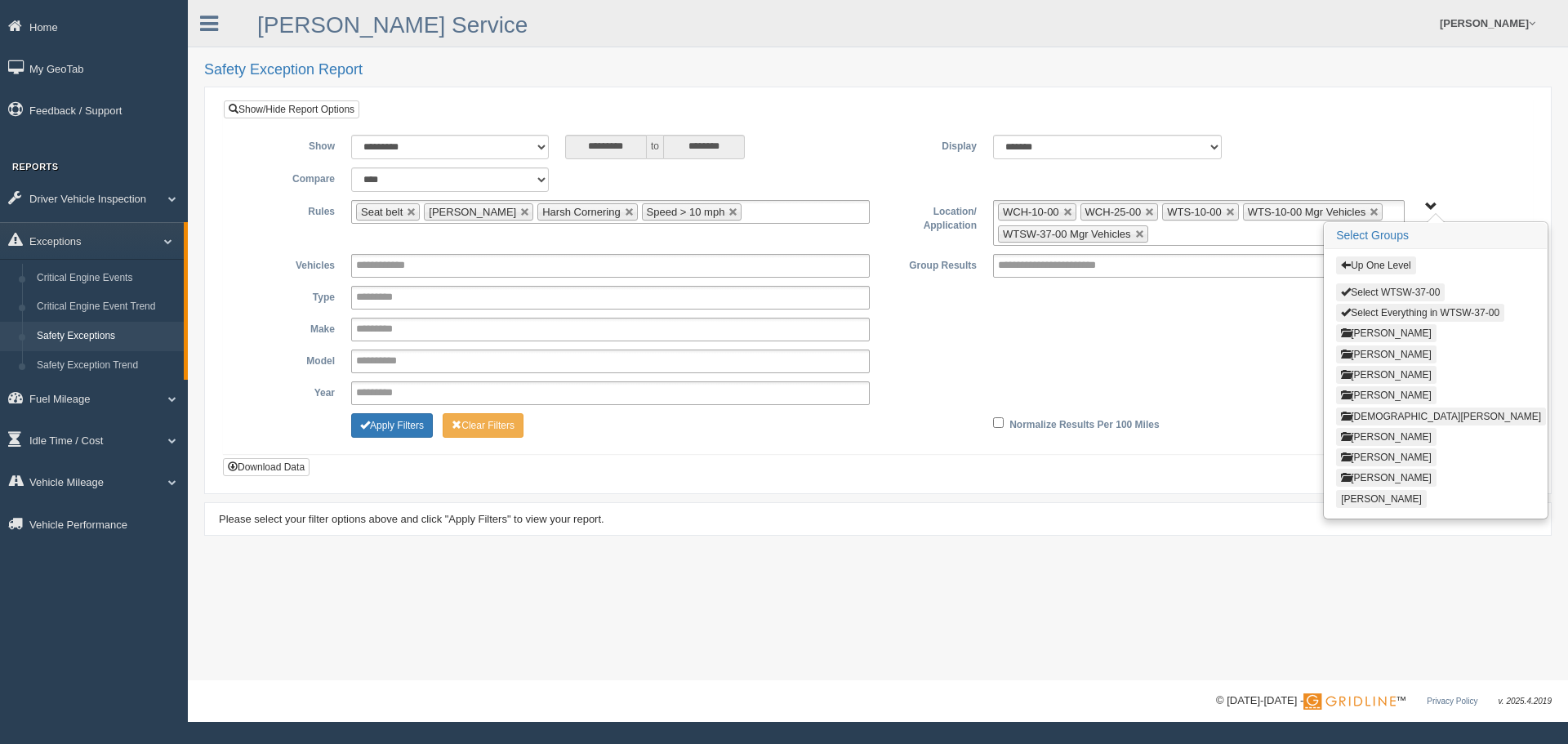
click at [1388, 294] on button "Select WTSW-37-00" at bounding box center [1391, 293] width 109 height 18
click at [1397, 268] on button "Up One Level" at bounding box center [1375, 265] width 79 height 18
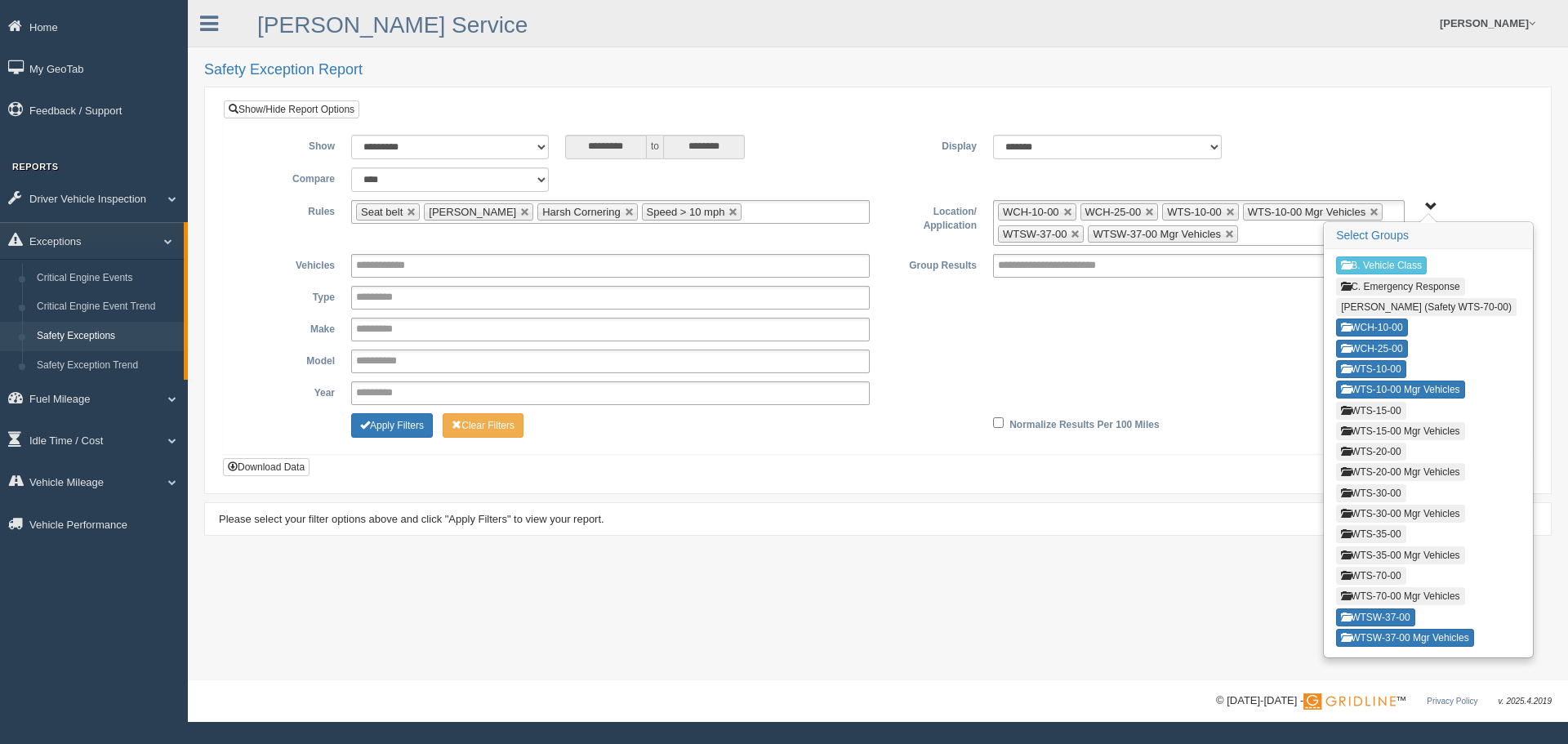
click at [1404, 591] on button "WTS-70-00 Mgr Vehicles" at bounding box center [1400, 596] width 128 height 18
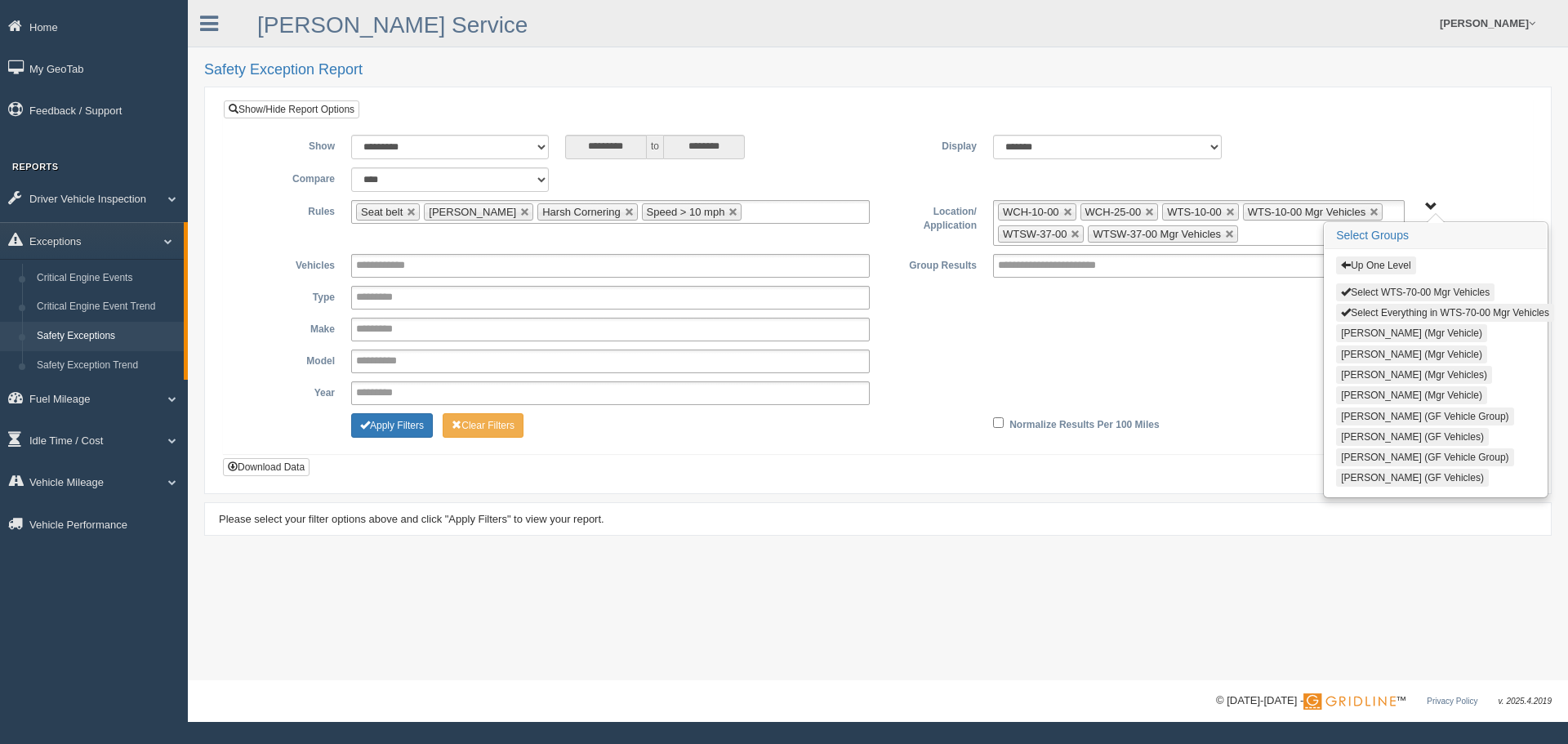
click at [1381, 293] on button "Select WTS-70-00 Mgr Vehicles" at bounding box center [1415, 293] width 159 height 18
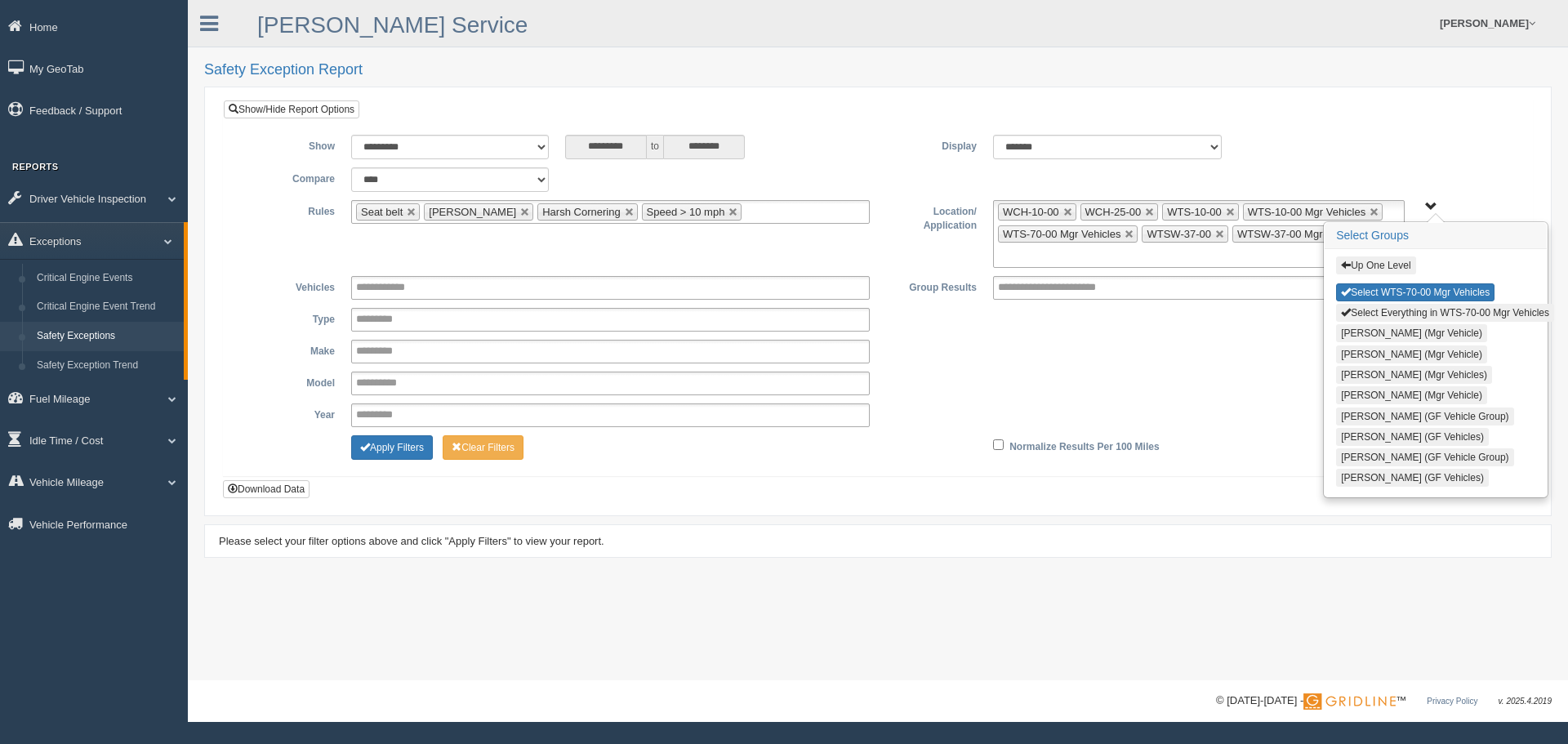
click at [1382, 266] on button "Up One Level" at bounding box center [1375, 265] width 79 height 18
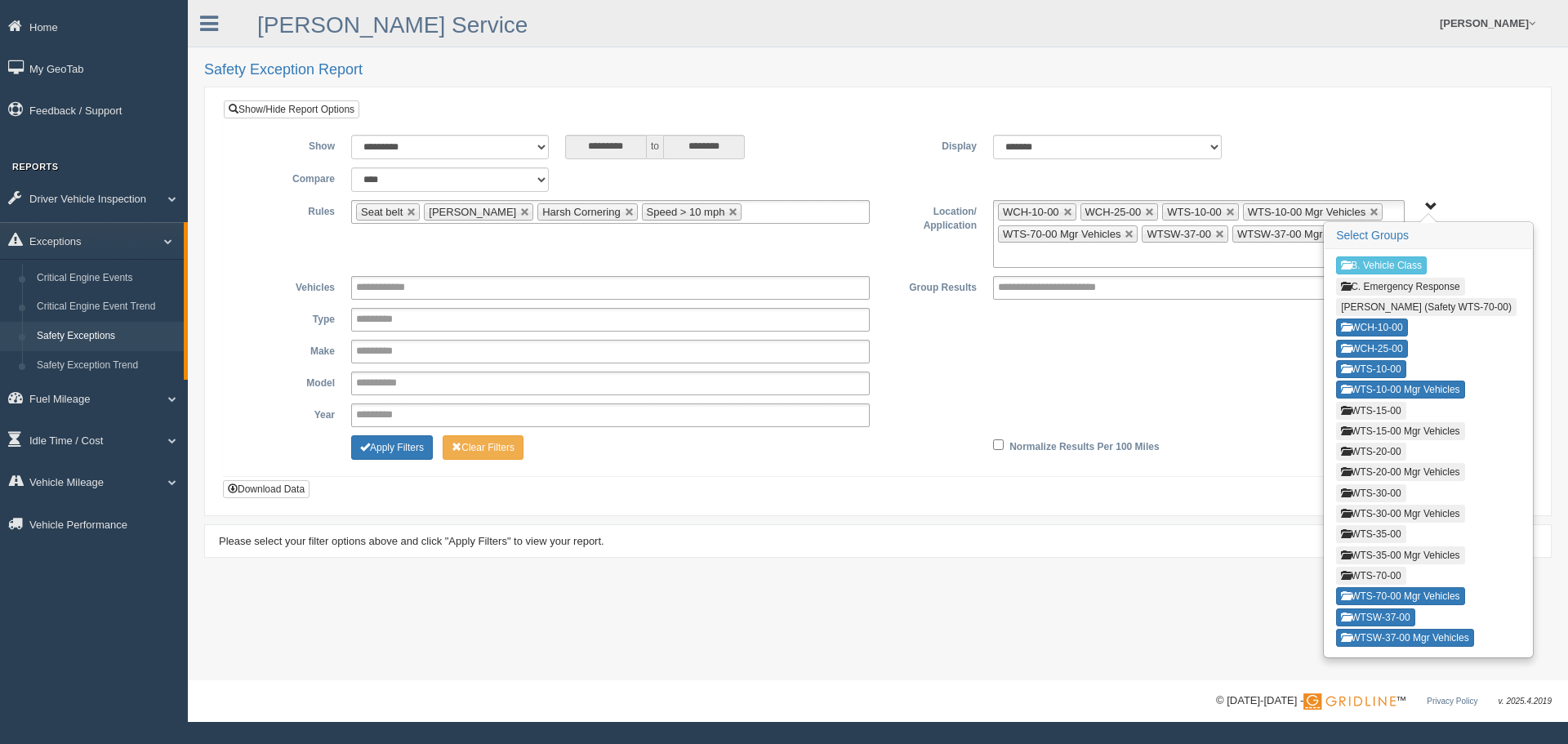
click at [1385, 570] on button "WTS-70-00" at bounding box center [1371, 575] width 70 height 18
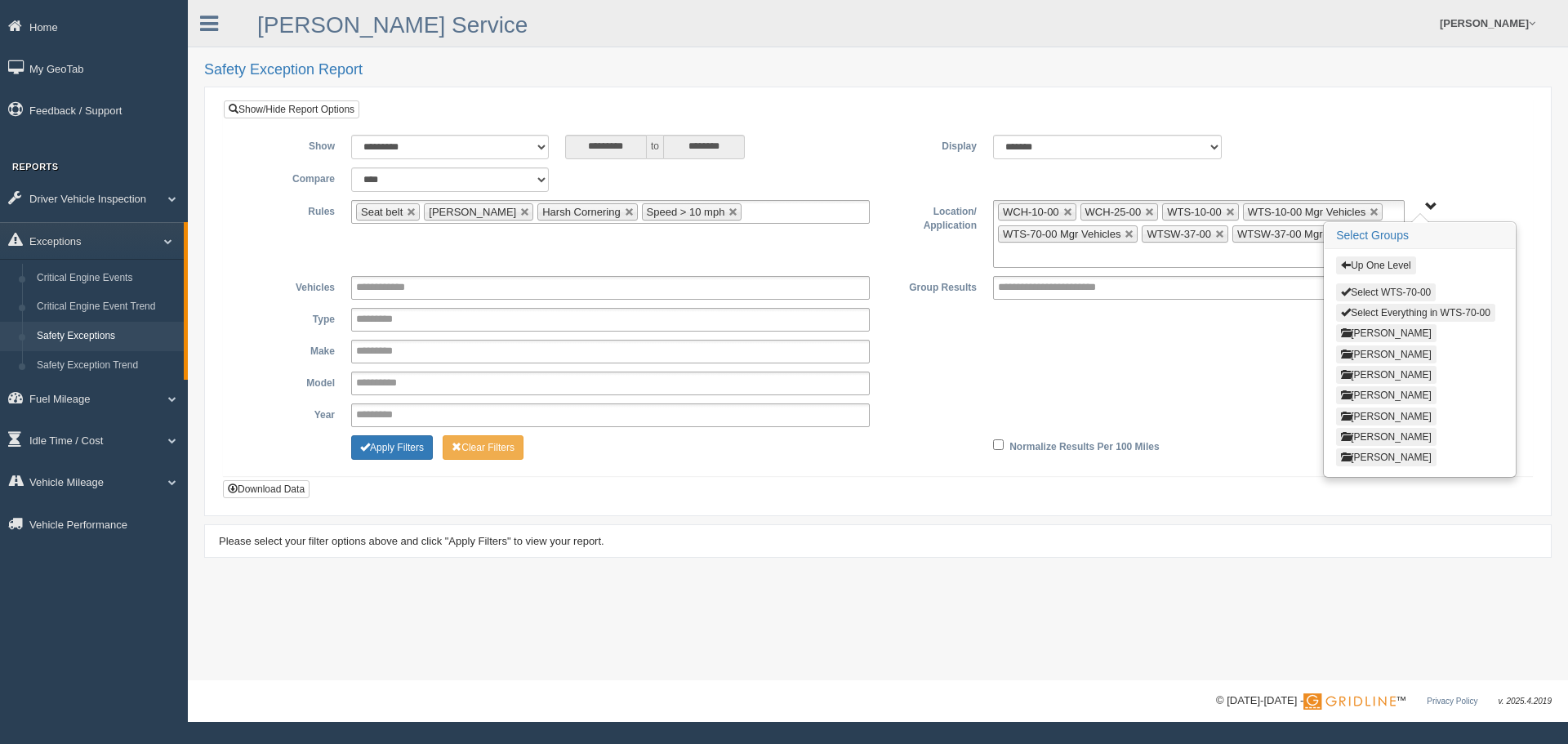
click at [1374, 290] on button "Select WTS-70-00" at bounding box center [1386, 293] width 100 height 18
click at [1380, 265] on button "Up One Level" at bounding box center [1375, 265] width 79 height 18
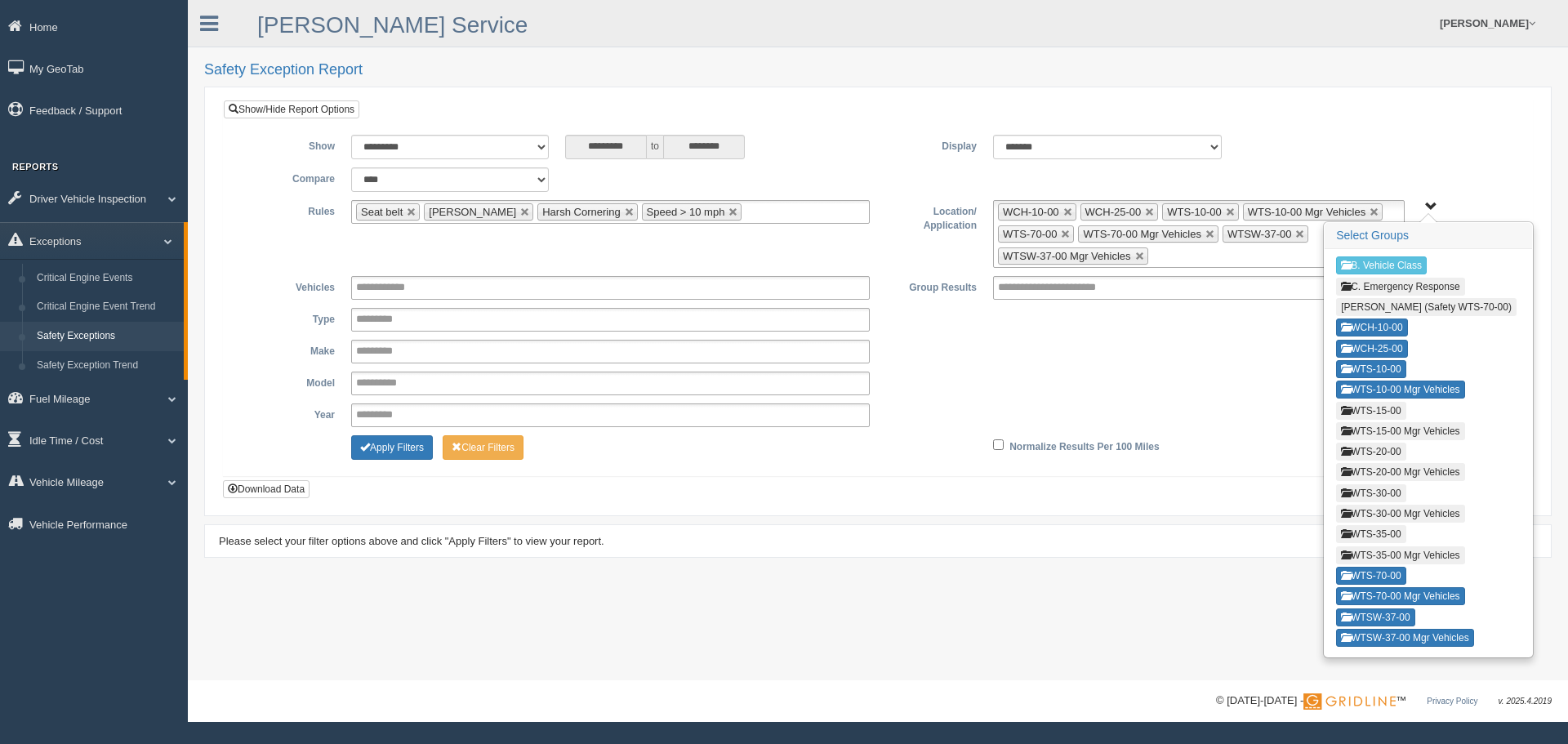
click at [1381, 552] on button "WTS-35-00 Mgr Vehicles" at bounding box center [1400, 555] width 128 height 18
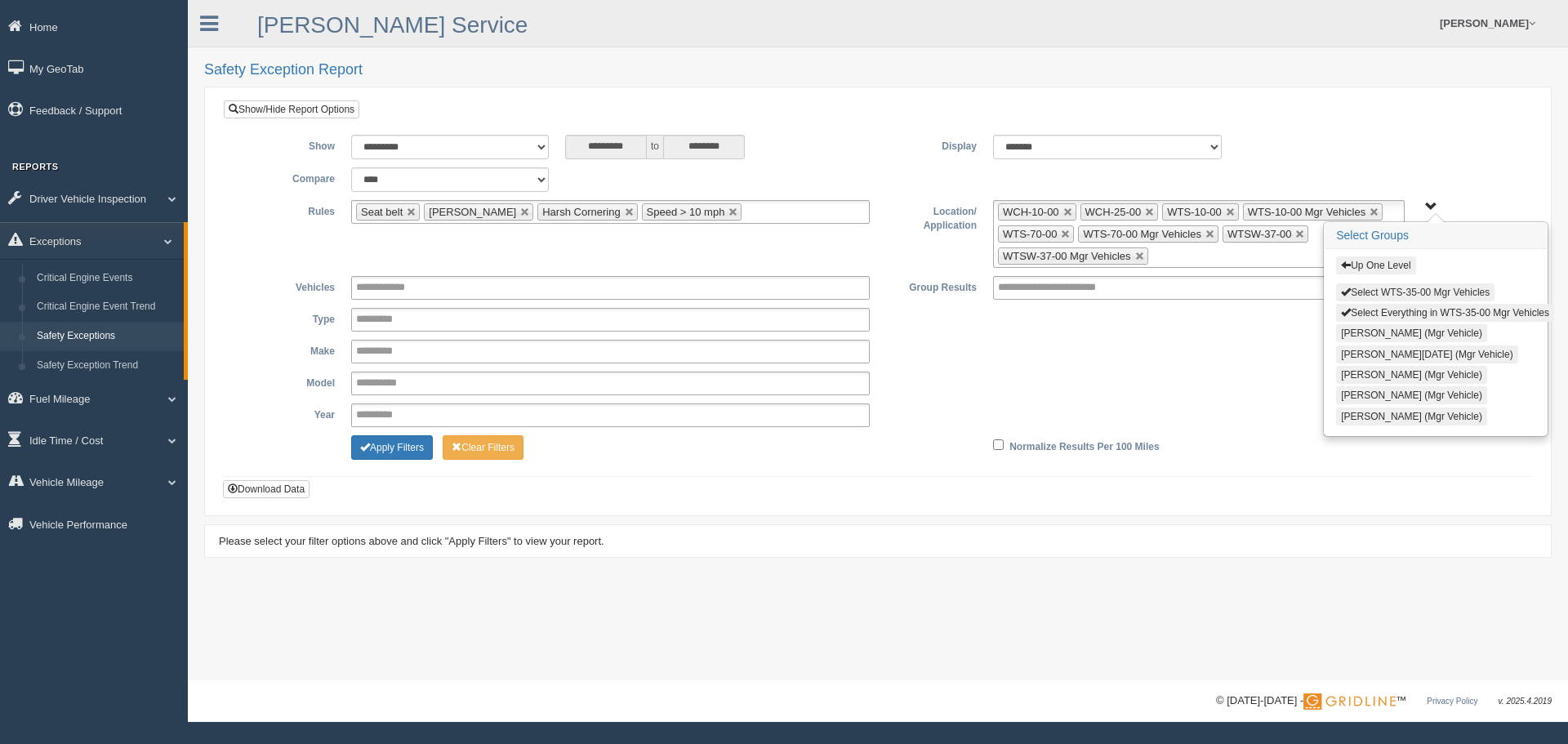
click at [1366, 287] on button "Select WTS-35-00 Mgr Vehicles" at bounding box center [1415, 293] width 159 height 18
click at [1367, 266] on button "Up One Level" at bounding box center [1375, 265] width 79 height 18
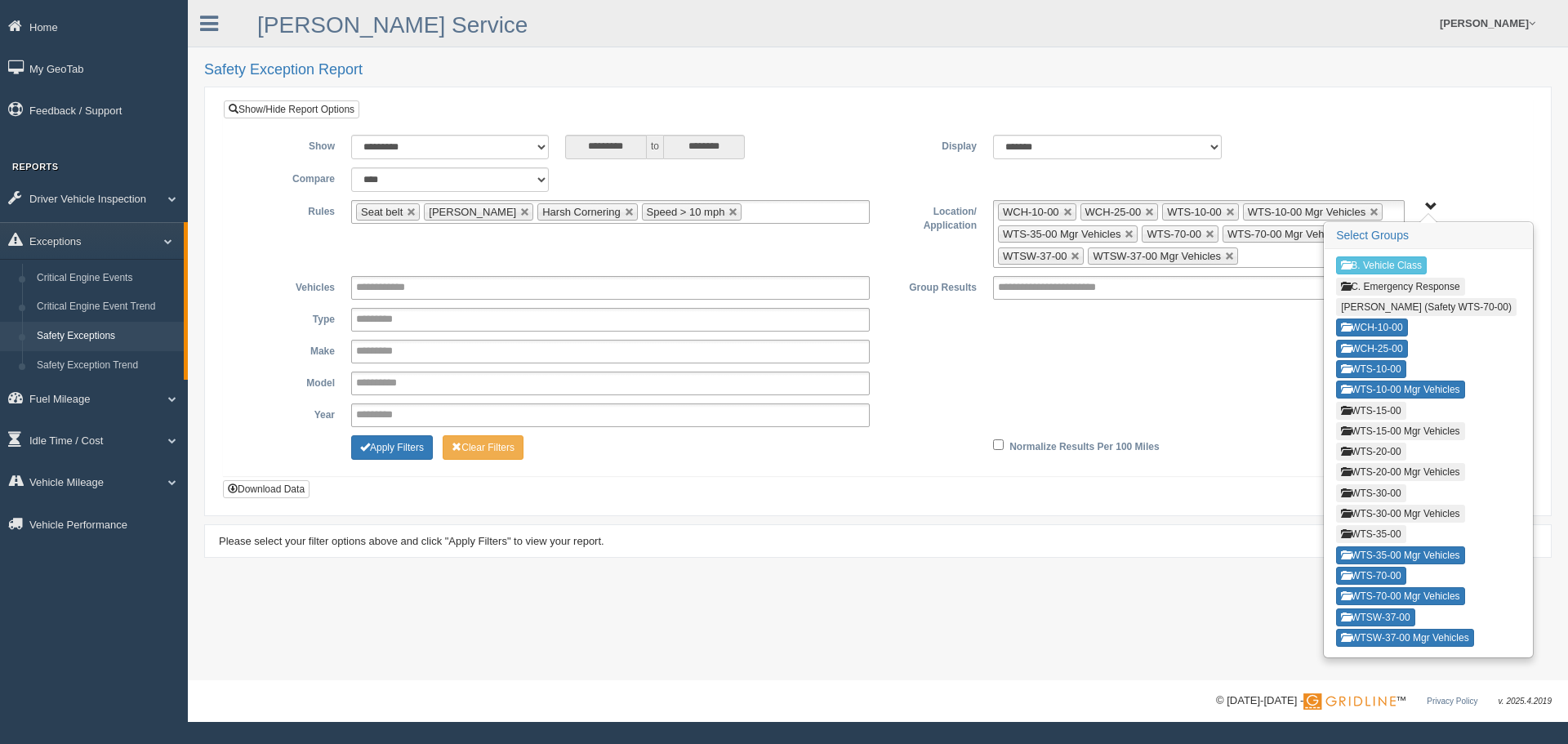
click at [1393, 534] on button "WTS-35-00" at bounding box center [1371, 534] width 70 height 18
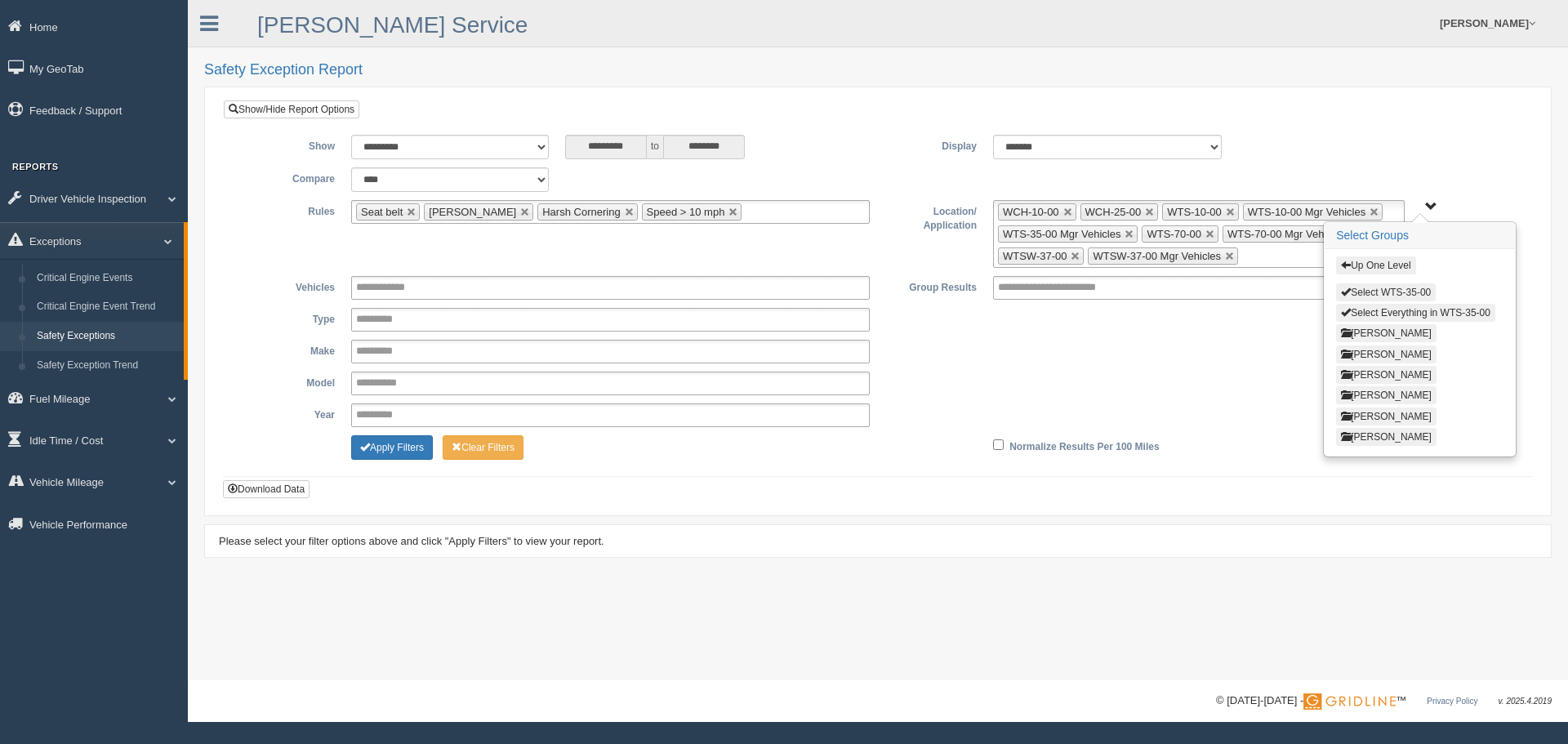
click at [1378, 285] on button "Select WTS-35-00" at bounding box center [1386, 293] width 100 height 18
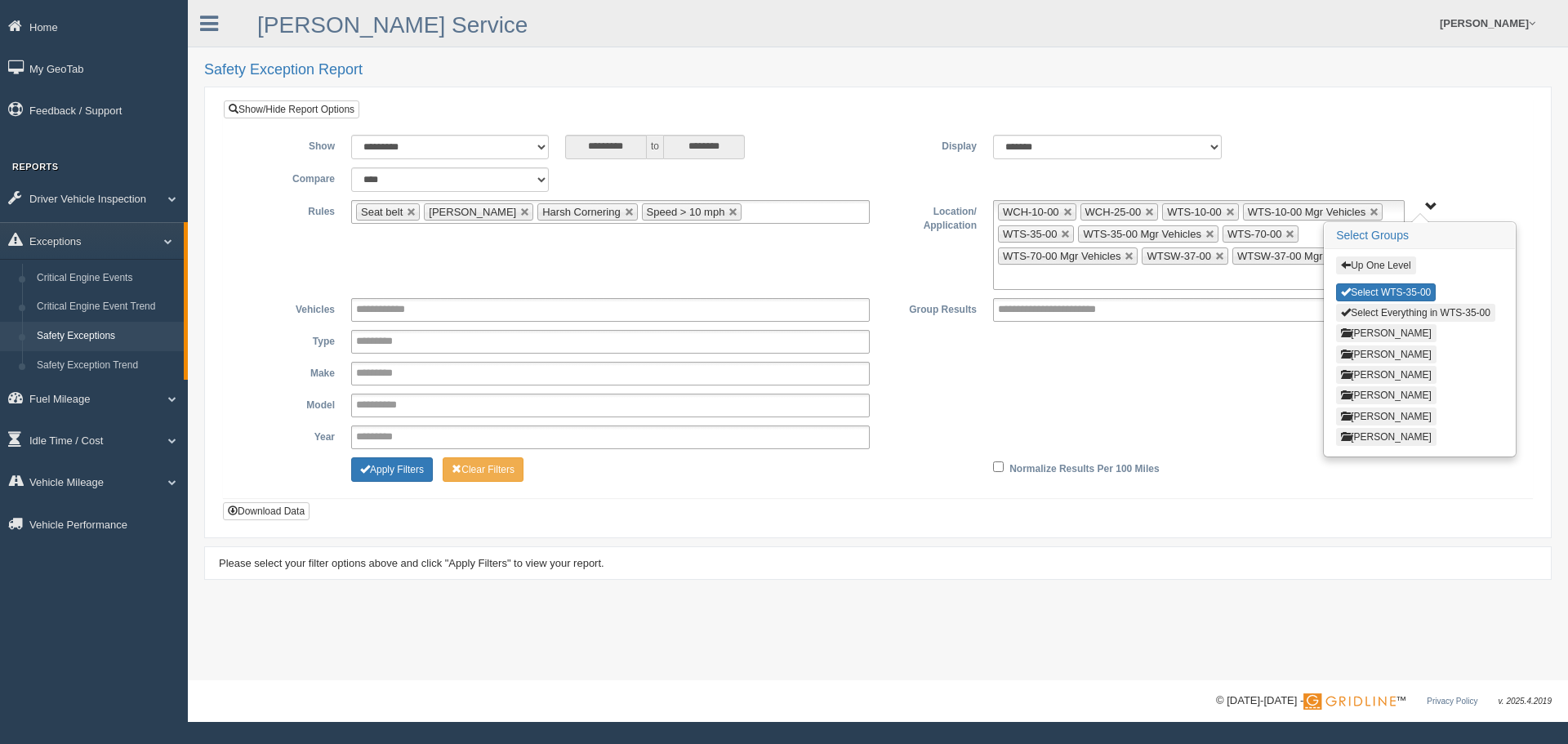
click at [1389, 261] on button "Up One Level" at bounding box center [1375, 265] width 79 height 18
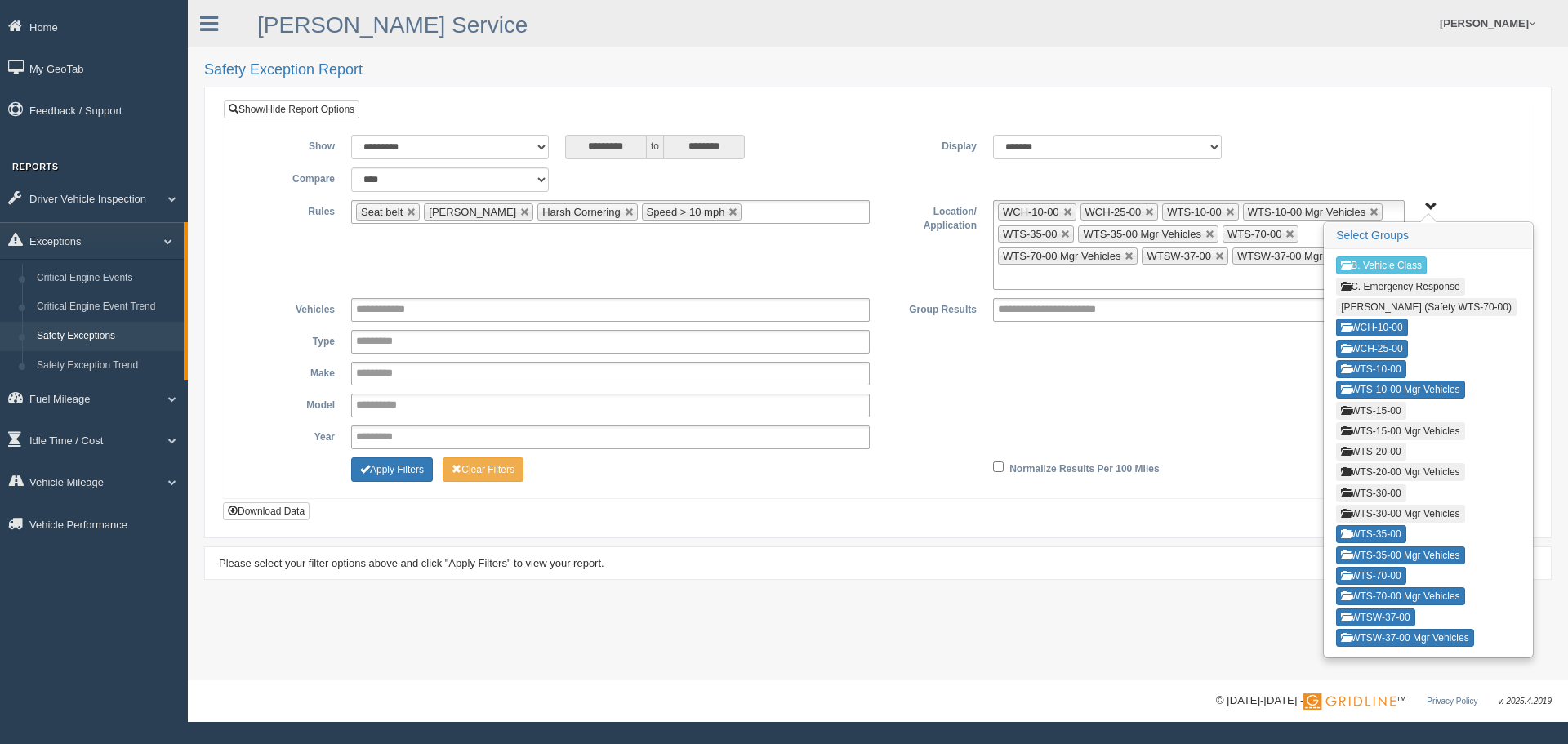
click at [1375, 513] on button "WTS-30-00 Mgr Vehicles" at bounding box center [1400, 514] width 128 height 18
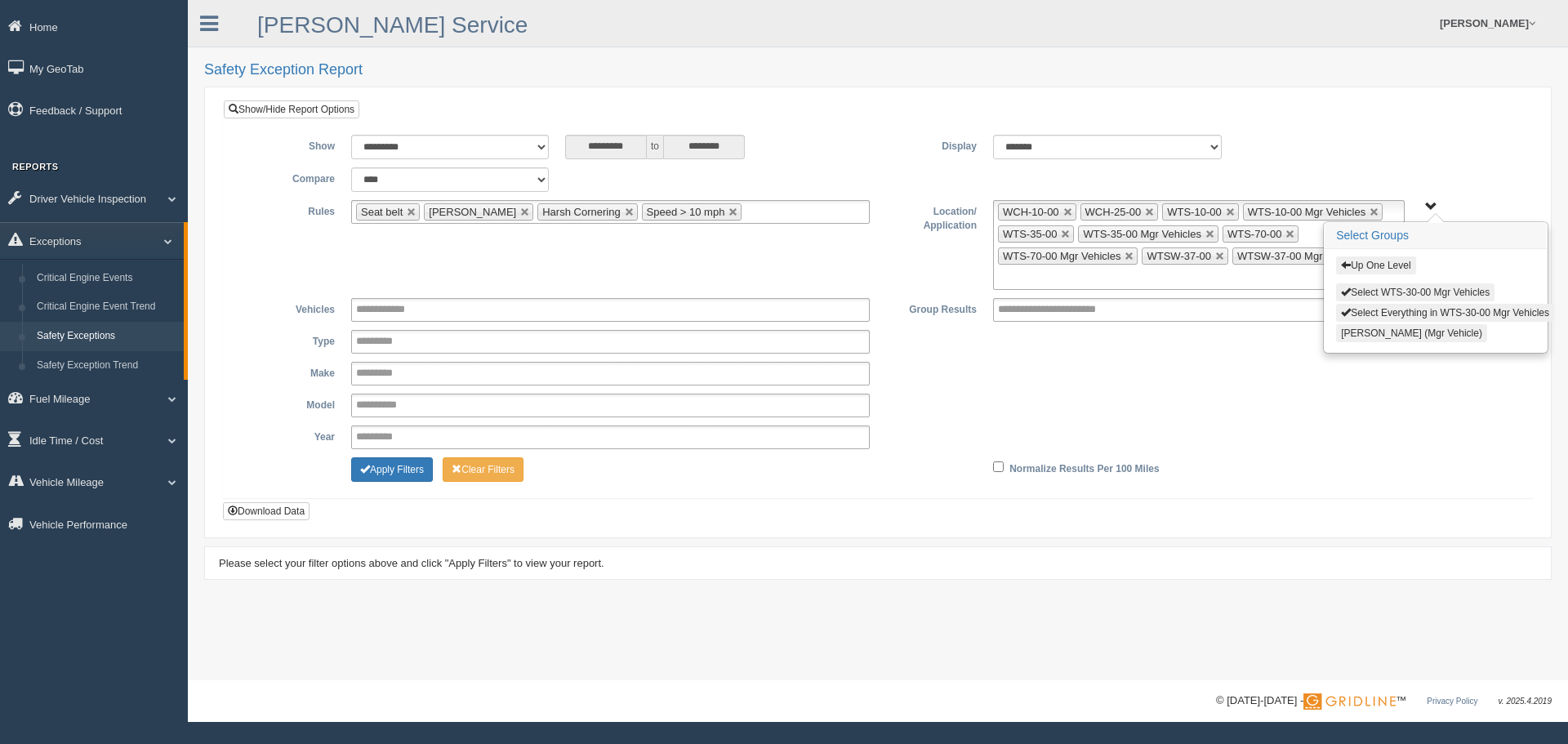
click at [1389, 287] on button "Select WTS-30-00 Mgr Vehicles" at bounding box center [1415, 293] width 159 height 18
click at [1391, 270] on button "Up One Level" at bounding box center [1375, 265] width 79 height 18
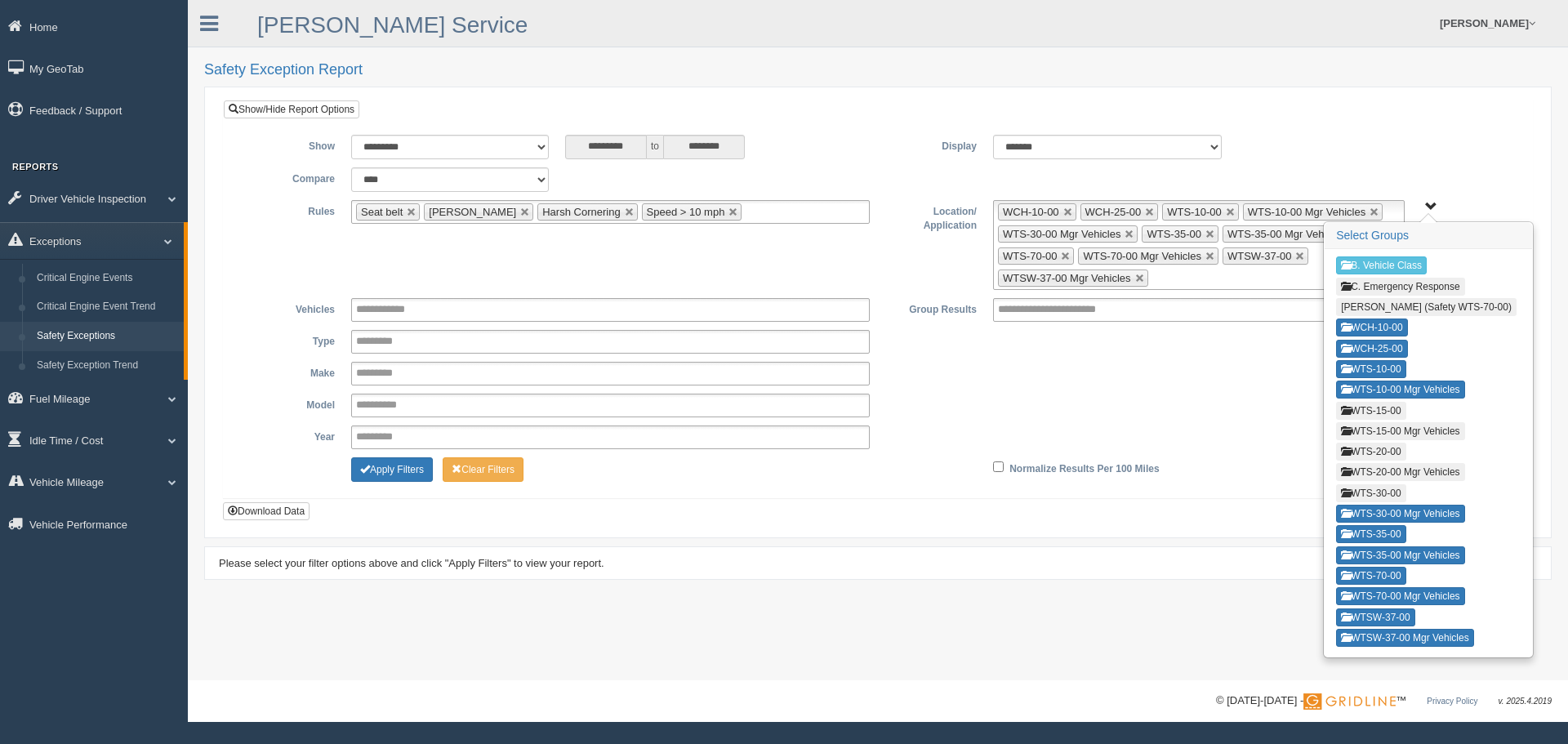
click at [1399, 495] on button "WTS-30-00" at bounding box center [1371, 493] width 70 height 18
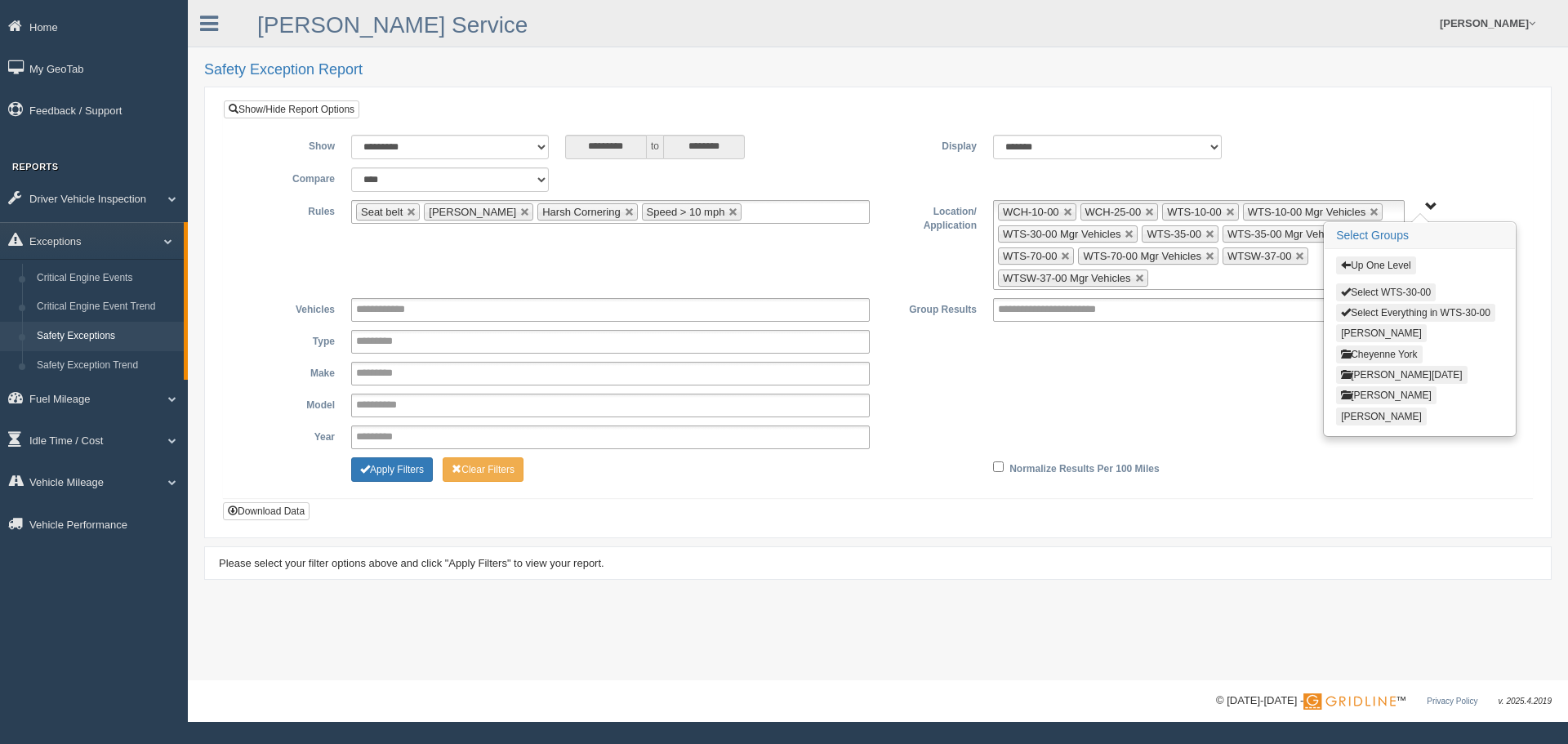
click at [1399, 285] on button "Select WTS-30-00" at bounding box center [1386, 293] width 100 height 18
click at [1402, 264] on button "Up One Level" at bounding box center [1375, 265] width 79 height 18
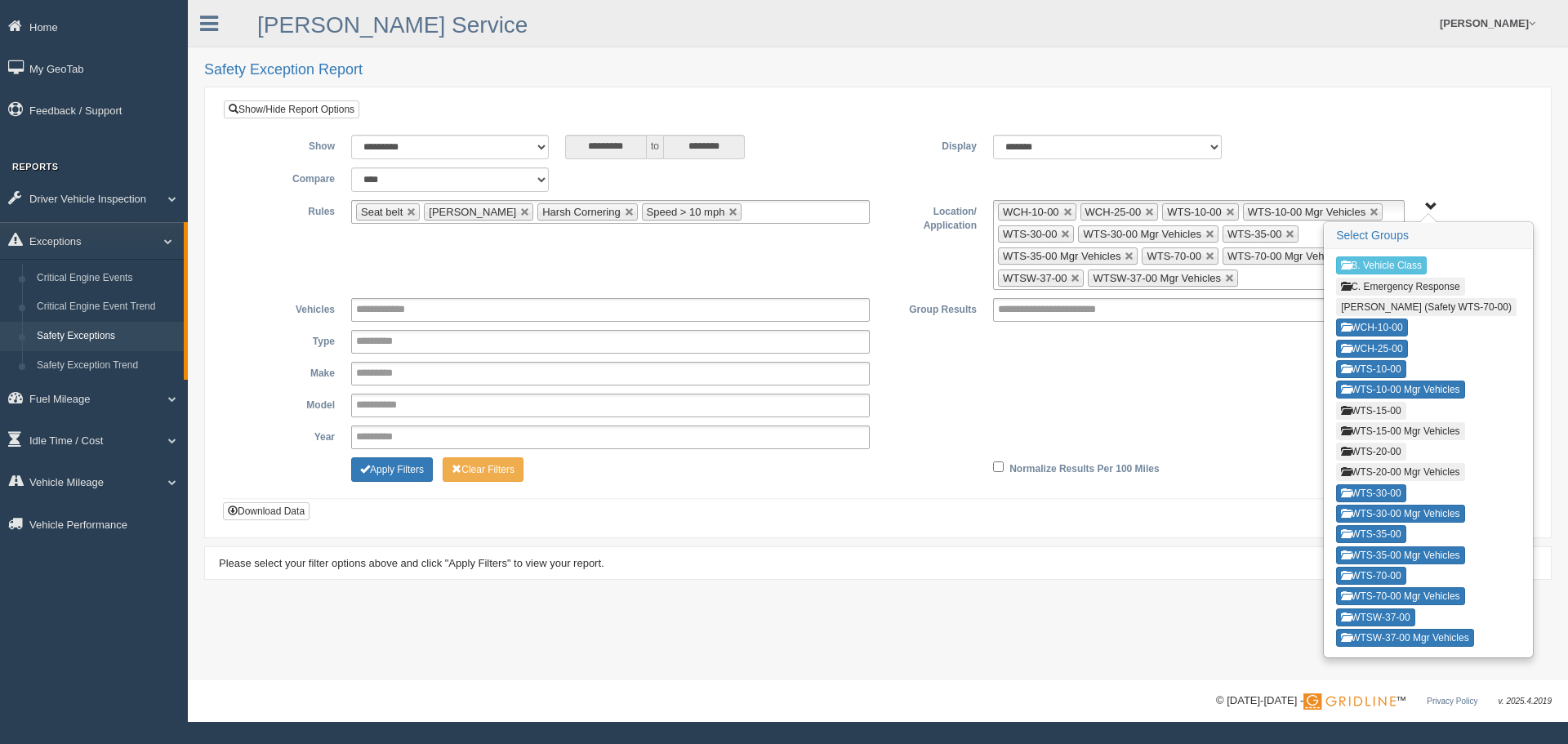
drag, startPoint x: 1393, startPoint y: 467, endPoint x: 1394, endPoint y: 452, distance: 15.0
click at [1393, 466] on button "WTS-20-00 Mgr Vehicles" at bounding box center [1400, 472] width 128 height 18
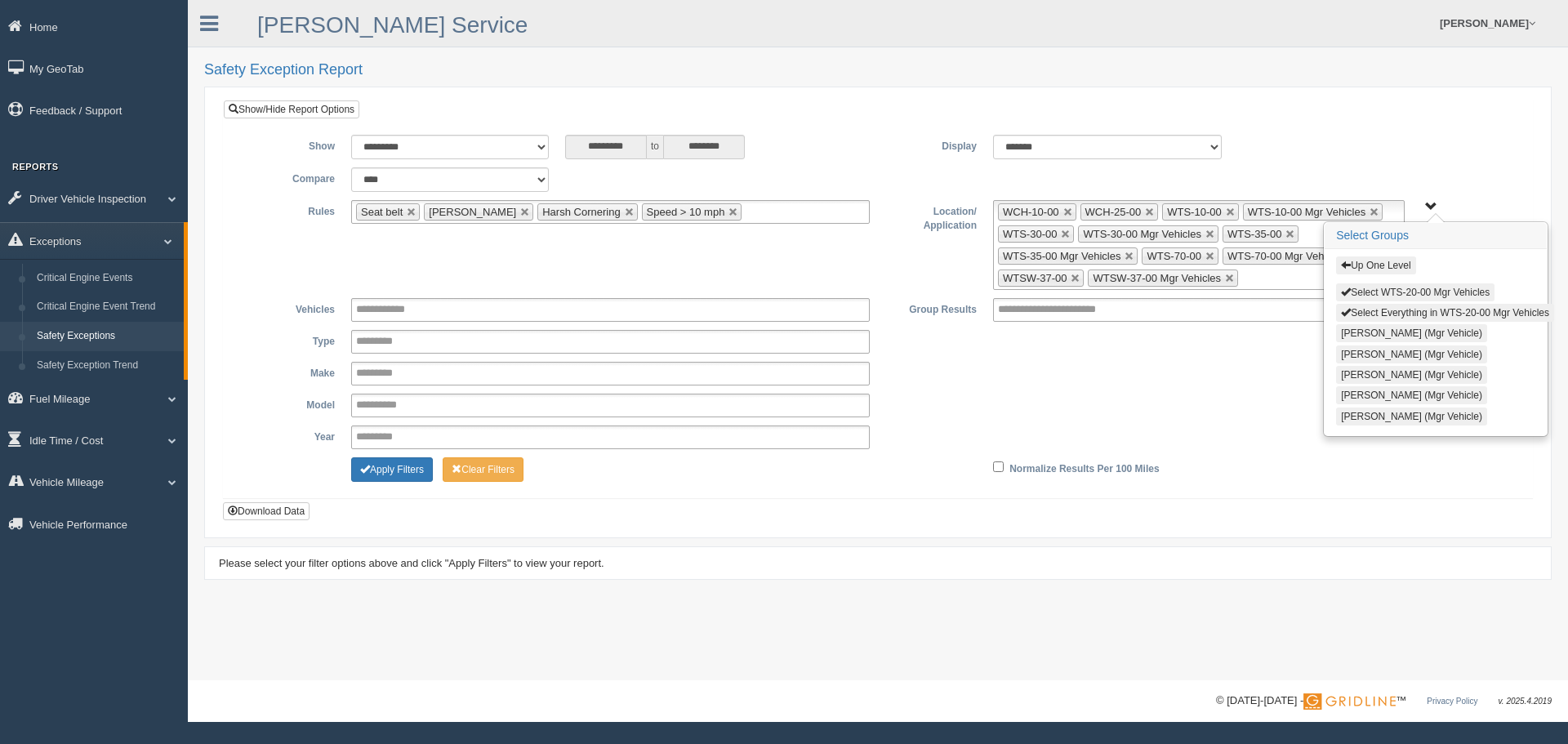
click at [1406, 284] on button "Select WTS-20-00 Mgr Vehicles" at bounding box center [1415, 293] width 159 height 18
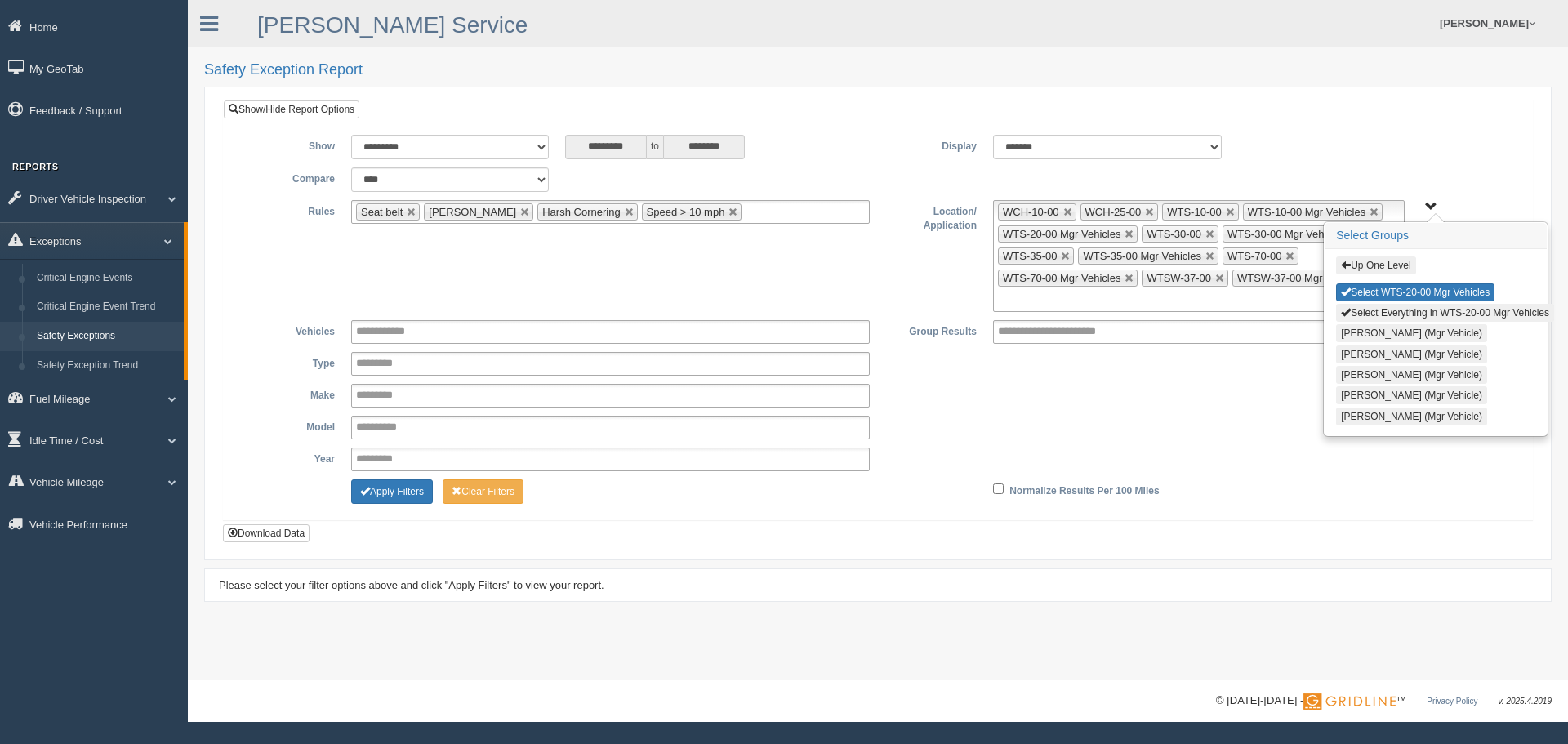
click at [1402, 264] on button "Up One Level" at bounding box center [1375, 265] width 79 height 18
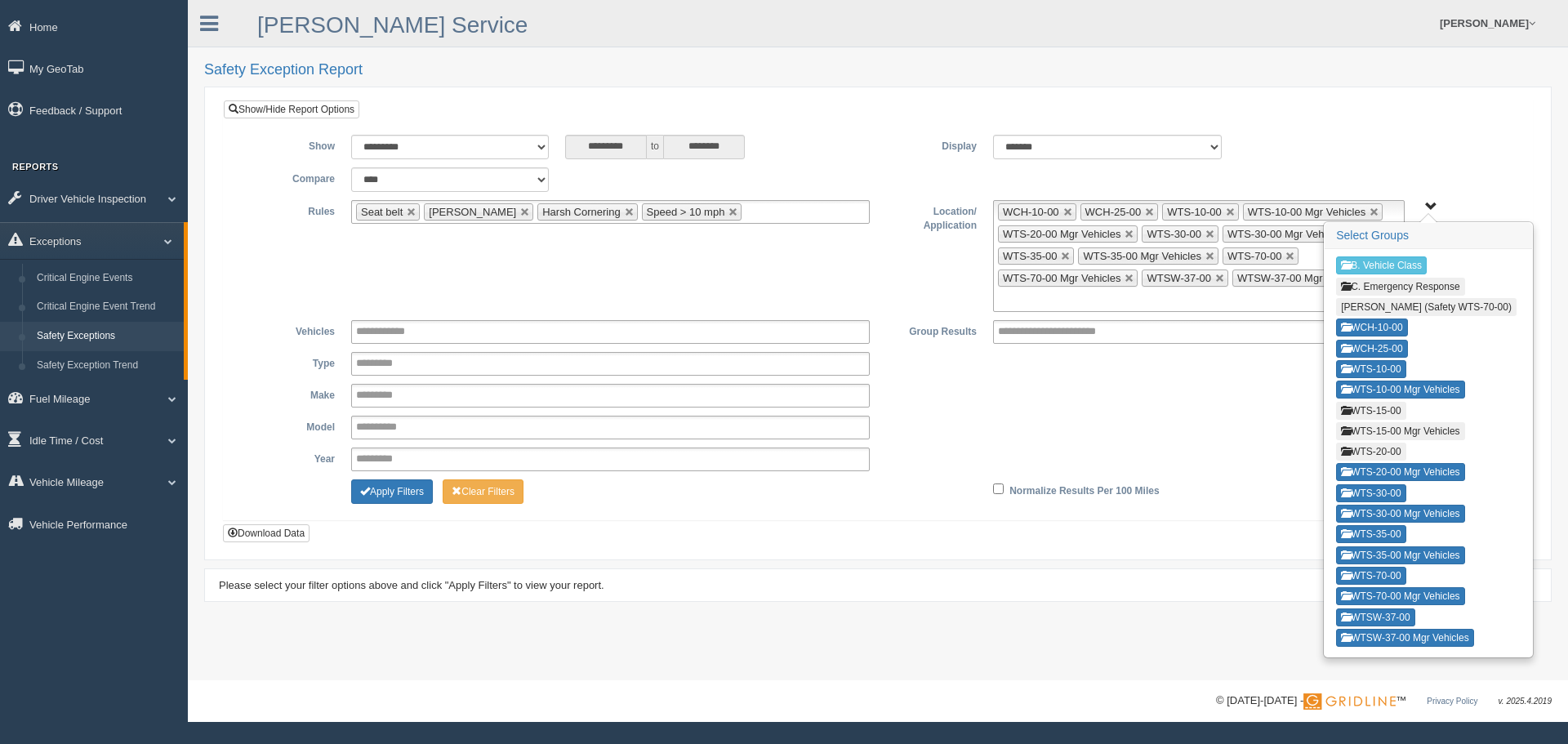
click at [1384, 445] on button "WTS-20-00" at bounding box center [1371, 451] width 70 height 18
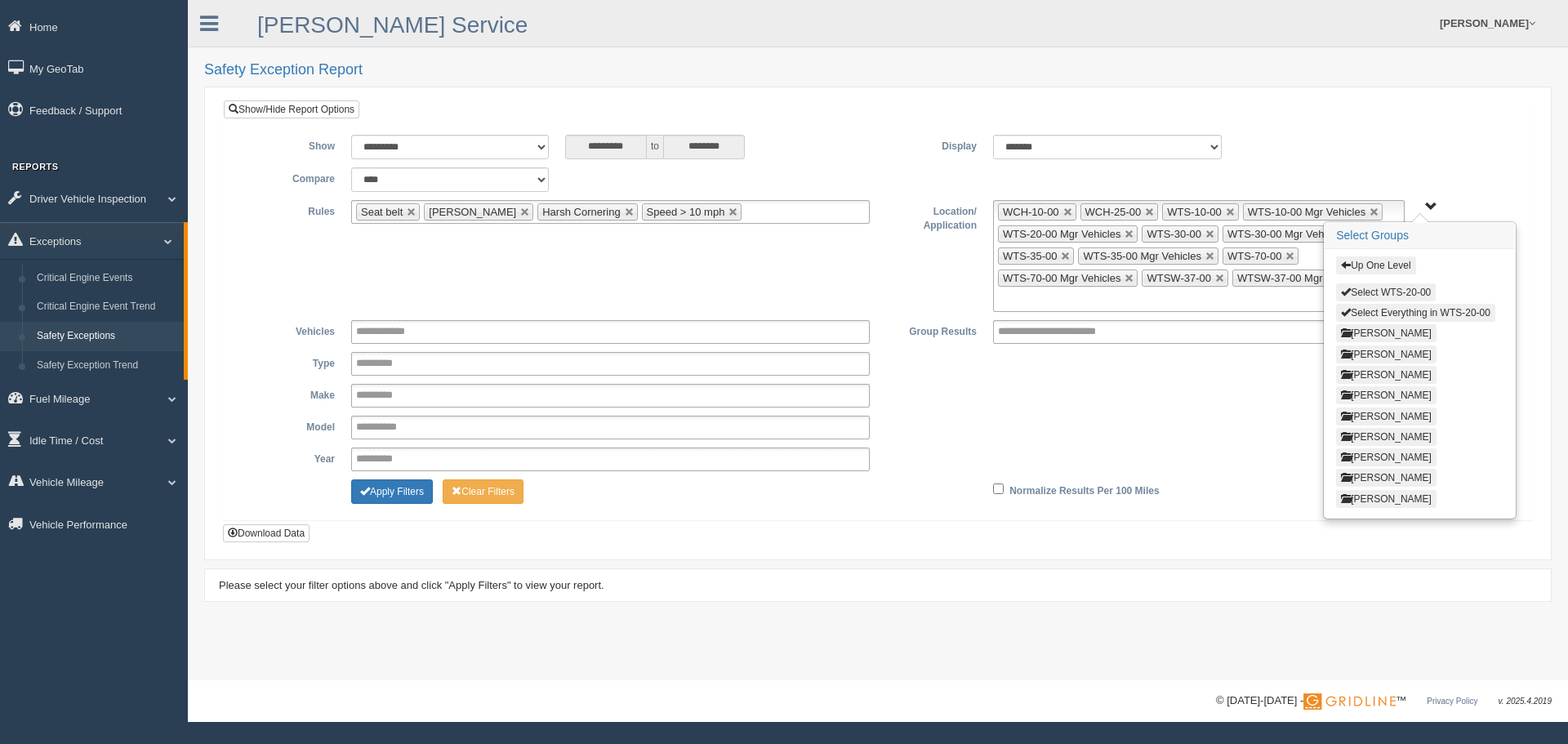
click at [1375, 292] on button "Select WTS-20-00" at bounding box center [1386, 293] width 100 height 18
click at [1386, 256] on div "Up One Level Select WTS-20-00 Select Everything in WTS-20-00 Bryon Honea Christ…" at bounding box center [1419, 383] width 190 height 269
click at [1389, 265] on button "Up One Level" at bounding box center [1375, 265] width 79 height 18
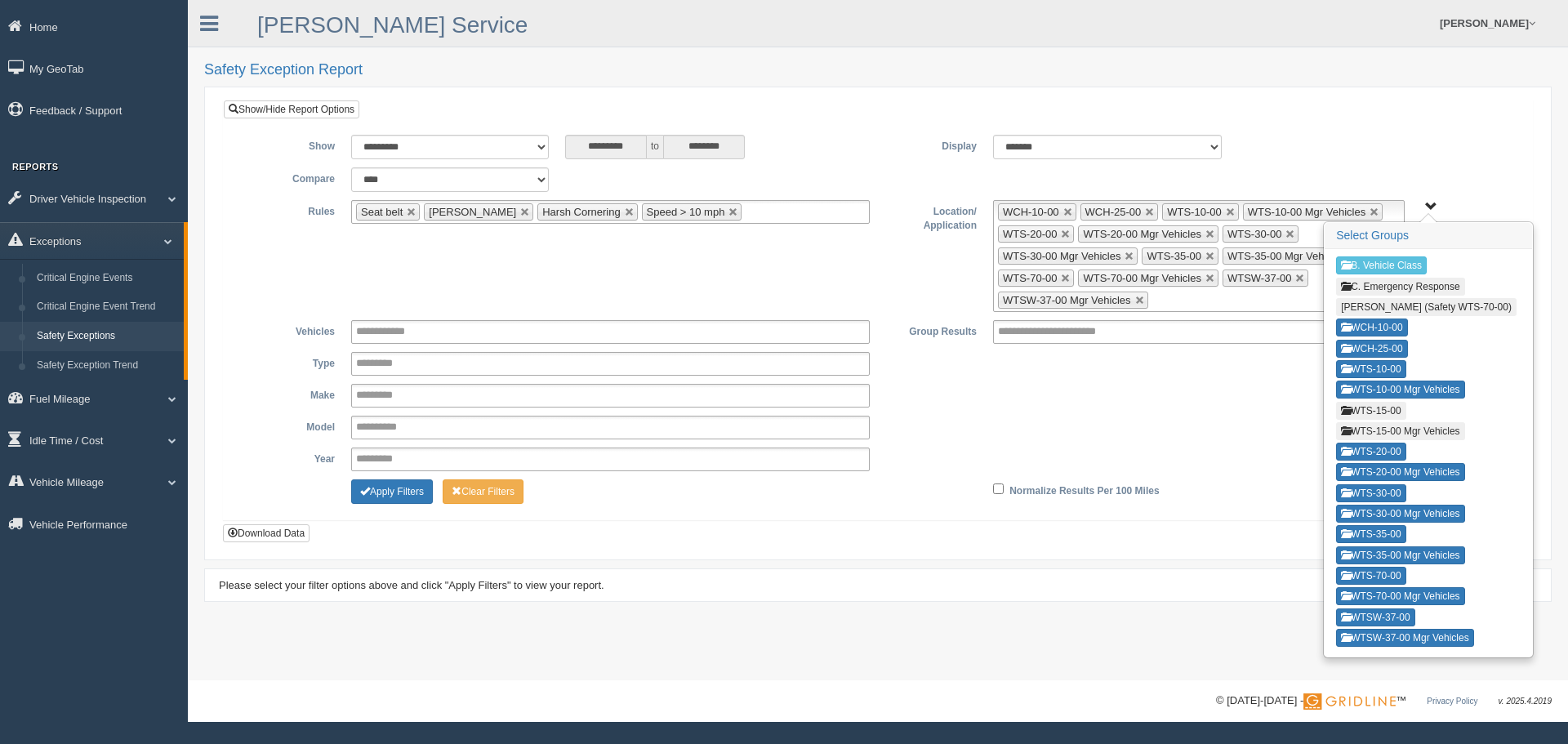
click at [1379, 429] on button "WTS-15-00 Mgr Vehicles" at bounding box center [1400, 431] width 128 height 18
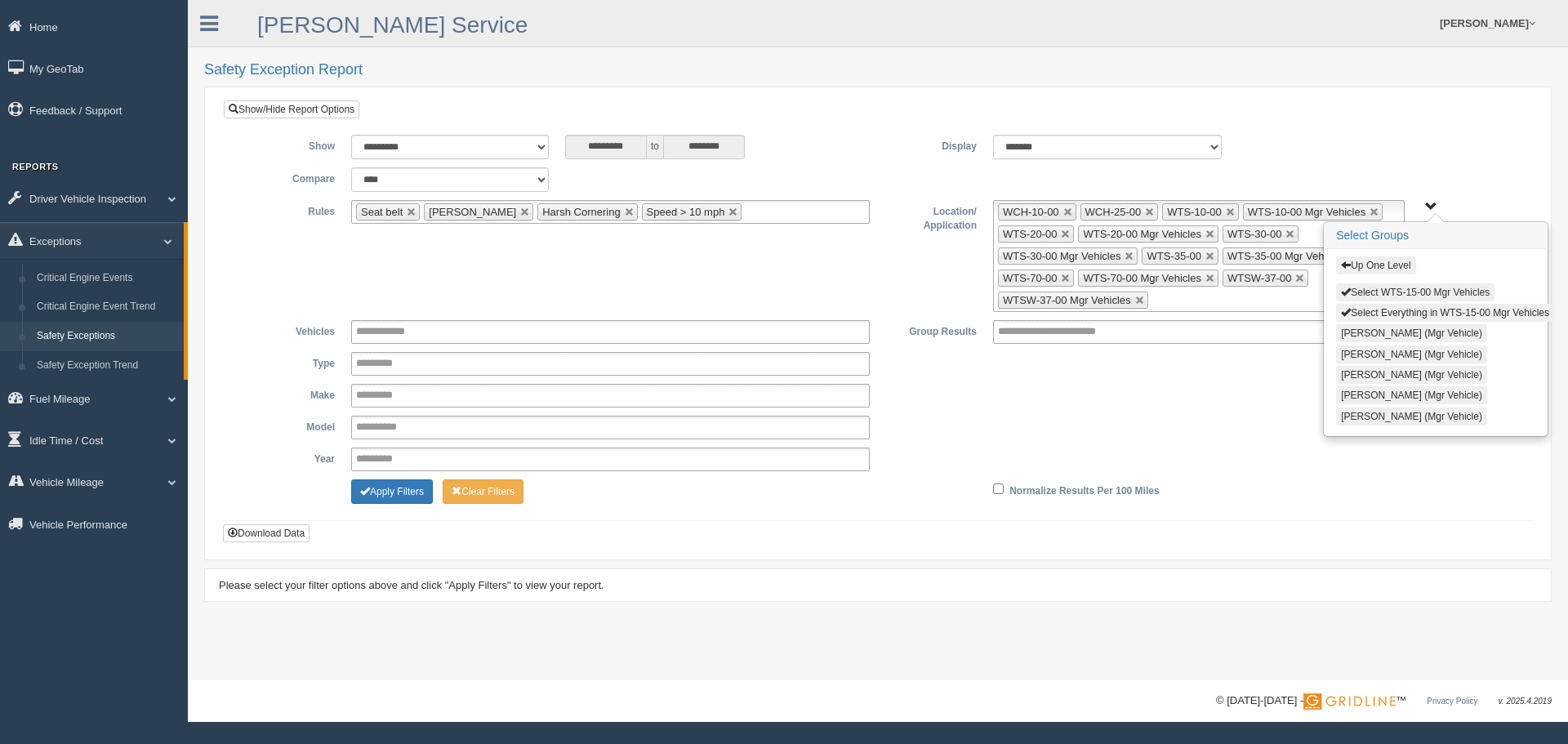
click at [1407, 293] on button "Select WTS-15-00 Mgr Vehicles" at bounding box center [1415, 293] width 159 height 18
click at [1394, 268] on button "Up One Level" at bounding box center [1375, 265] width 79 height 18
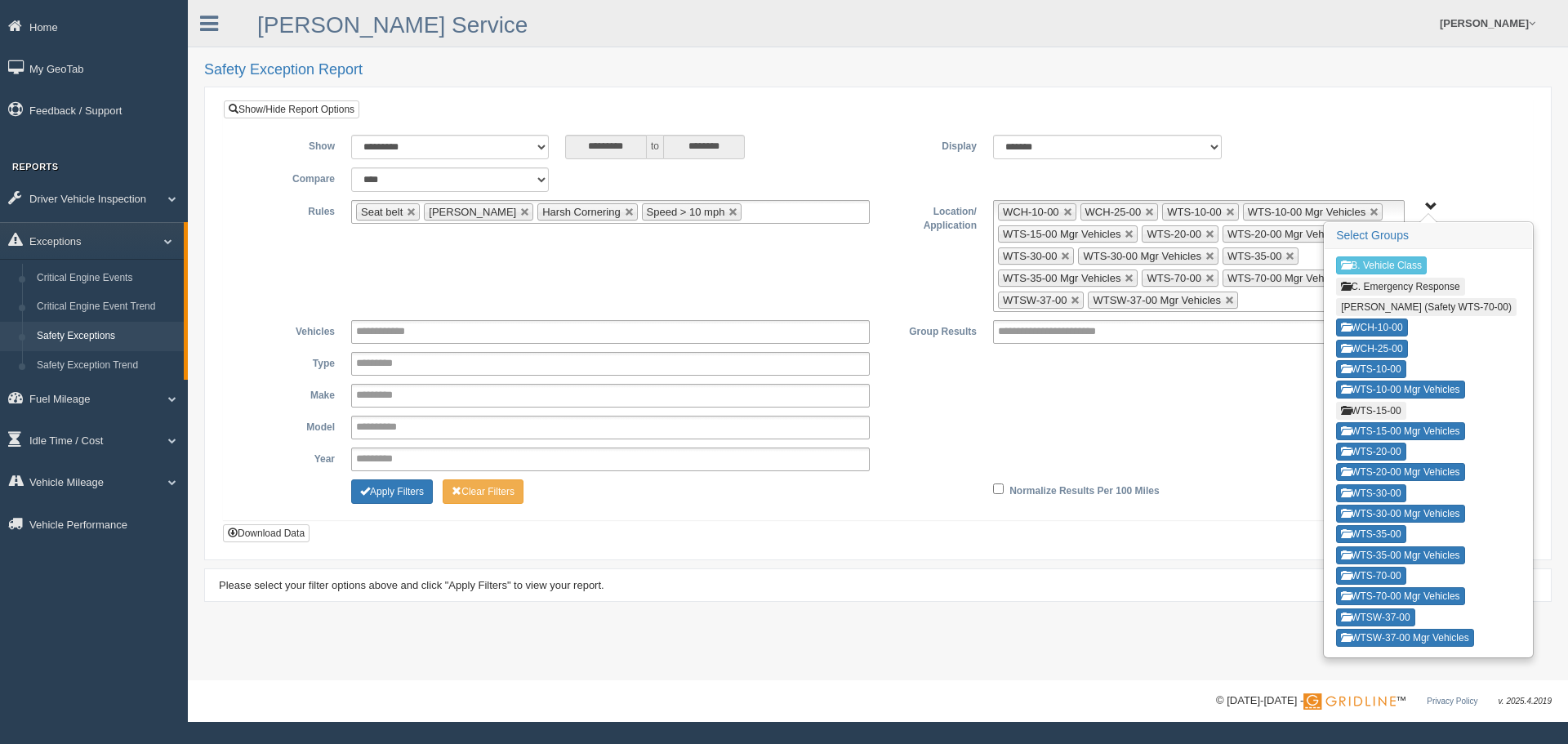
click at [1381, 411] on button "WTS-15-00" at bounding box center [1371, 410] width 70 height 18
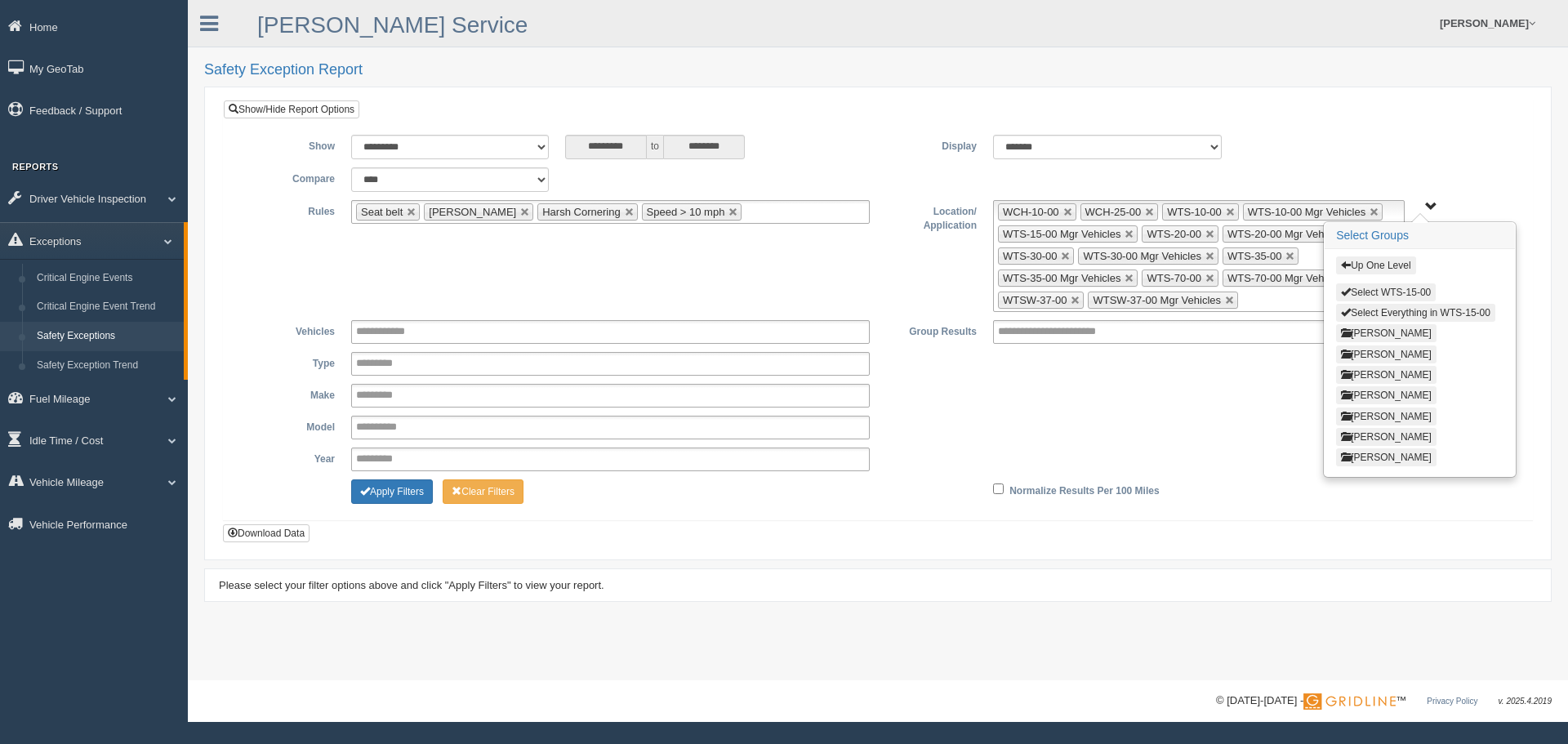
click at [1389, 293] on button "Select WTS-15-00" at bounding box center [1386, 293] width 100 height 18
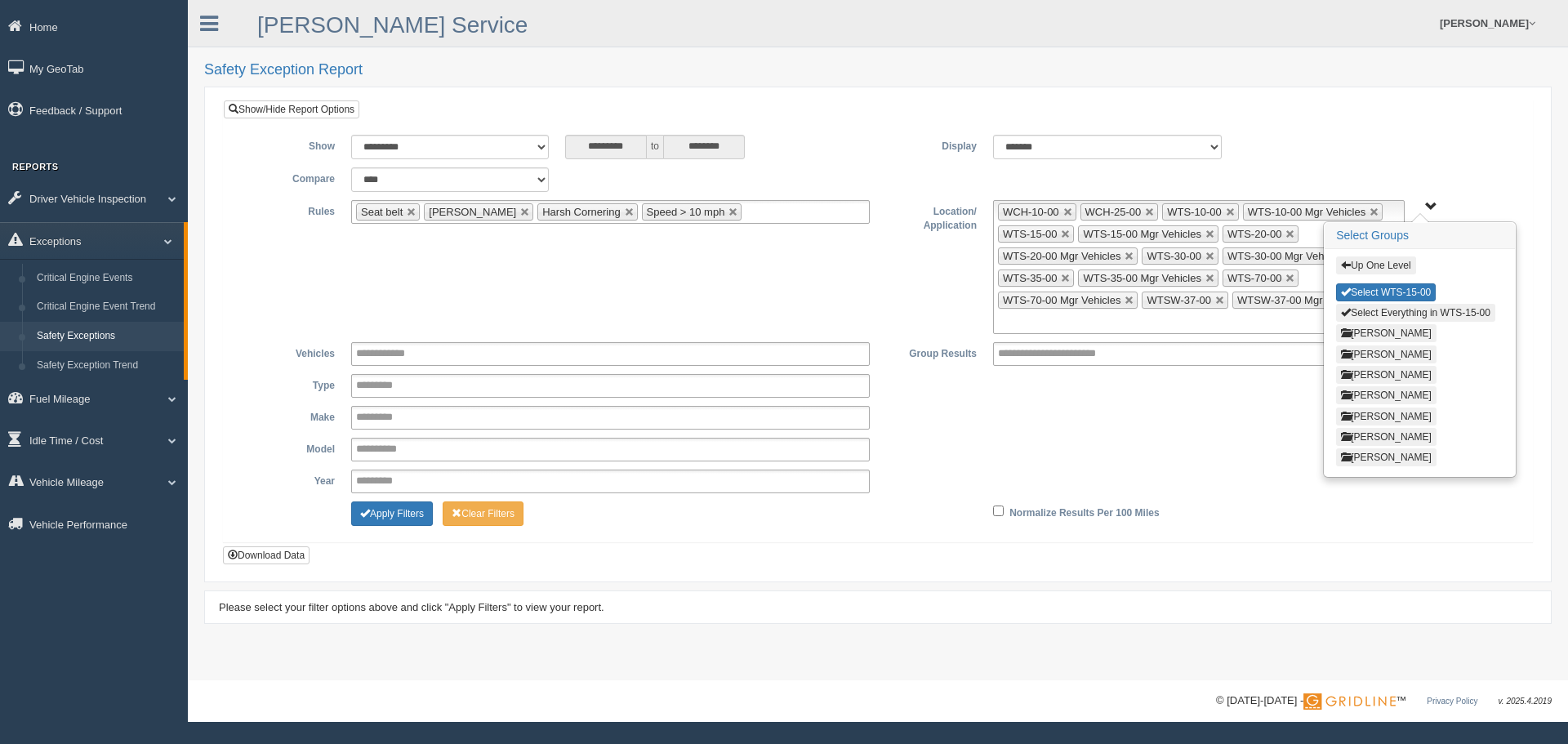
click at [1391, 265] on button "Up One Level" at bounding box center [1375, 265] width 79 height 18
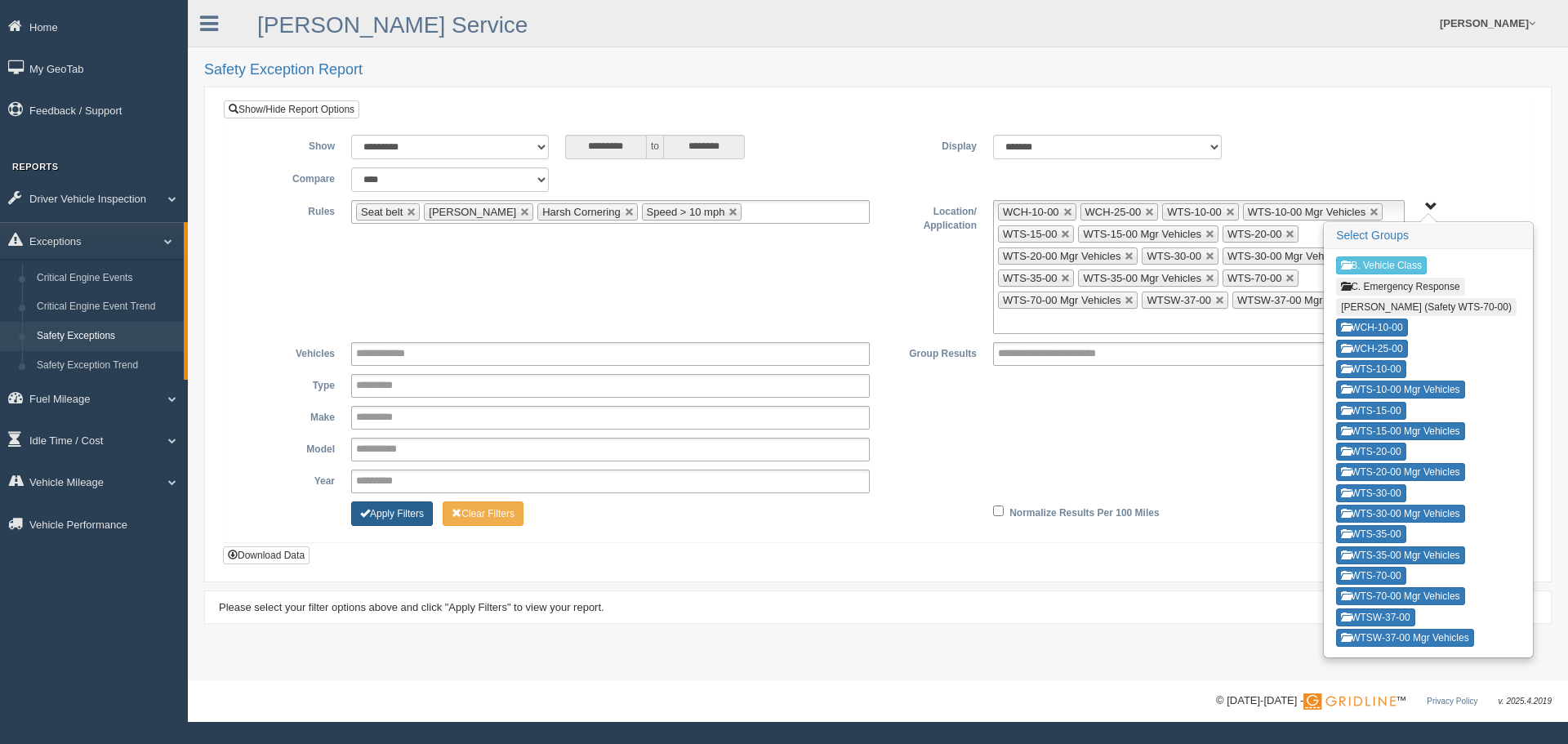
click at [409, 507] on button "Apply Filters" at bounding box center [392, 513] width 82 height 24
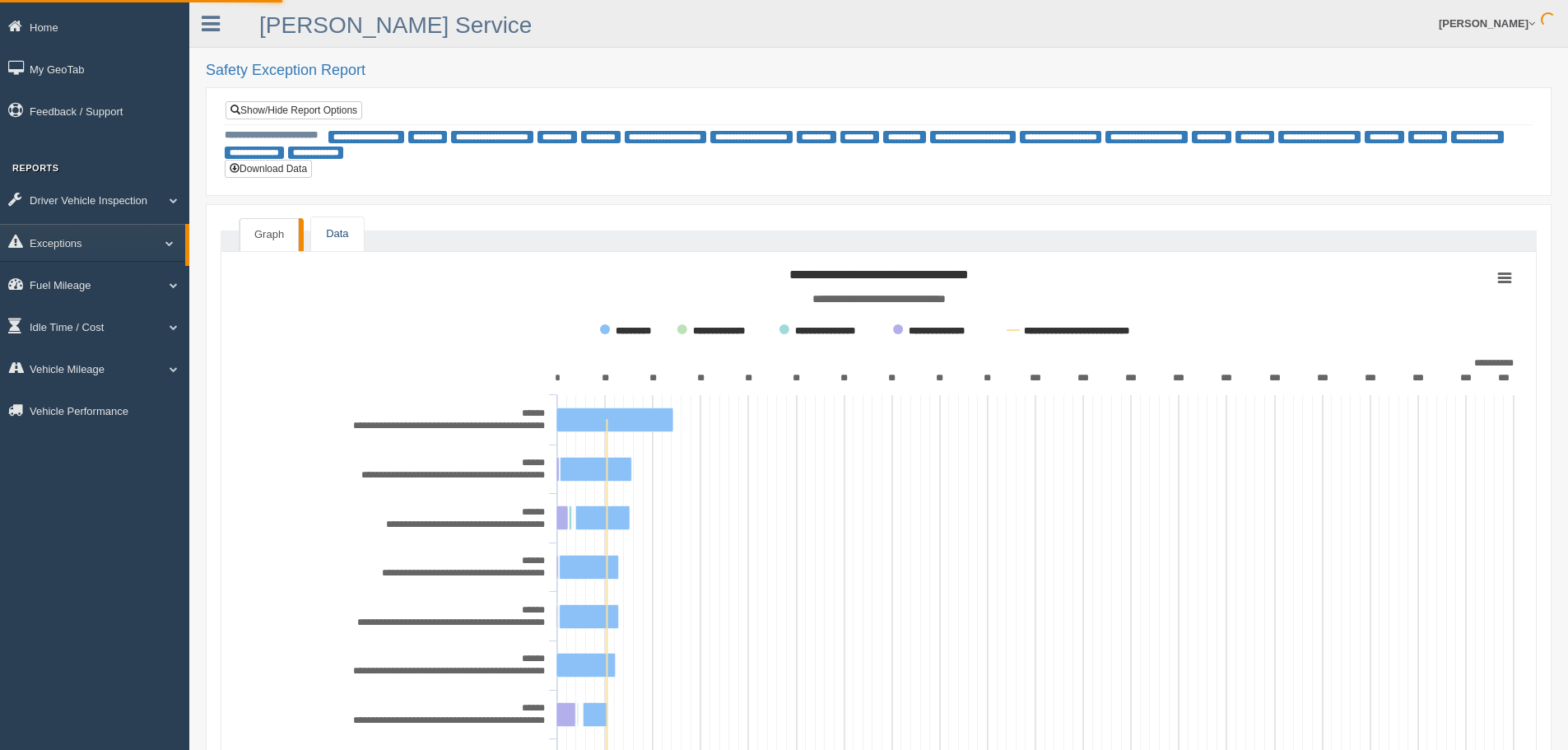
click at [335, 242] on link "Data" at bounding box center [337, 235] width 52 height 34
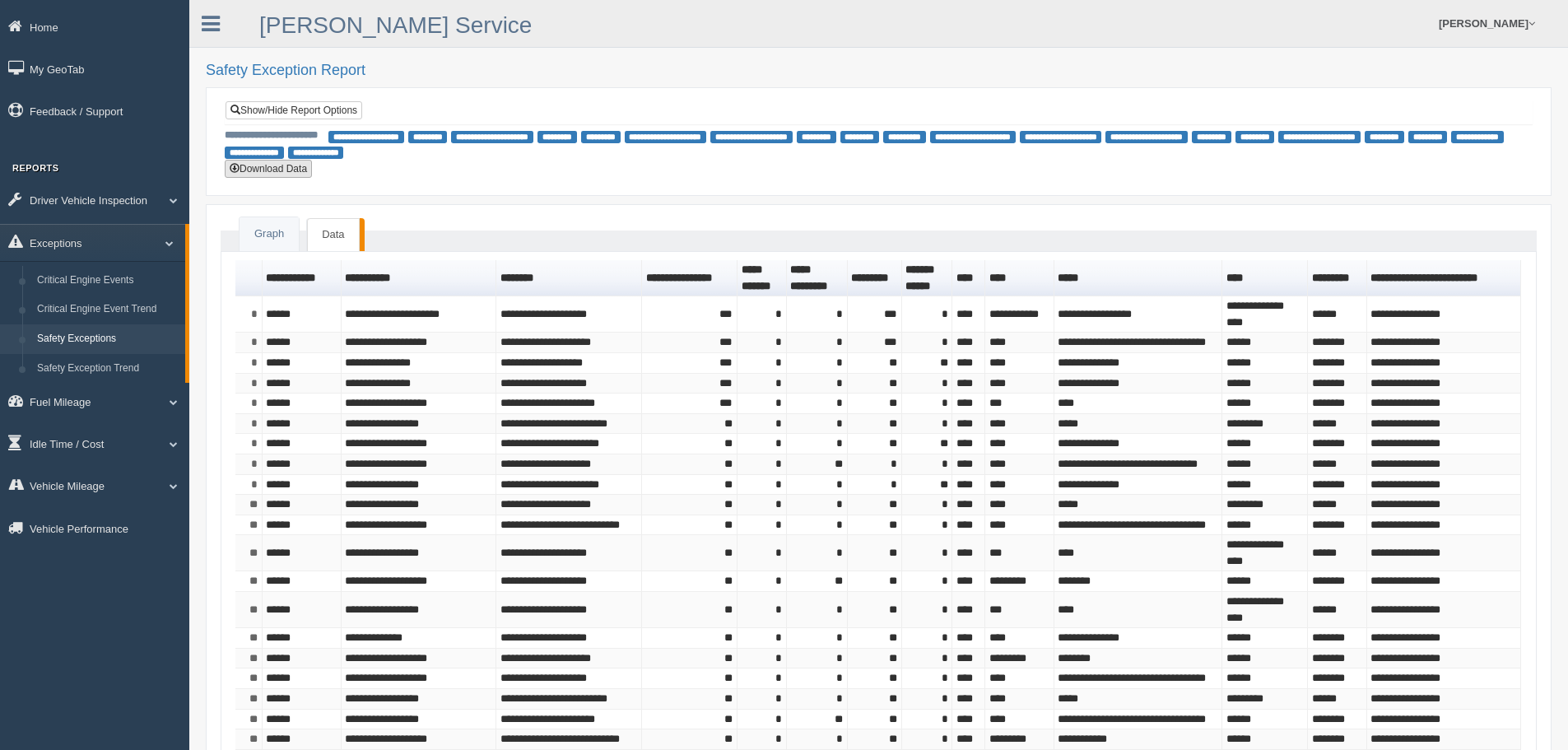
click at [259, 169] on button "Download Data" at bounding box center [268, 169] width 87 height 18
